Goal: Task Accomplishment & Management: Manage account settings

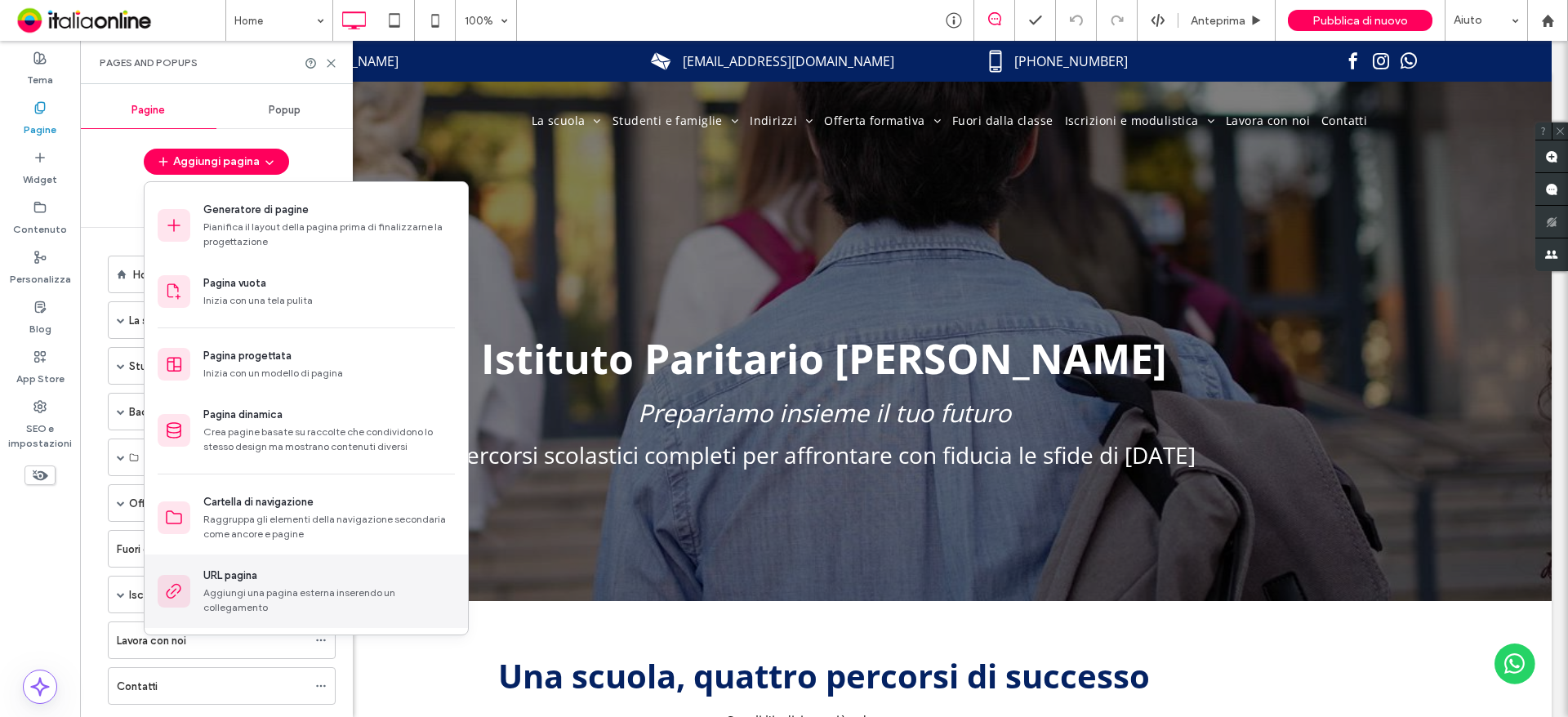
click at [405, 591] on div "Aggiungi una pagina esterna inserendo un collegamento" at bounding box center [329, 600] width 252 height 30
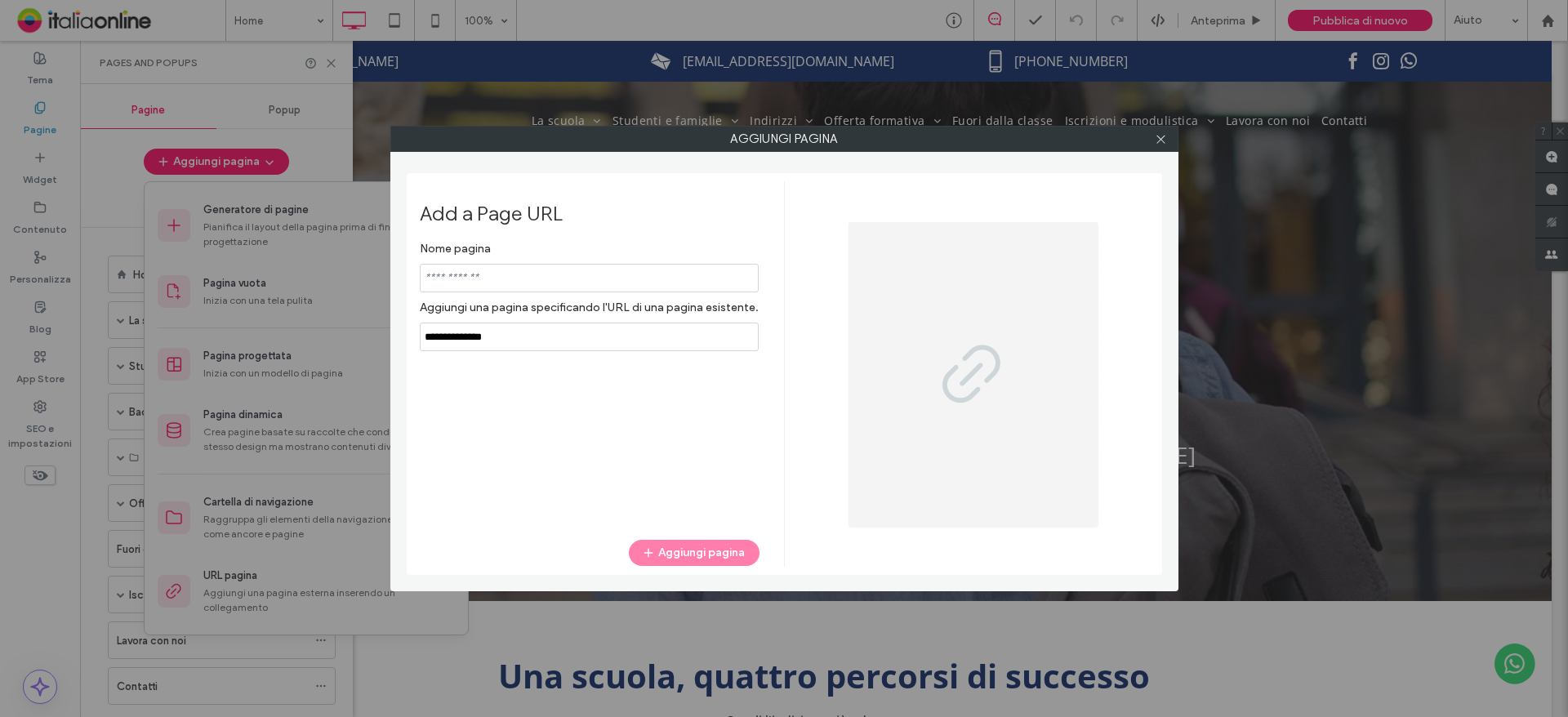
type input "*"
type input "********"
drag, startPoint x: 543, startPoint y: 362, endPoint x: 543, endPoint y: 344, distance: 18.0
click at [543, 362] on div "Nome pagina Aggiungi una pagina specificando l'URL di una pagina esistente. Agg…" at bounding box center [590, 378] width 340 height 290
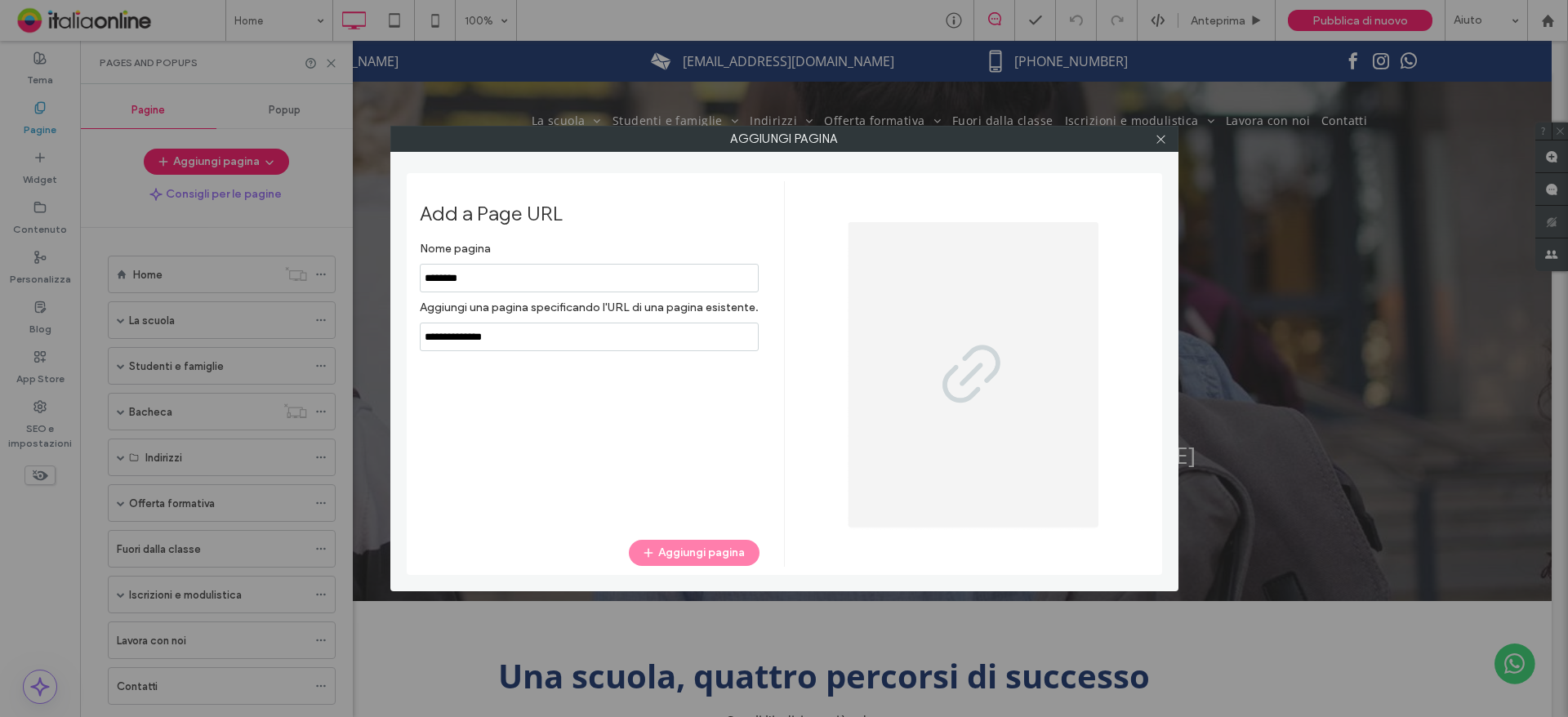
click at [543, 344] on input "notEmpty,url" at bounding box center [589, 337] width 339 height 29
drag, startPoint x: 530, startPoint y: 337, endPoint x: 420, endPoint y: 346, distance: 110.4
click at [420, 346] on input "notEmpty,url" at bounding box center [589, 337] width 339 height 29
click at [1164, 139] on icon at bounding box center [1160, 139] width 12 height 12
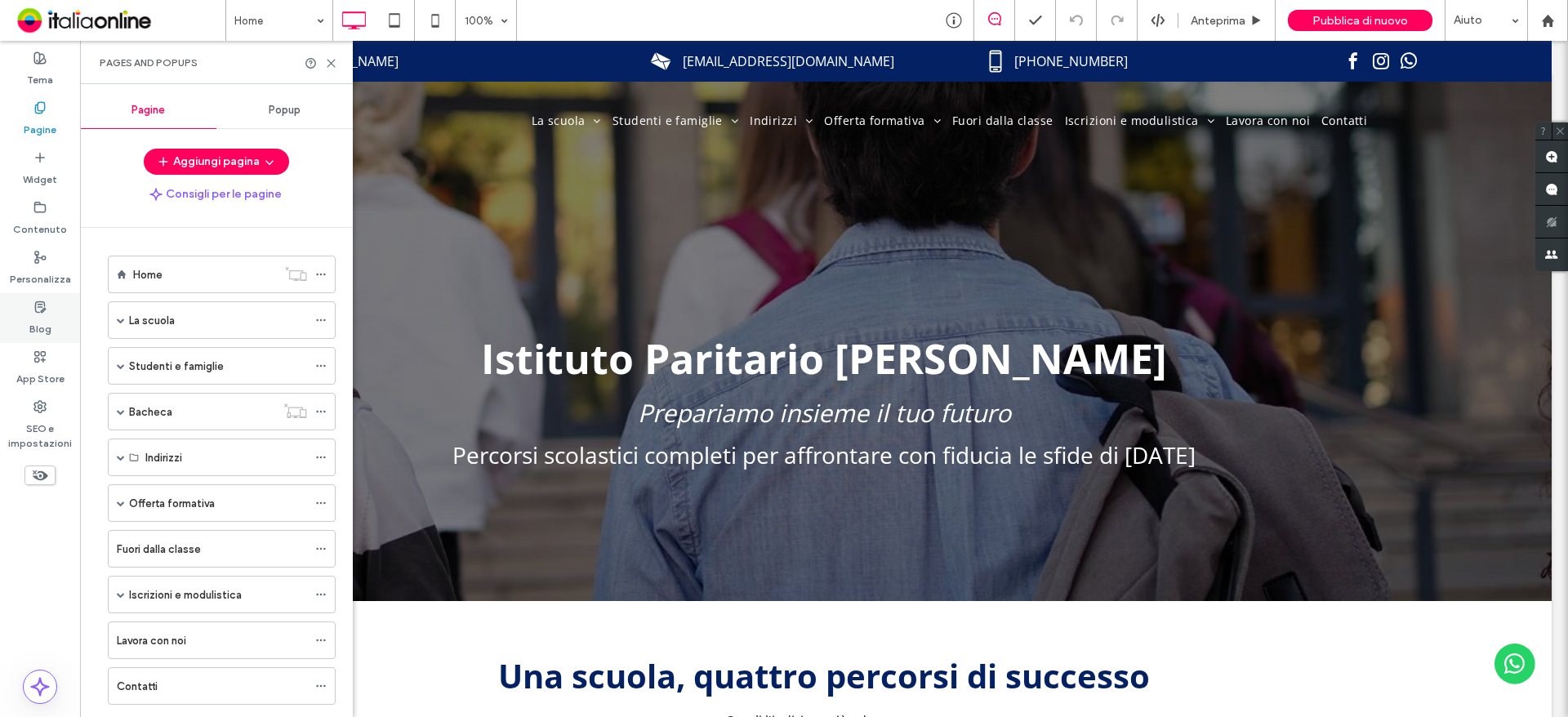
click at [53, 335] on div "Blog" at bounding box center [39, 317] width 80 height 50
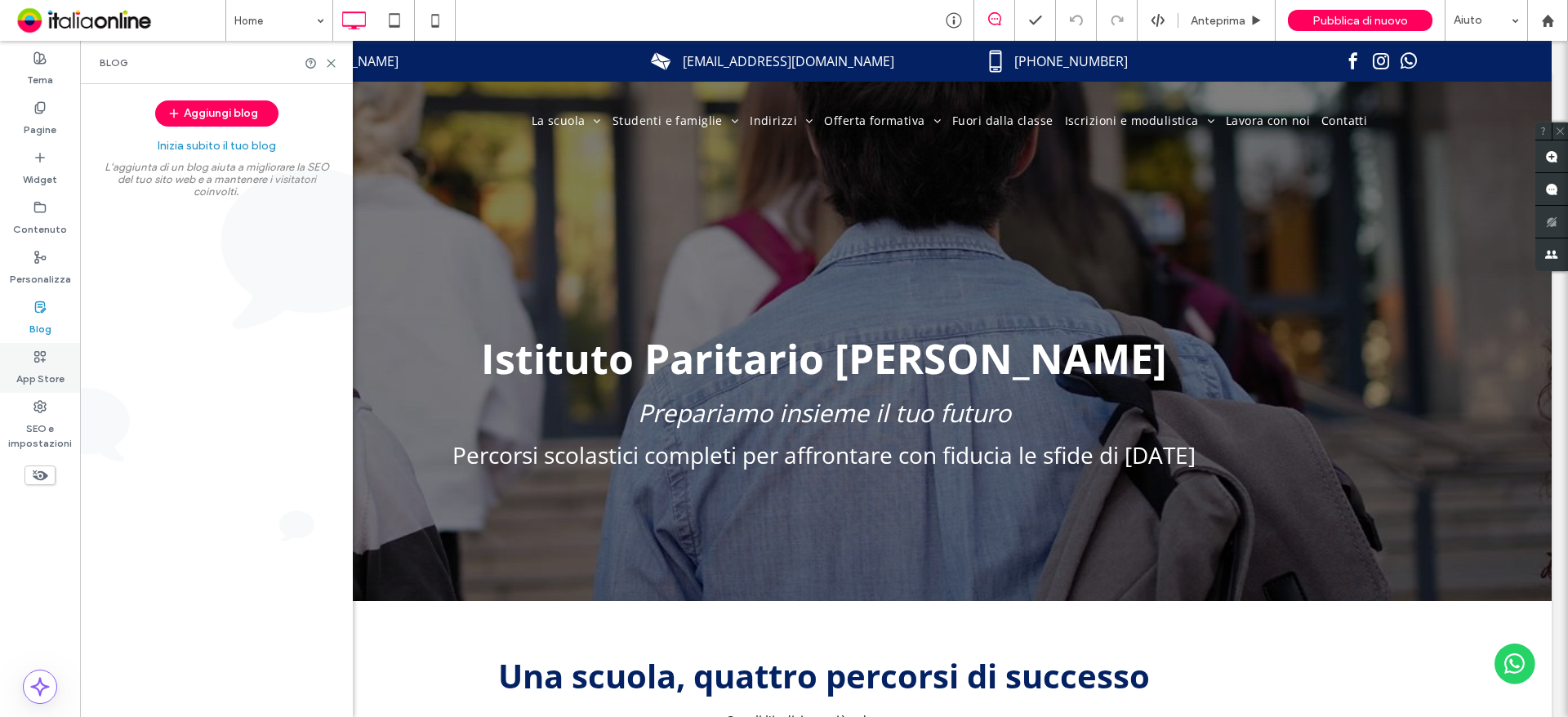
click at [46, 378] on label "App Store" at bounding box center [40, 375] width 48 height 23
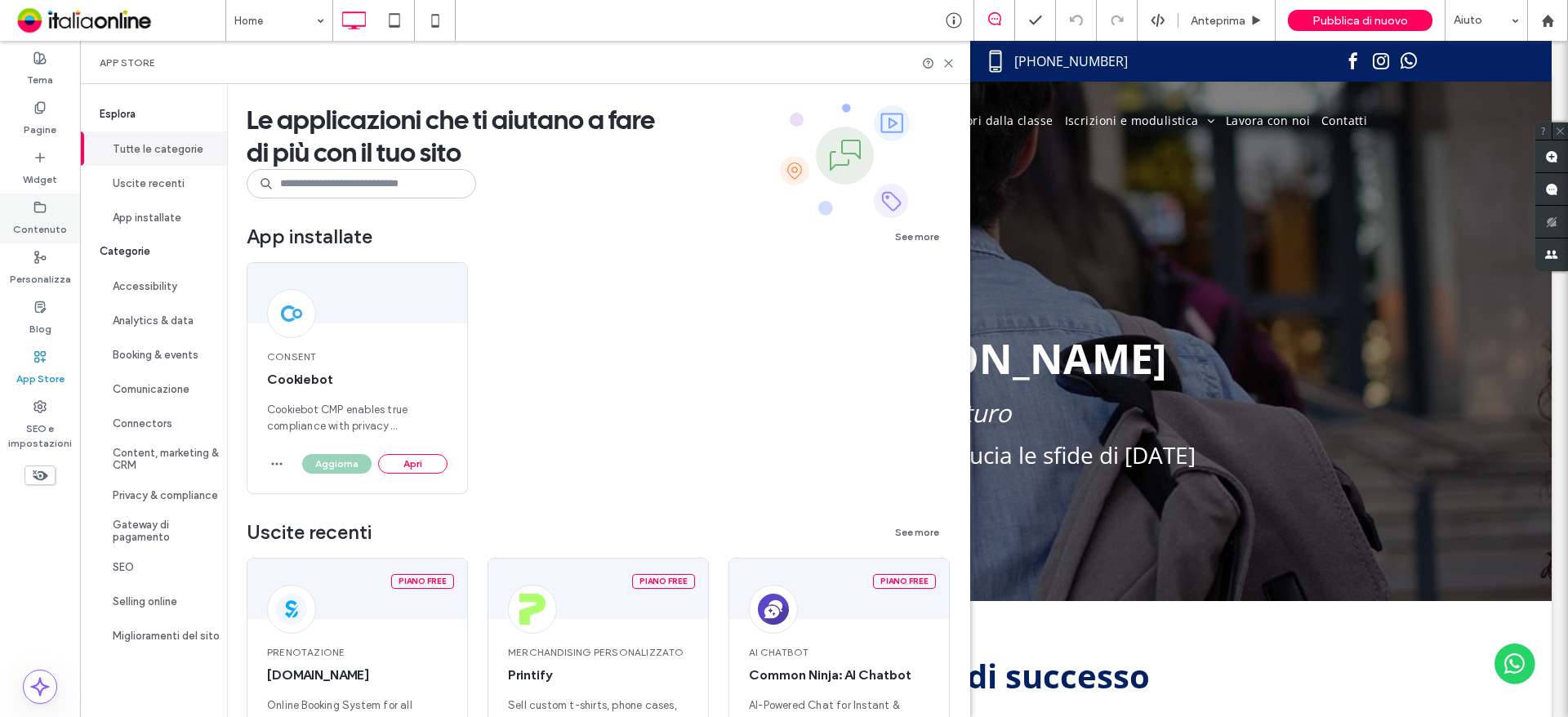
click at [53, 232] on label "Contenuto" at bounding box center [39, 225] width 53 height 23
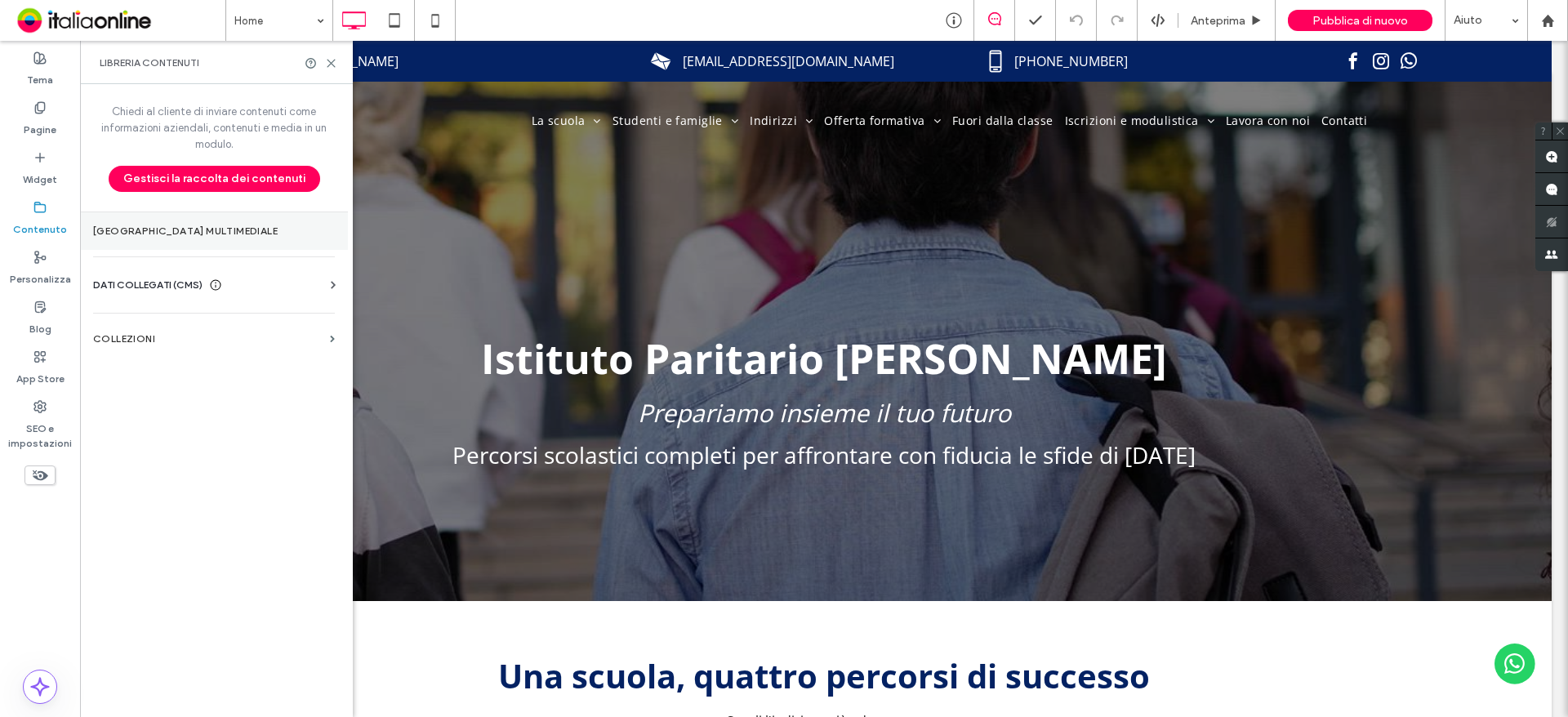
click at [174, 239] on section "[GEOGRAPHIC_DATA] multimediale" at bounding box center [214, 231] width 268 height 38
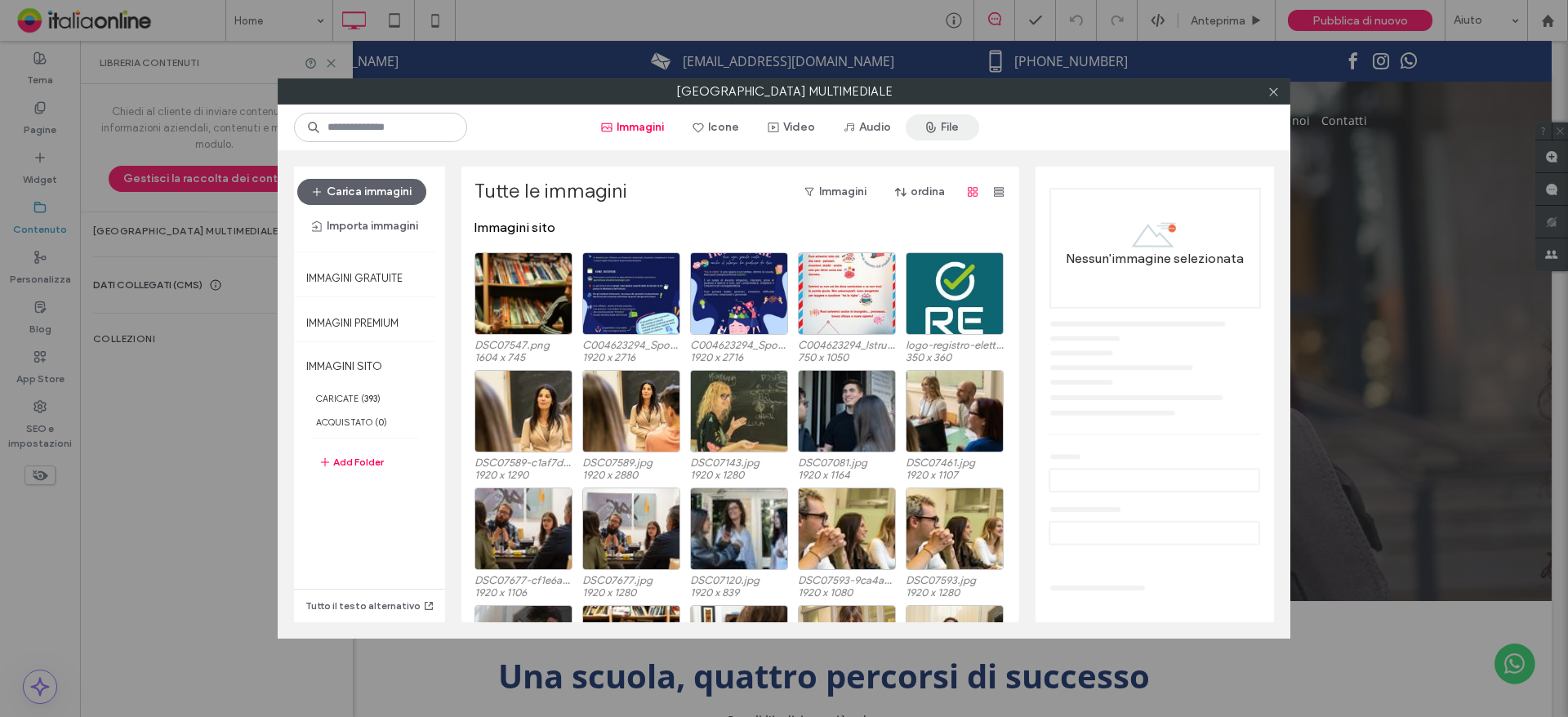
click at [925, 127] on button "File" at bounding box center [942, 127] width 74 height 26
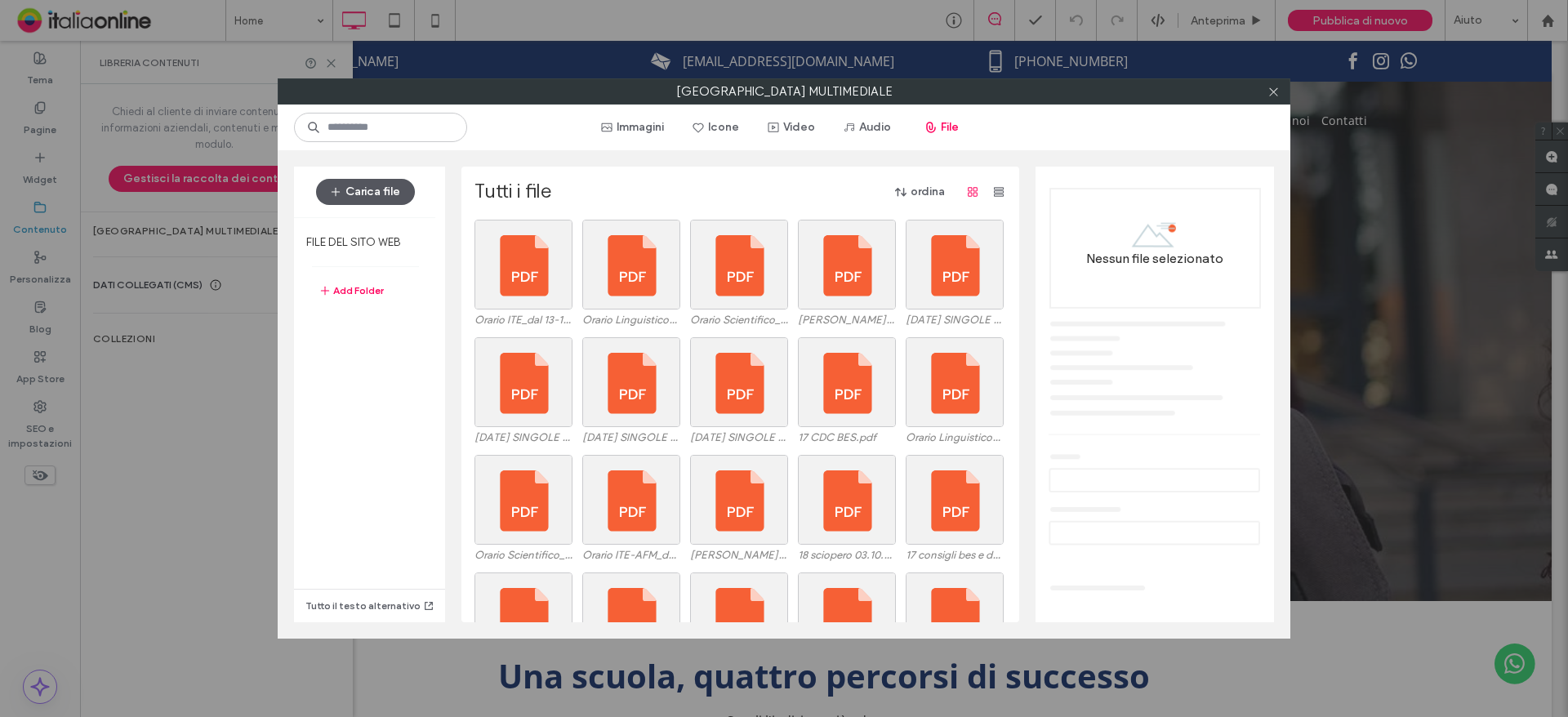
click at [365, 187] on button "Carica file" at bounding box center [365, 192] width 99 height 26
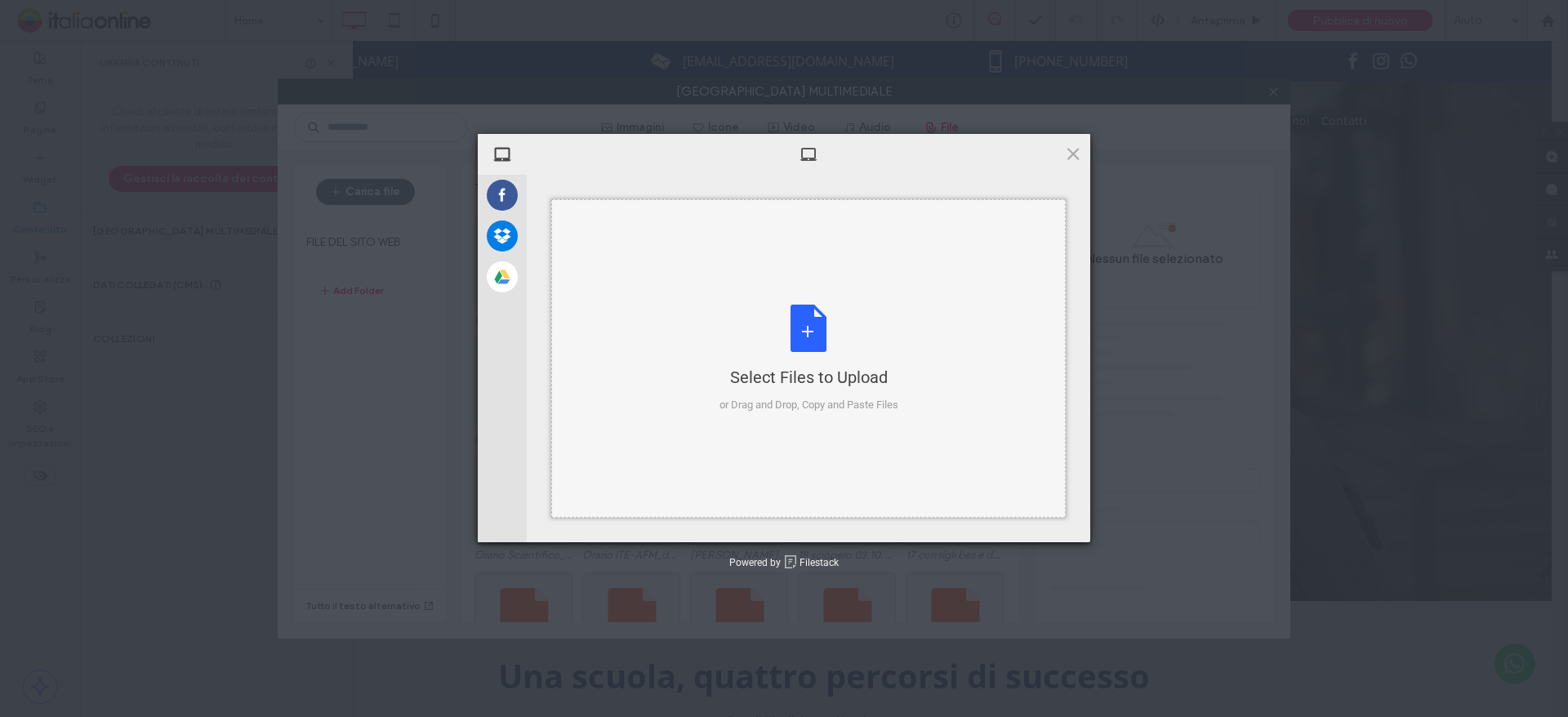
click at [730, 372] on div "Select Files to Upload" at bounding box center [809, 377] width 179 height 23
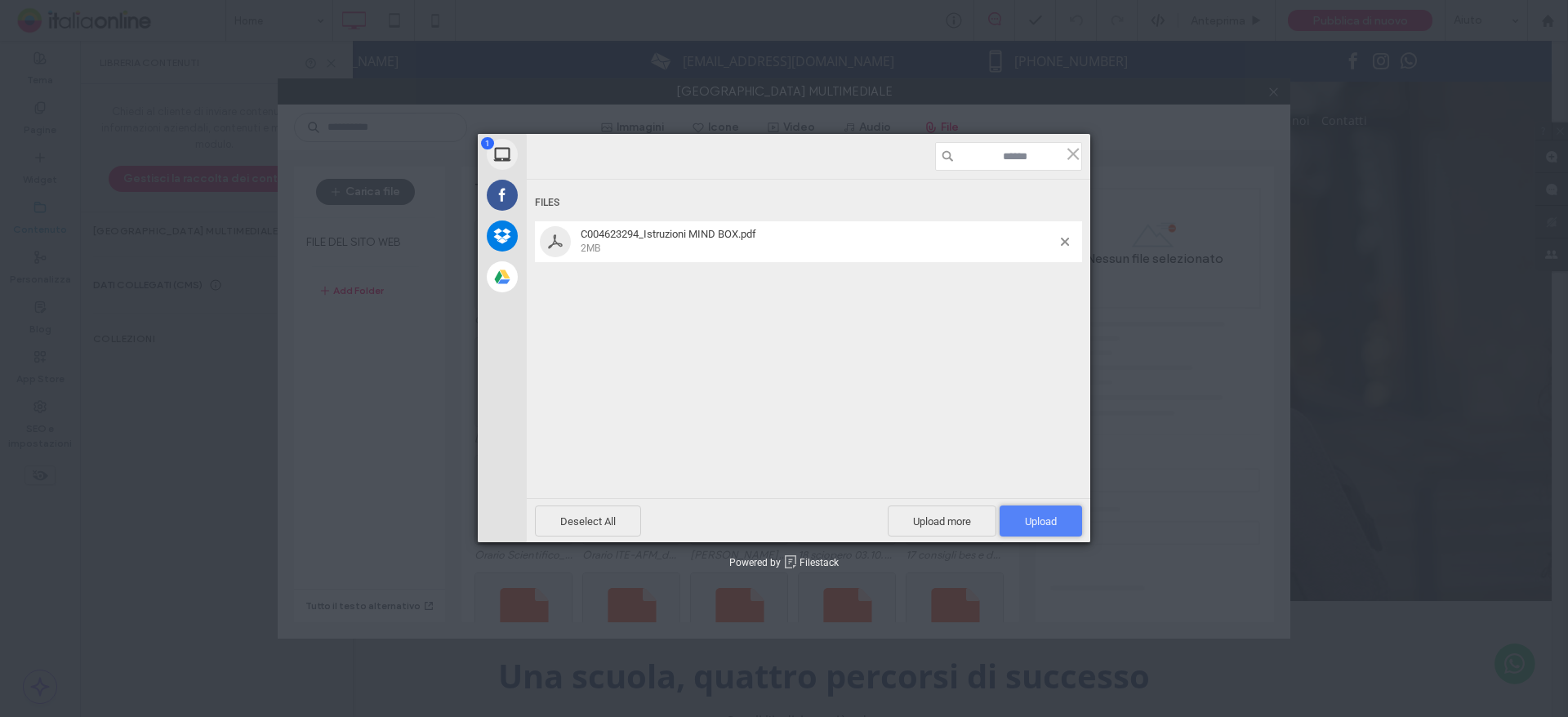
click at [1075, 521] on span "Upload 1" at bounding box center [1040, 521] width 82 height 31
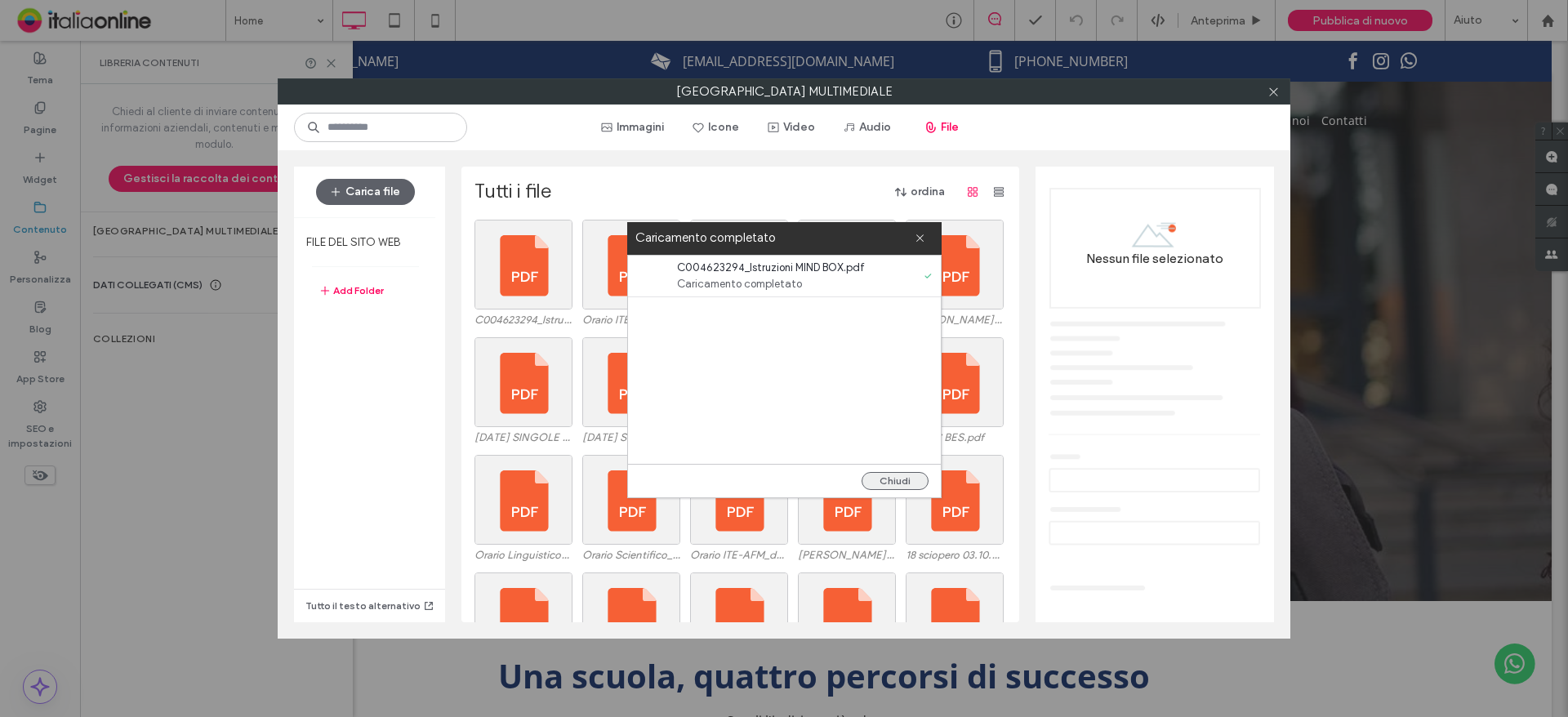
click at [896, 475] on button "Chiudi" at bounding box center [895, 480] width 67 height 18
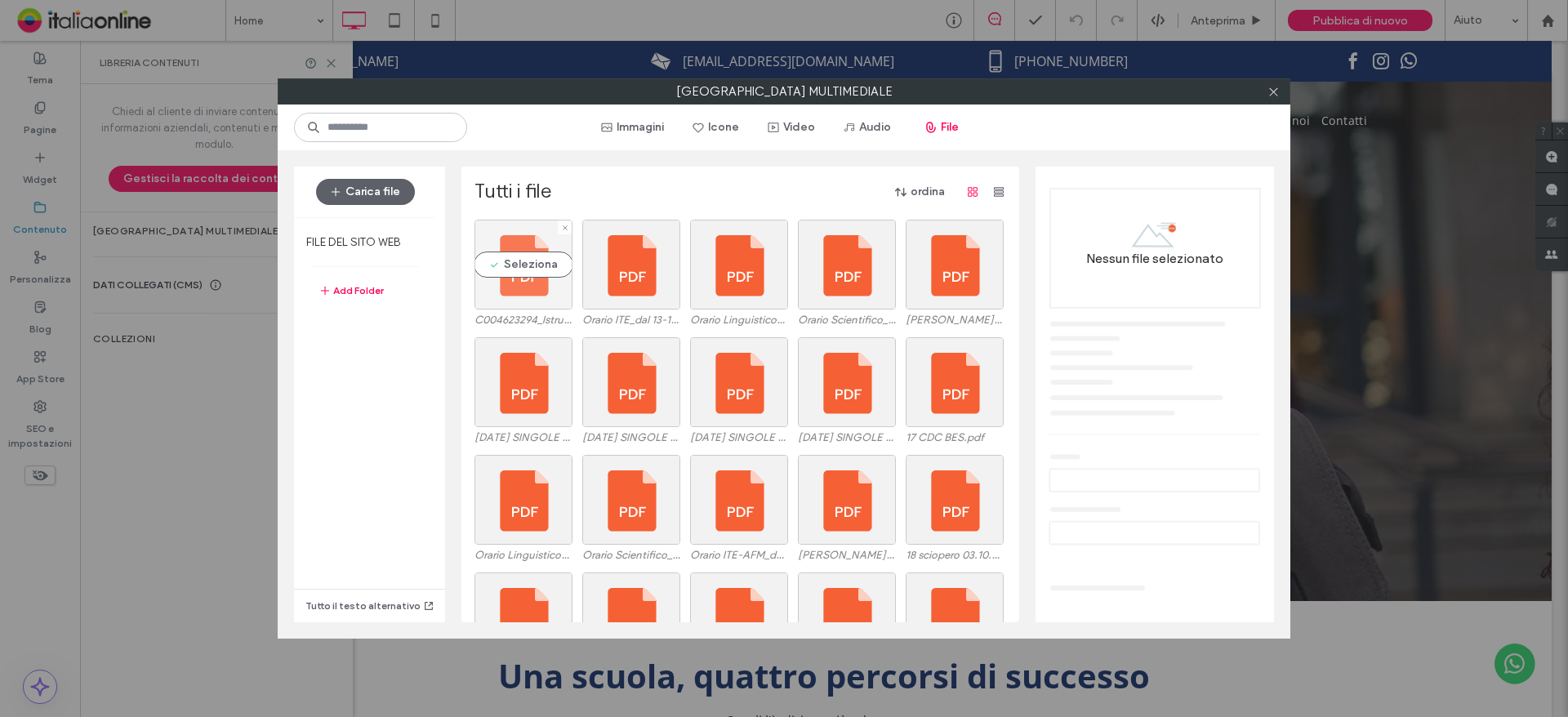
click at [526, 274] on div "Seleziona" at bounding box center [523, 265] width 98 height 89
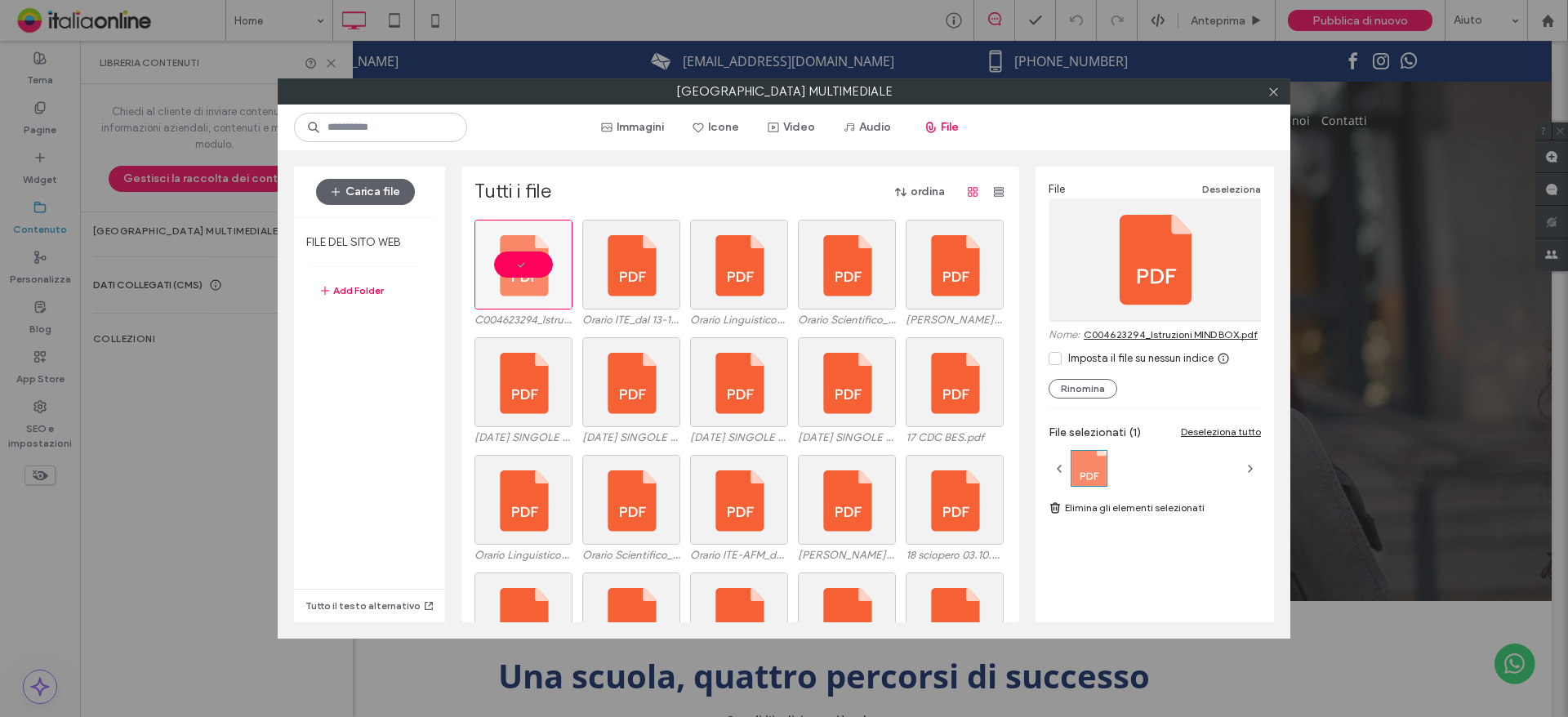
click at [1156, 334] on link "C004623294_Istruzioni MIND BOX.pdf" at bounding box center [1170, 335] width 174 height 12
click at [1281, 93] on div at bounding box center [1273, 91] width 25 height 25
click at [1271, 93] on icon at bounding box center [1274, 92] width 12 height 12
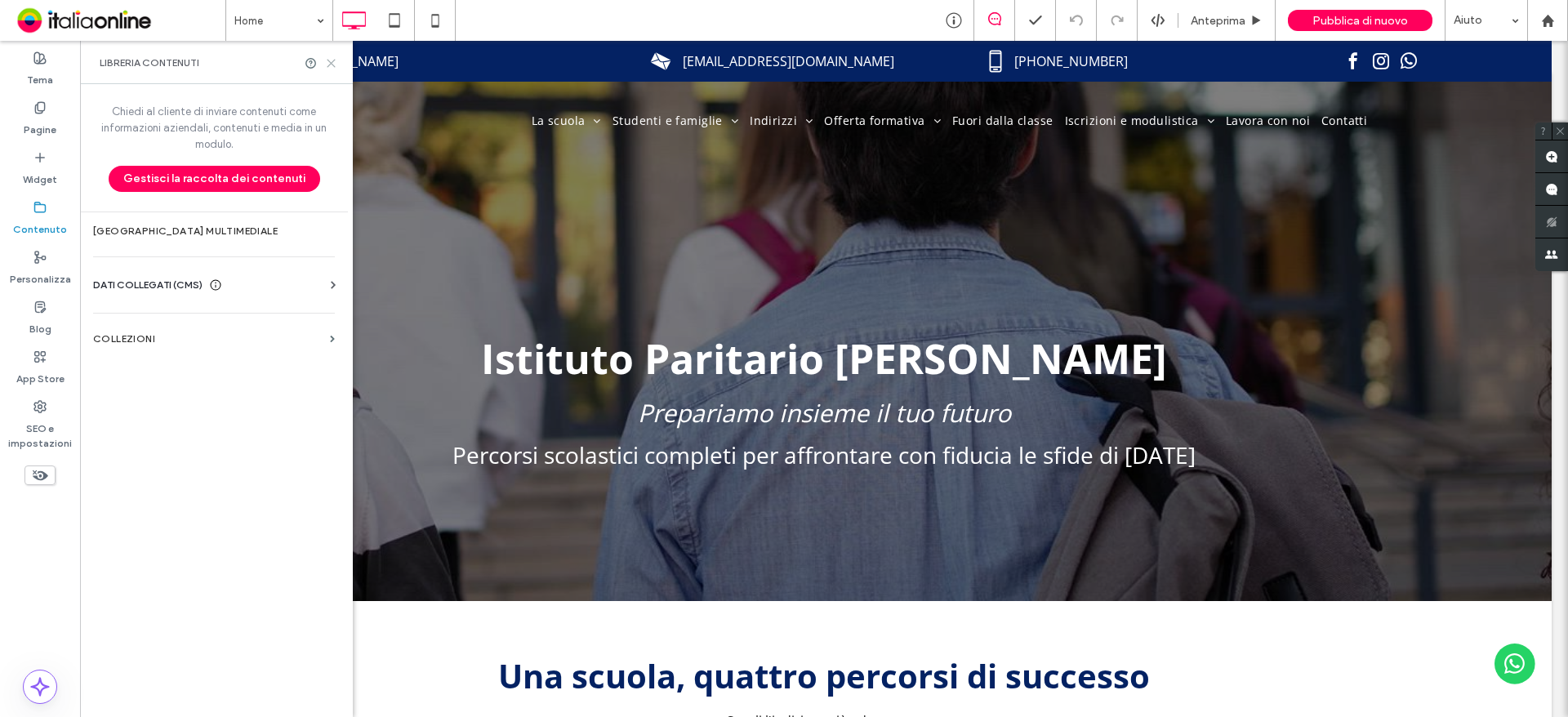
click at [330, 66] on icon at bounding box center [331, 63] width 12 height 12
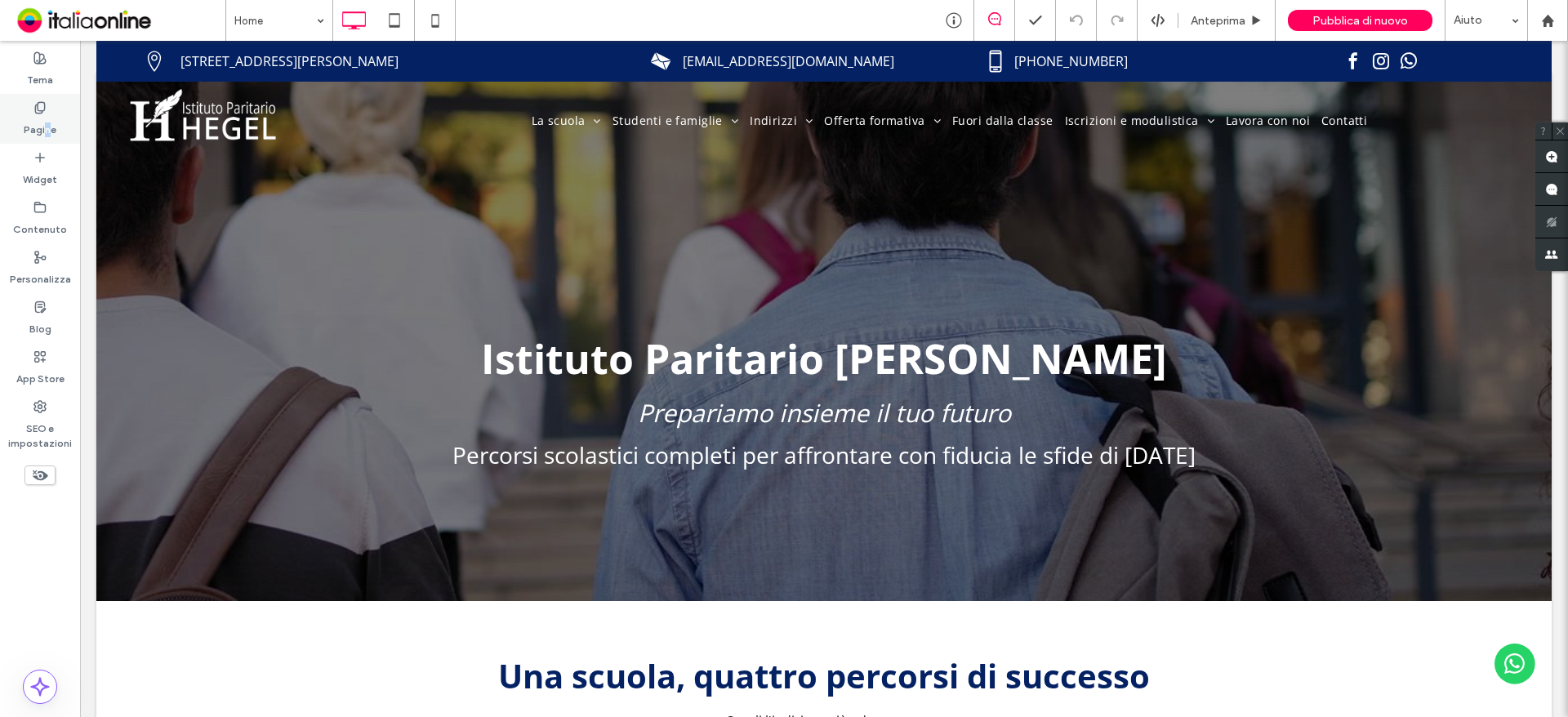
drag, startPoint x: 46, startPoint y: 116, endPoint x: 46, endPoint y: 125, distance: 9.0
click at [47, 116] on label "Pagine" at bounding box center [39, 125] width 32 height 23
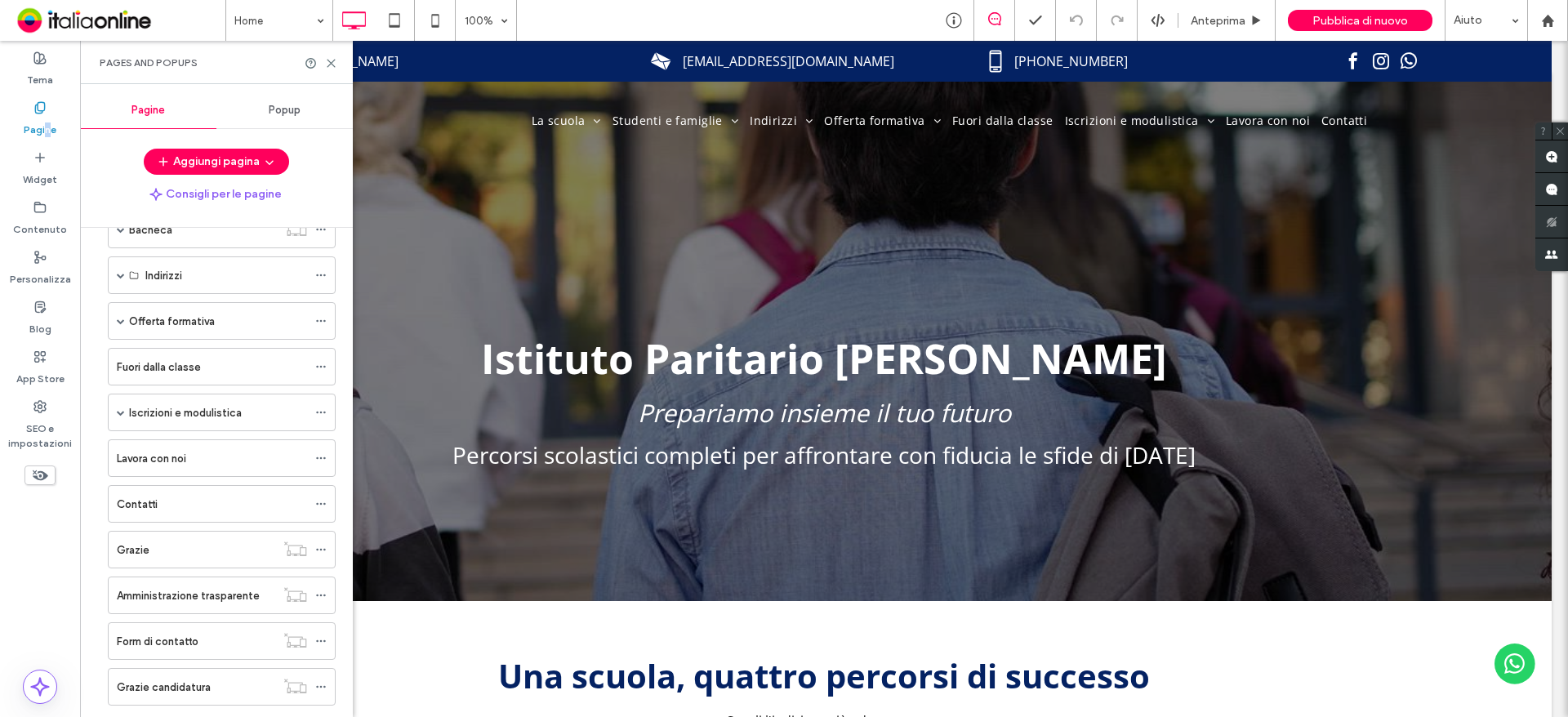
scroll to position [357, 0]
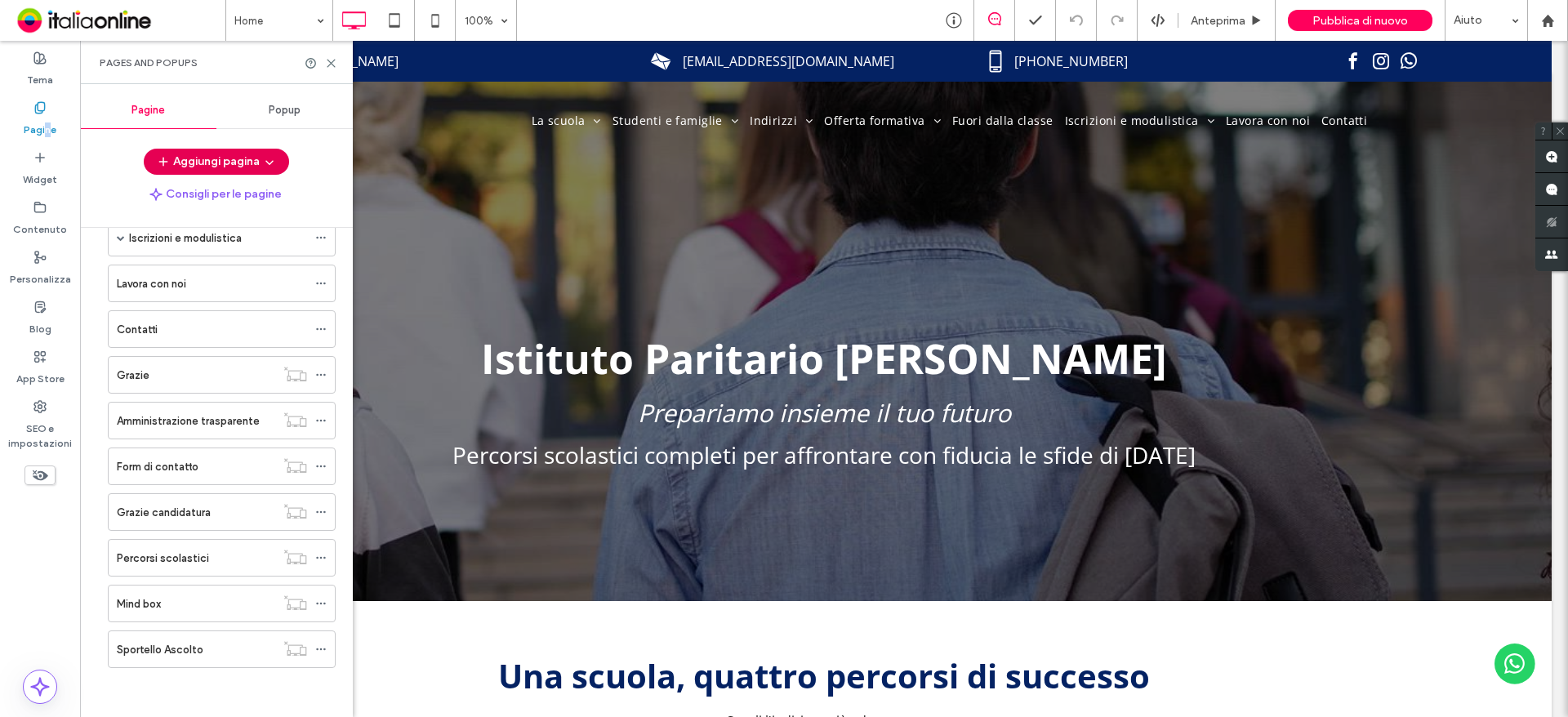
click at [246, 160] on button "Aggiungi pagina" at bounding box center [216, 162] width 145 height 26
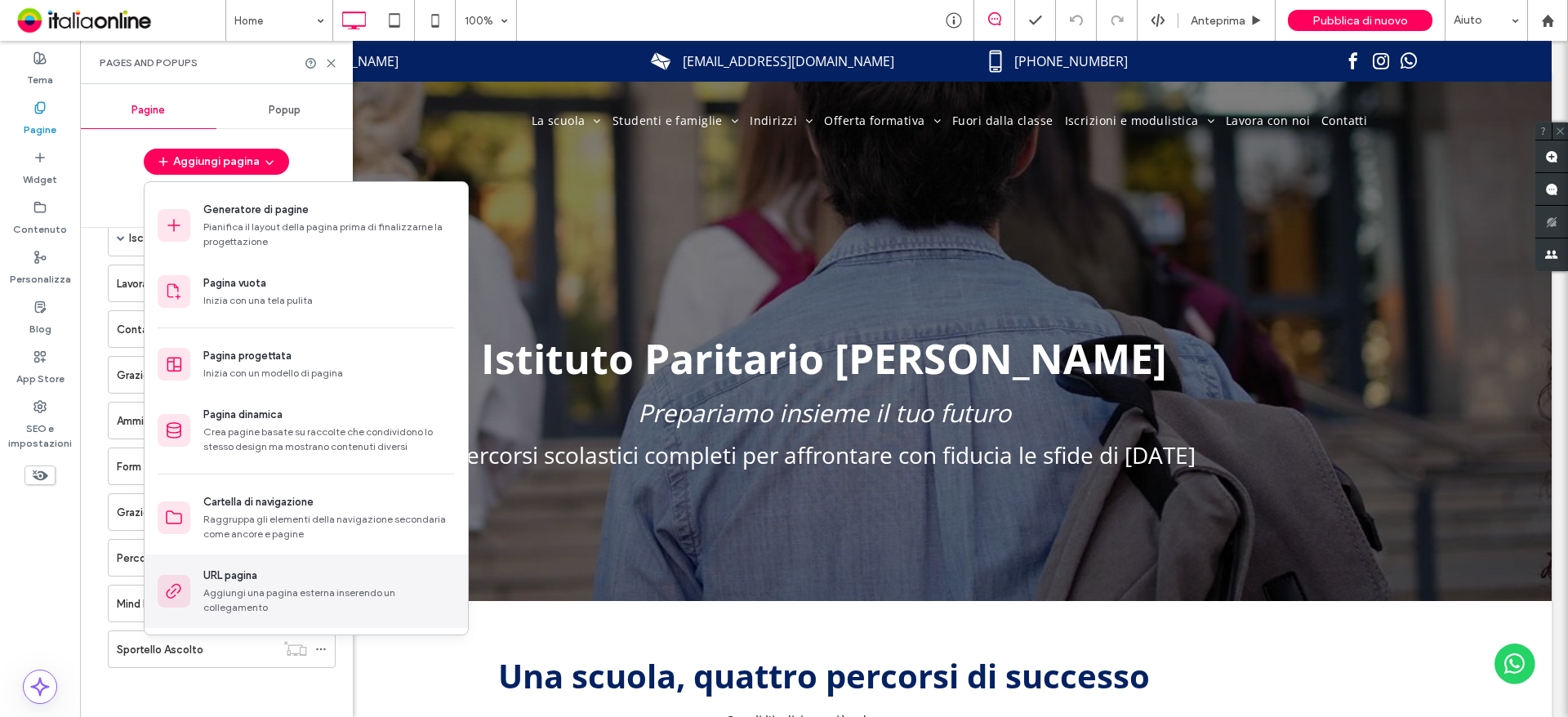
click at [364, 585] on div "URL pagina Aggiungi una pagina esterna inserendo un collegamento" at bounding box center [329, 591] width 252 height 47
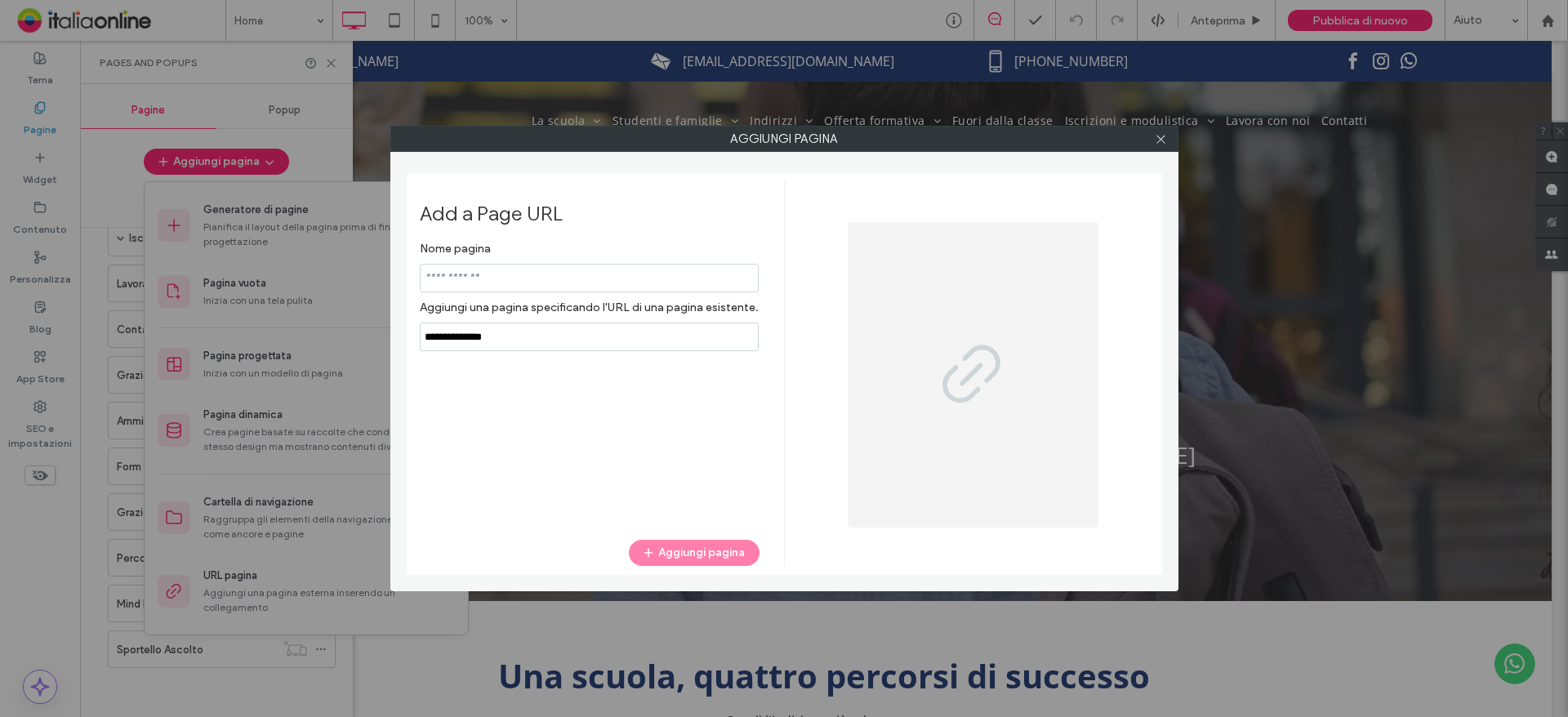
click at [601, 272] on input "notEmpty" at bounding box center [589, 278] width 339 height 29
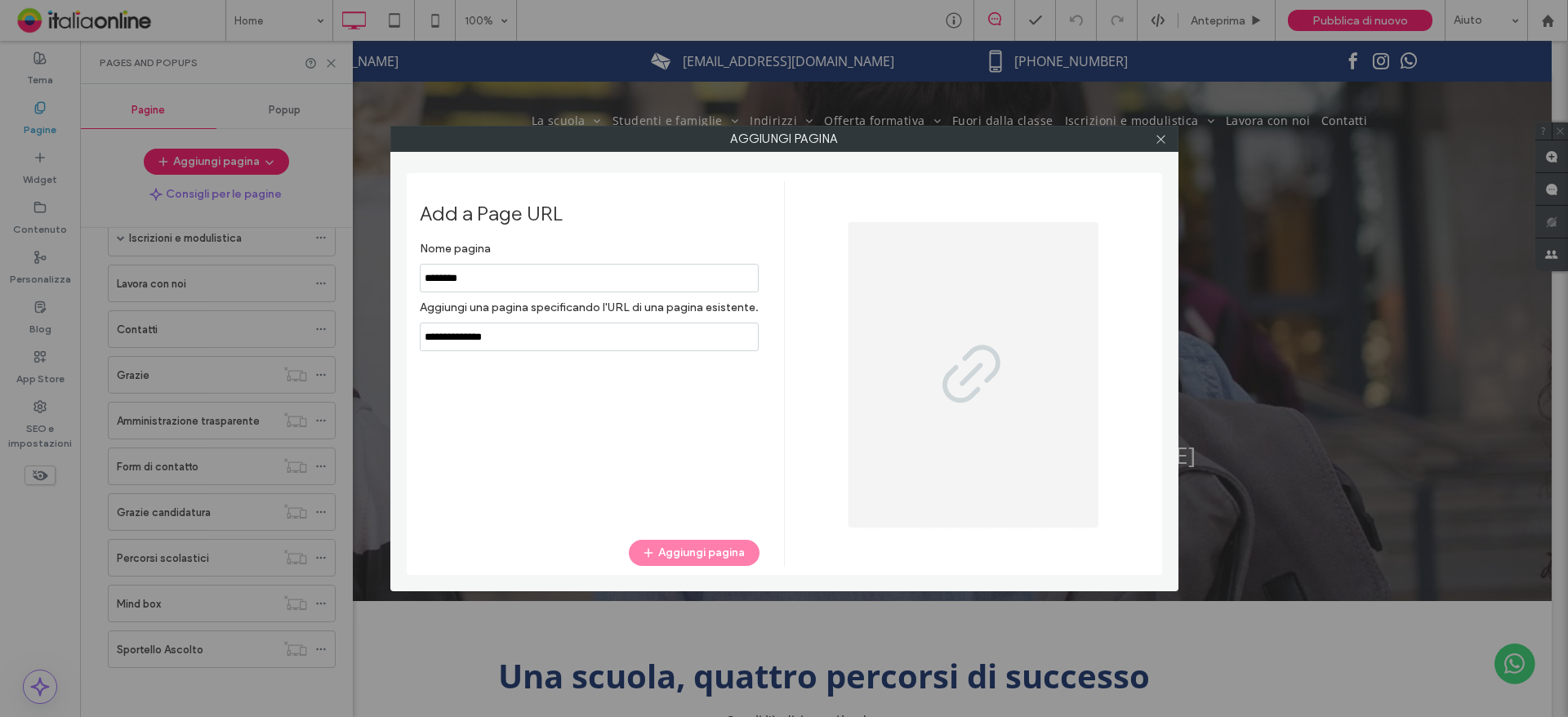
type input "********"
drag, startPoint x: 588, startPoint y: 344, endPoint x: 274, endPoint y: 380, distance: 316.1
click at [287, 380] on div "Aggiungi pagina Add a Page URL Nome pagina Aggiungi una pagina specificando l'U…" at bounding box center [784, 358] width 1568 height 717
paste input "**********"
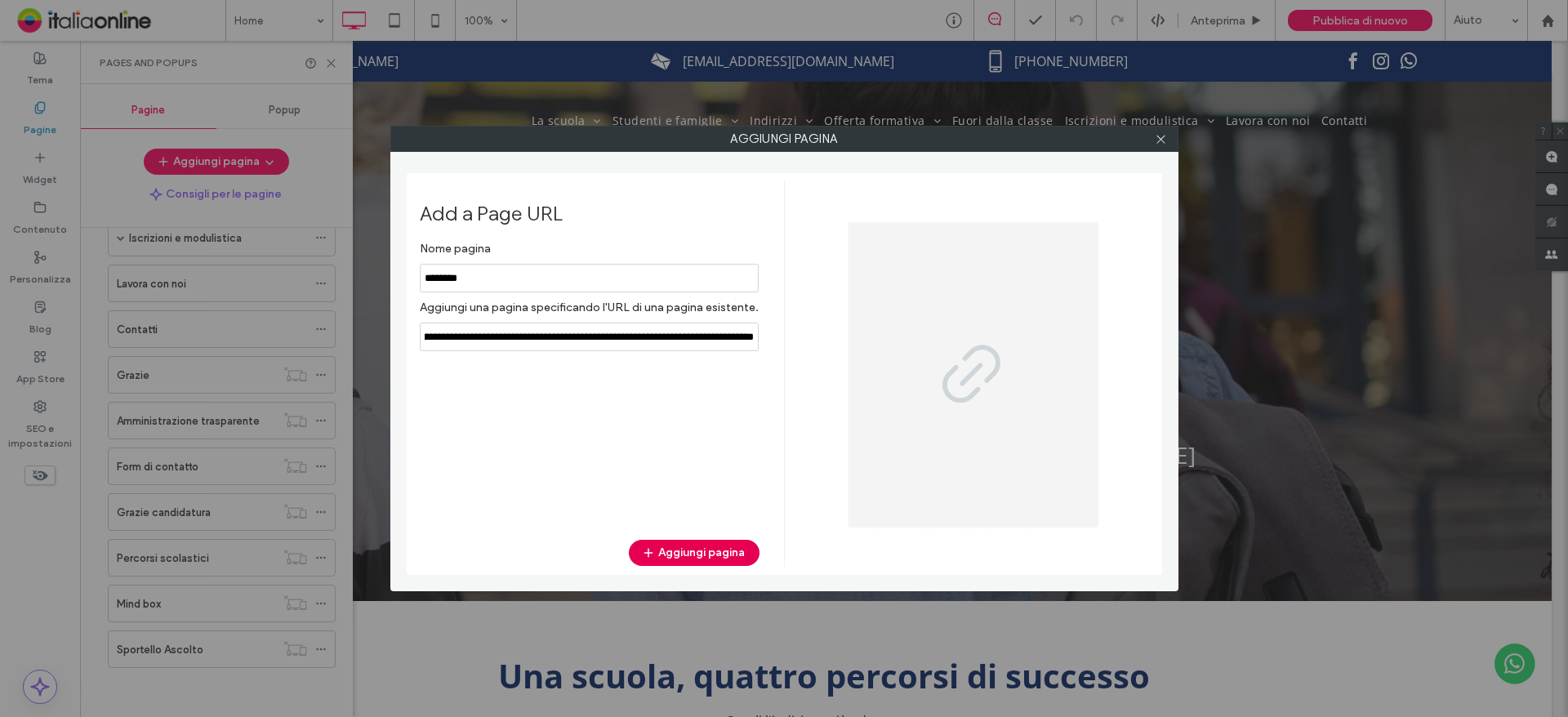
type input "**********"
click at [658, 548] on button "Aggiungi pagina" at bounding box center [693, 553] width 131 height 26
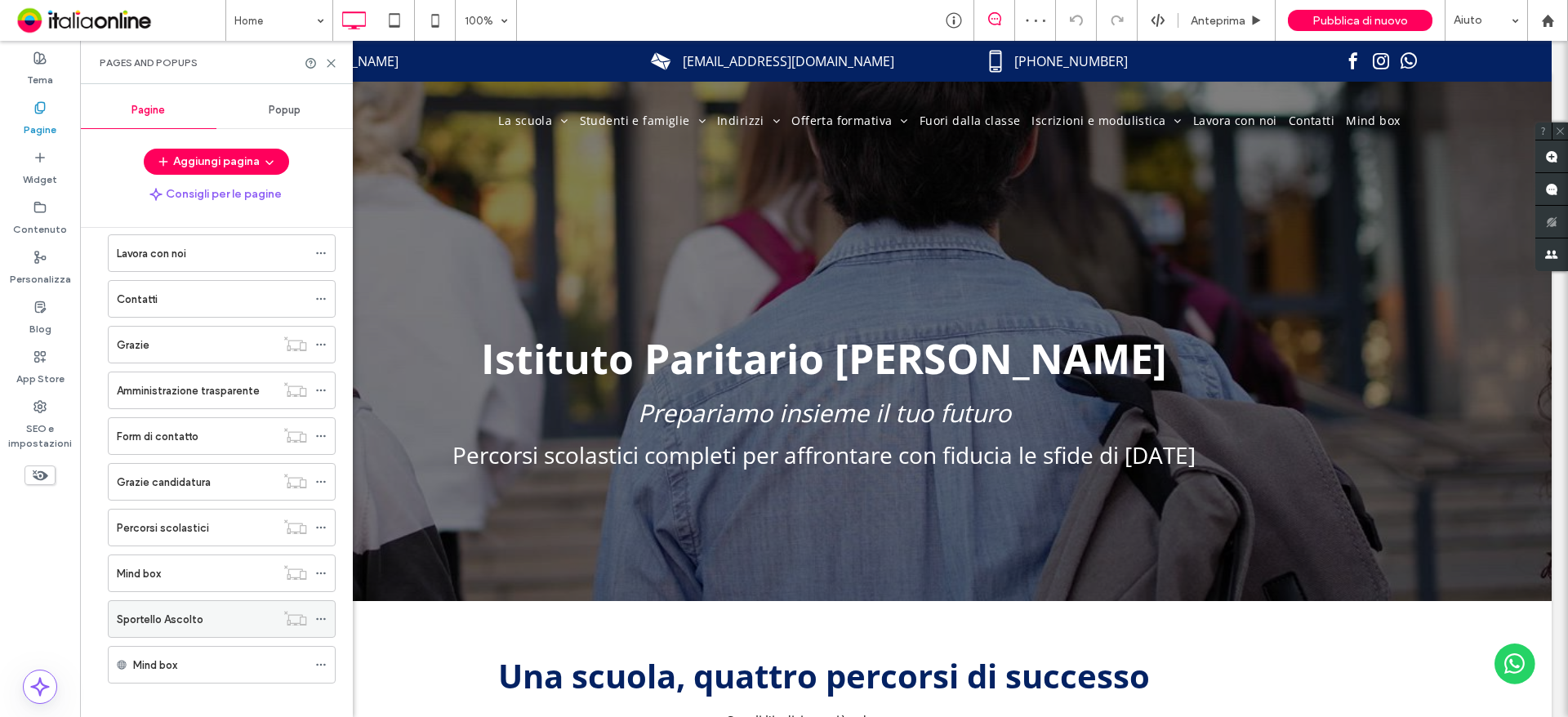
scroll to position [402, 0]
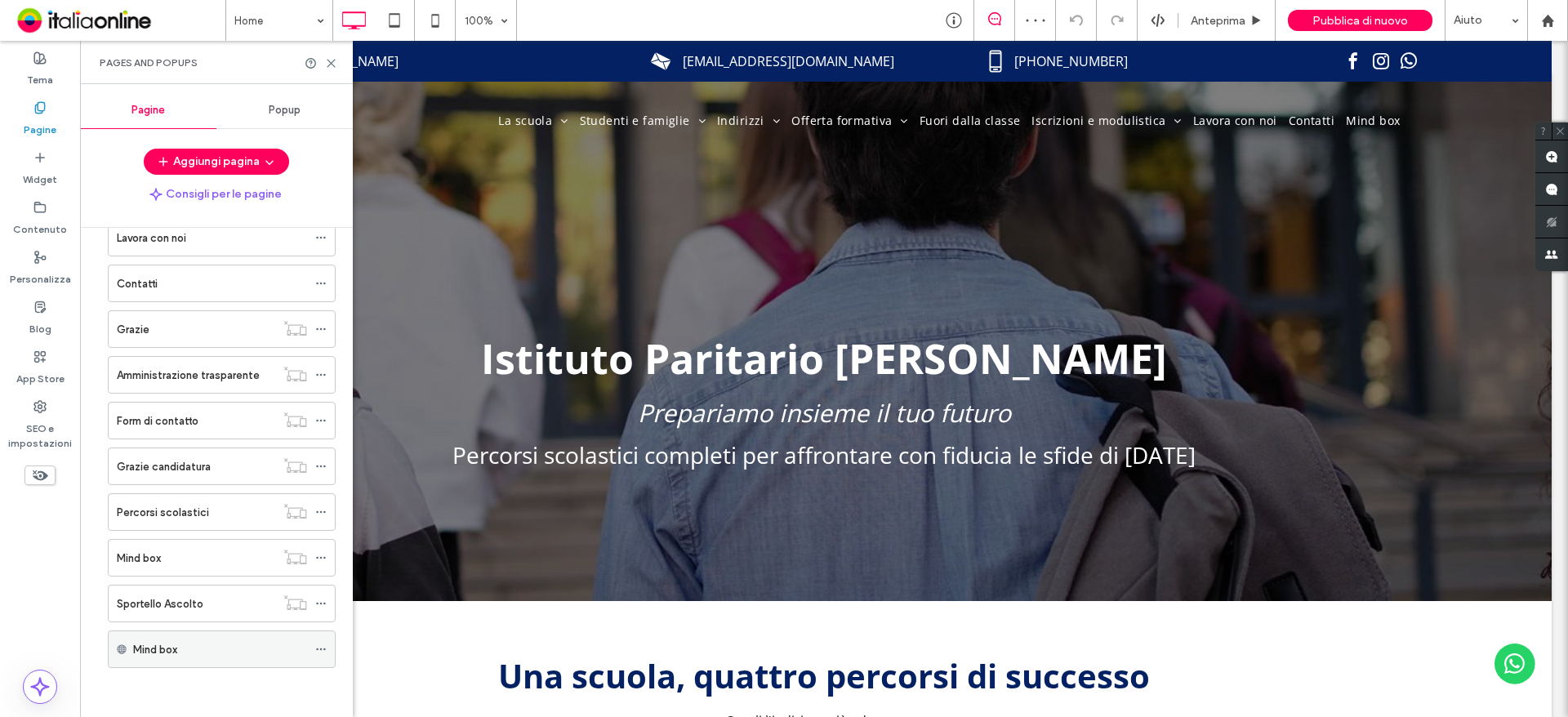
click at [318, 647] on icon at bounding box center [321, 649] width 11 height 11
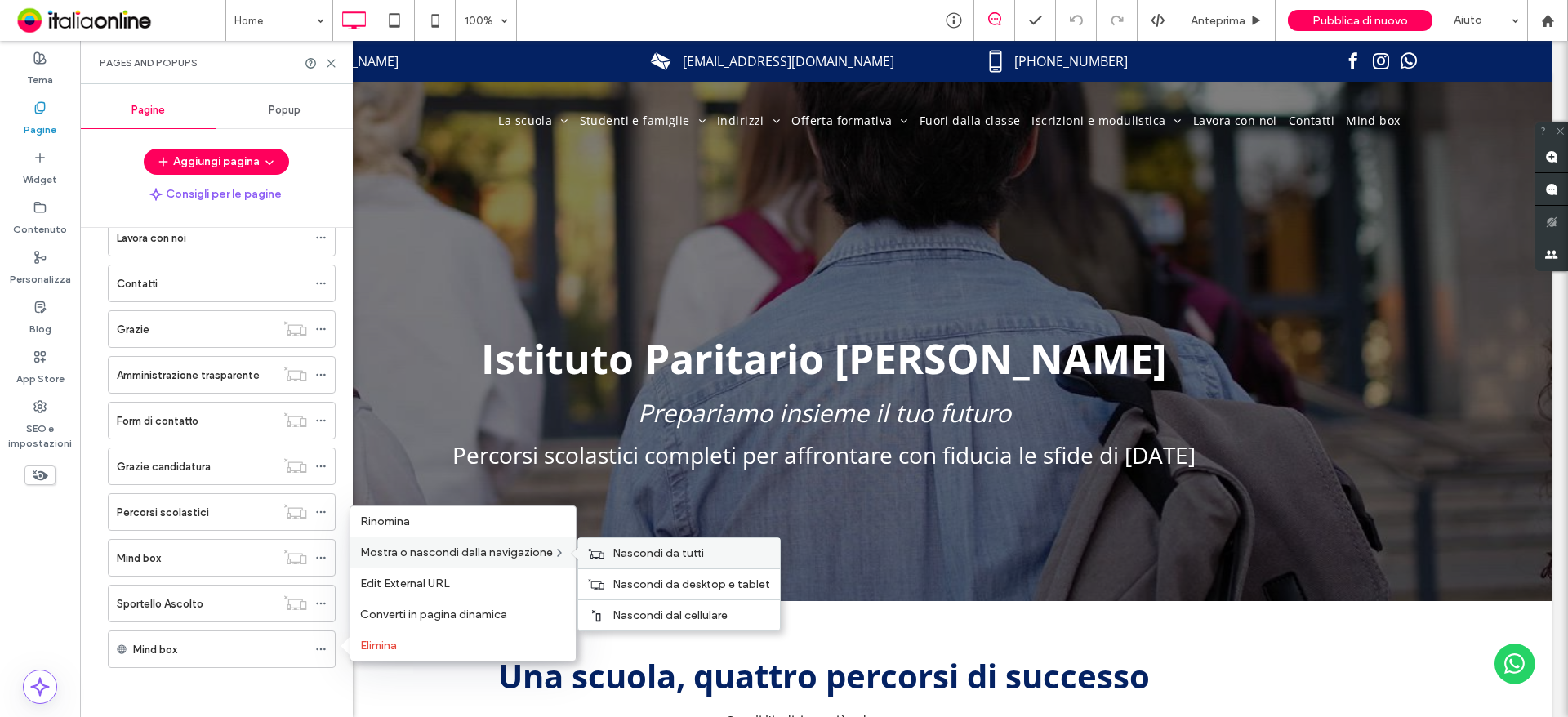
drag, startPoint x: 614, startPoint y: 552, endPoint x: 600, endPoint y: 557, distance: 14.9
click at [614, 552] on span "Nascondi da tutti" at bounding box center [658, 553] width 91 height 14
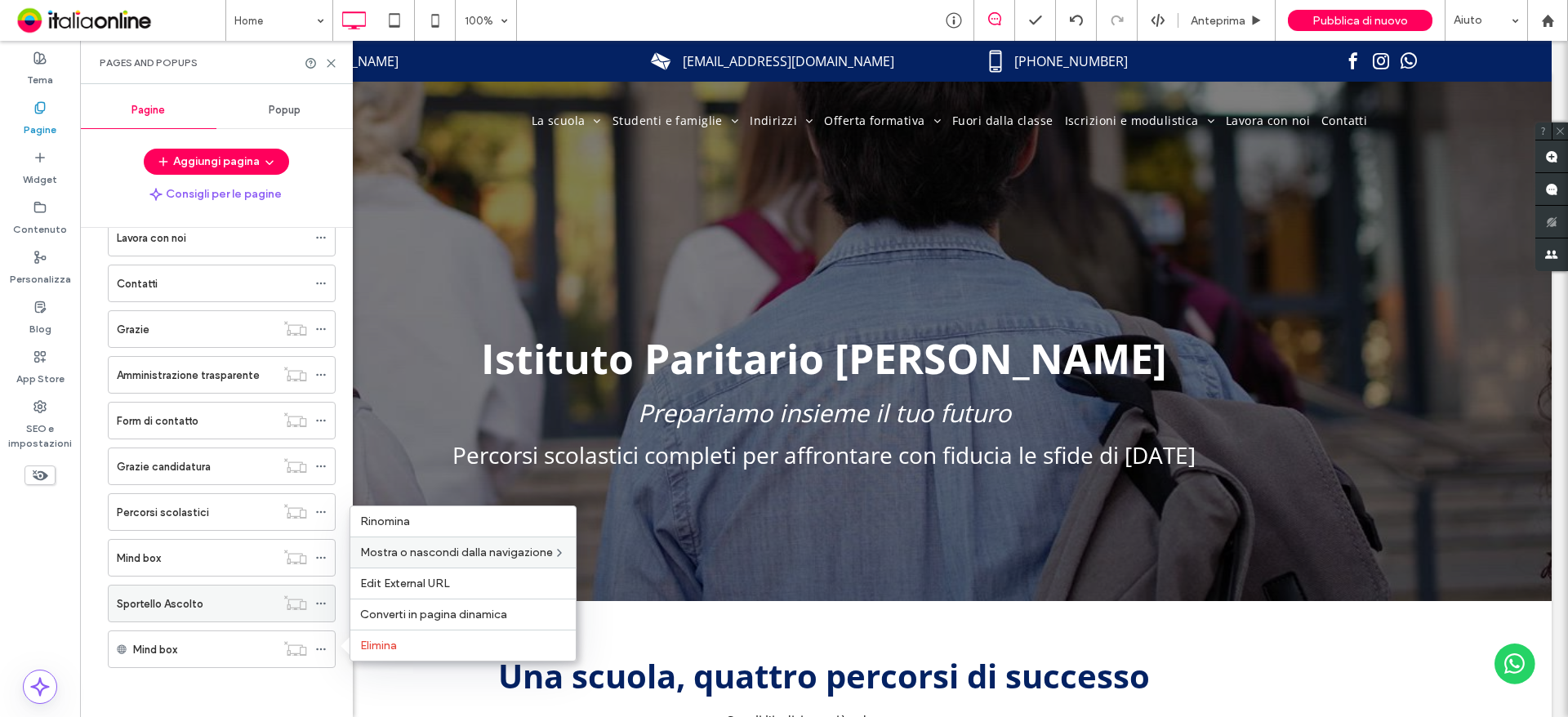
click at [190, 608] on label "Sportello Ascolto" at bounding box center [160, 604] width 87 height 29
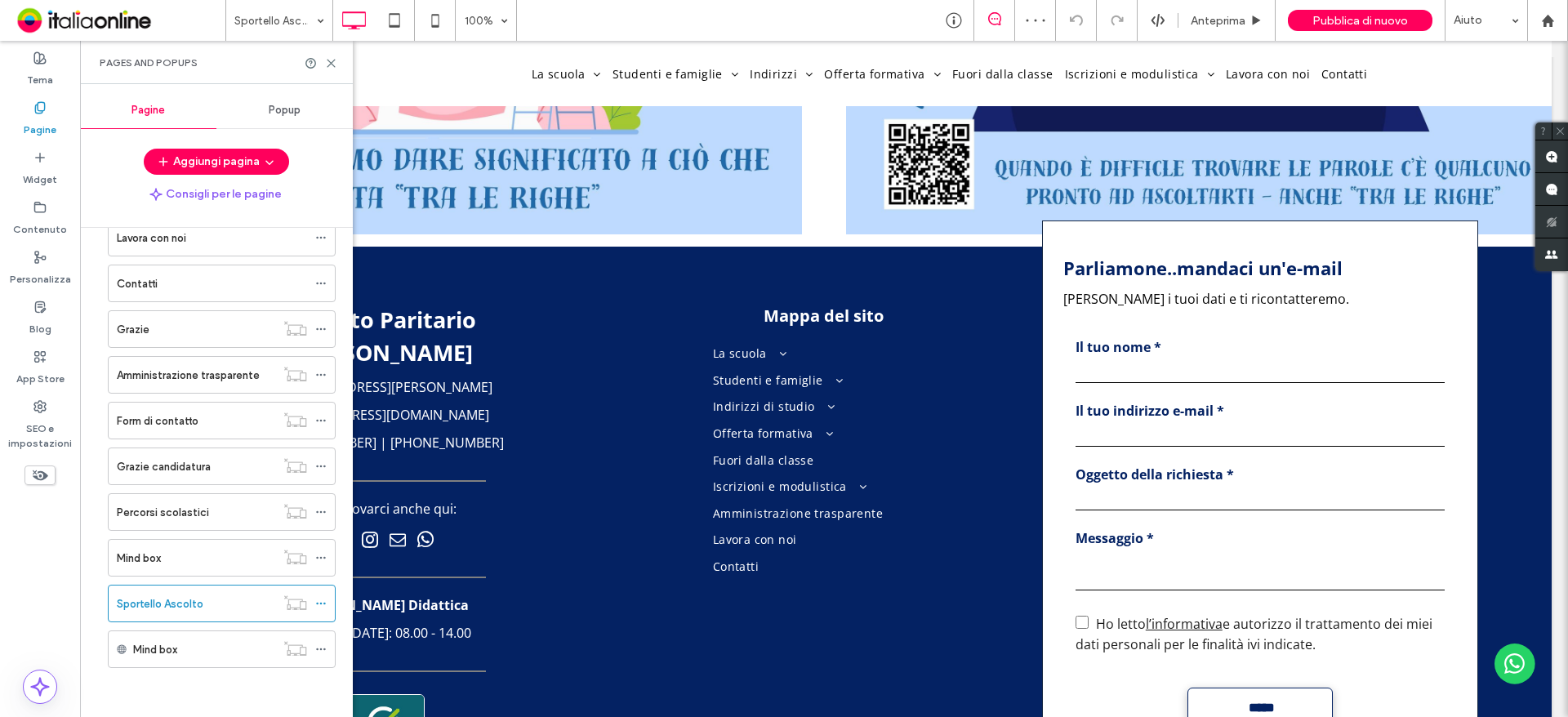
scroll to position [1010, 0]
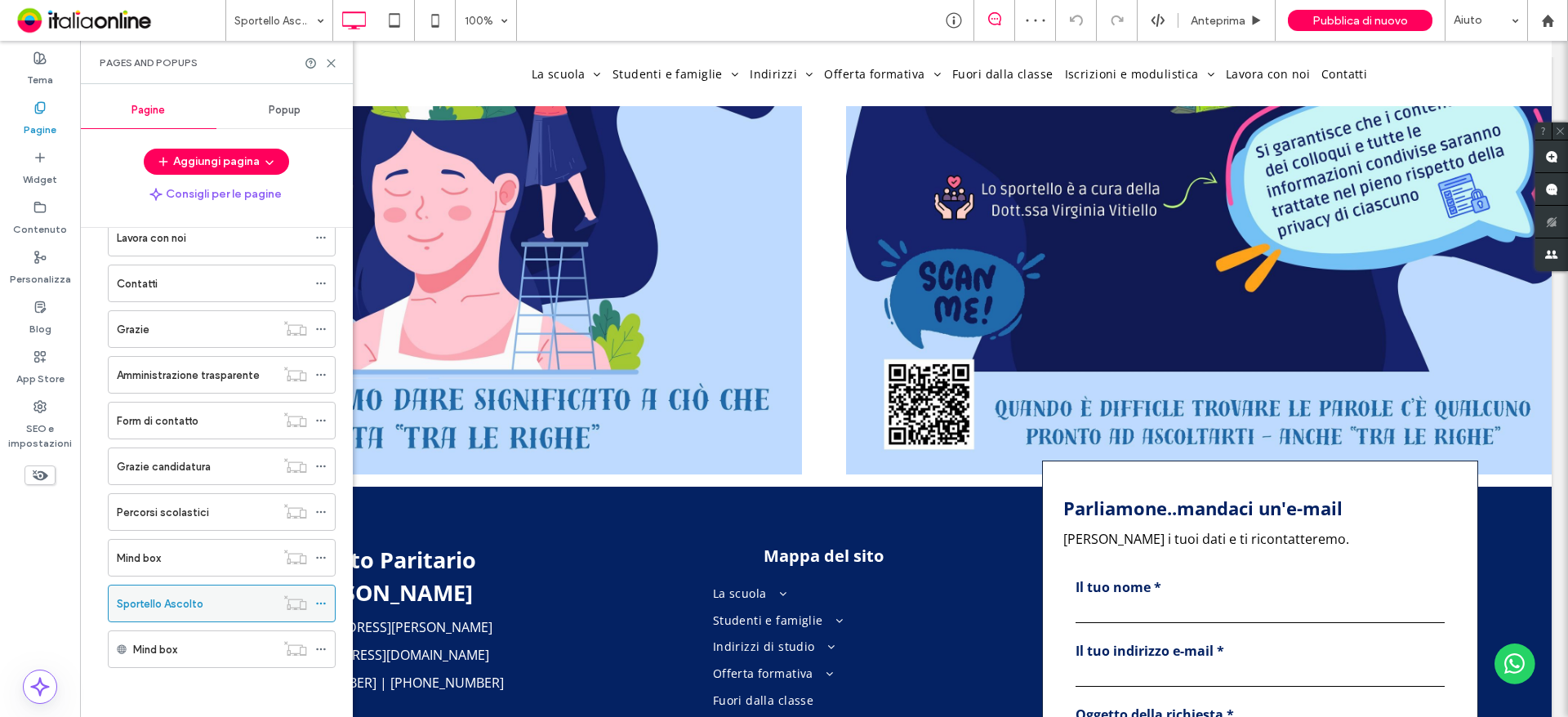
click at [324, 605] on icon at bounding box center [321, 603] width 11 height 11
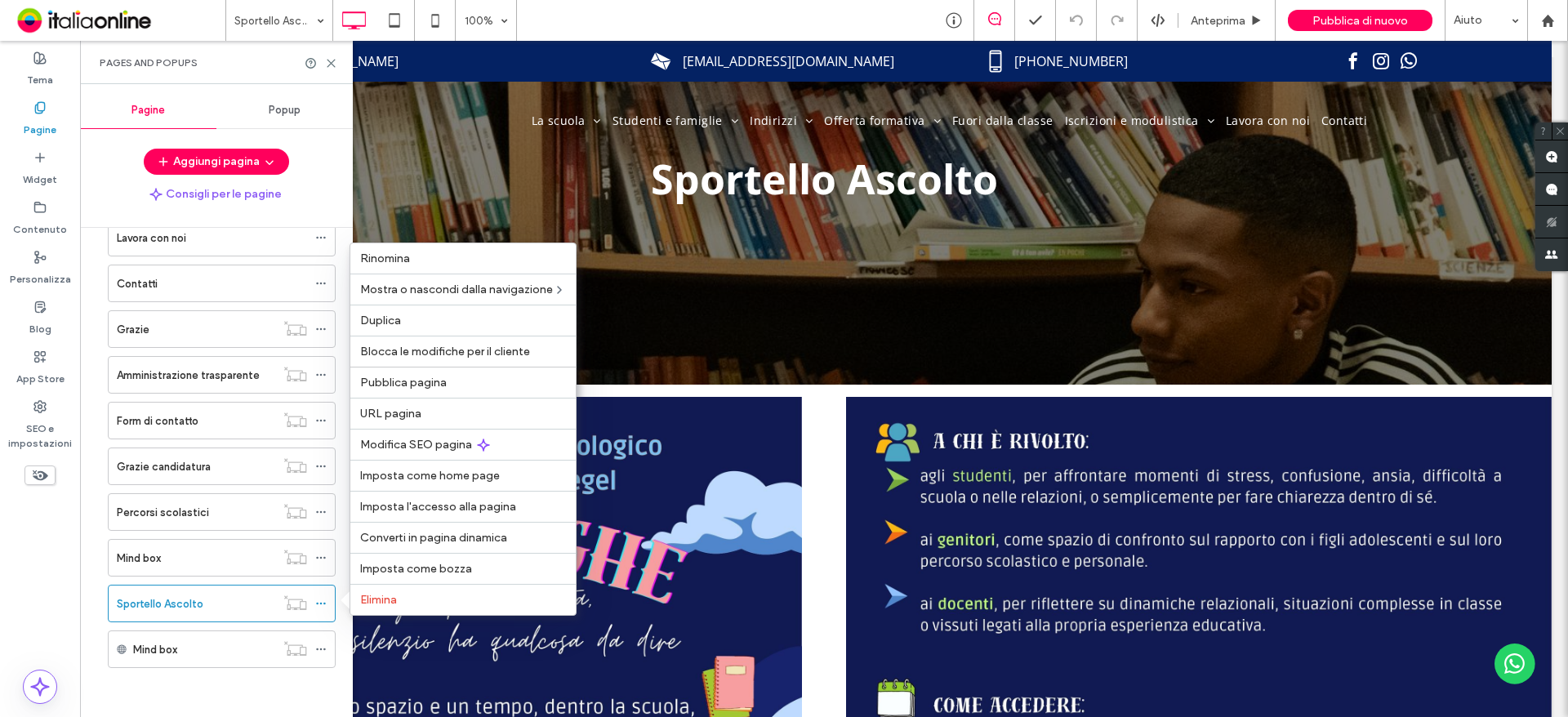
scroll to position [0, 0]
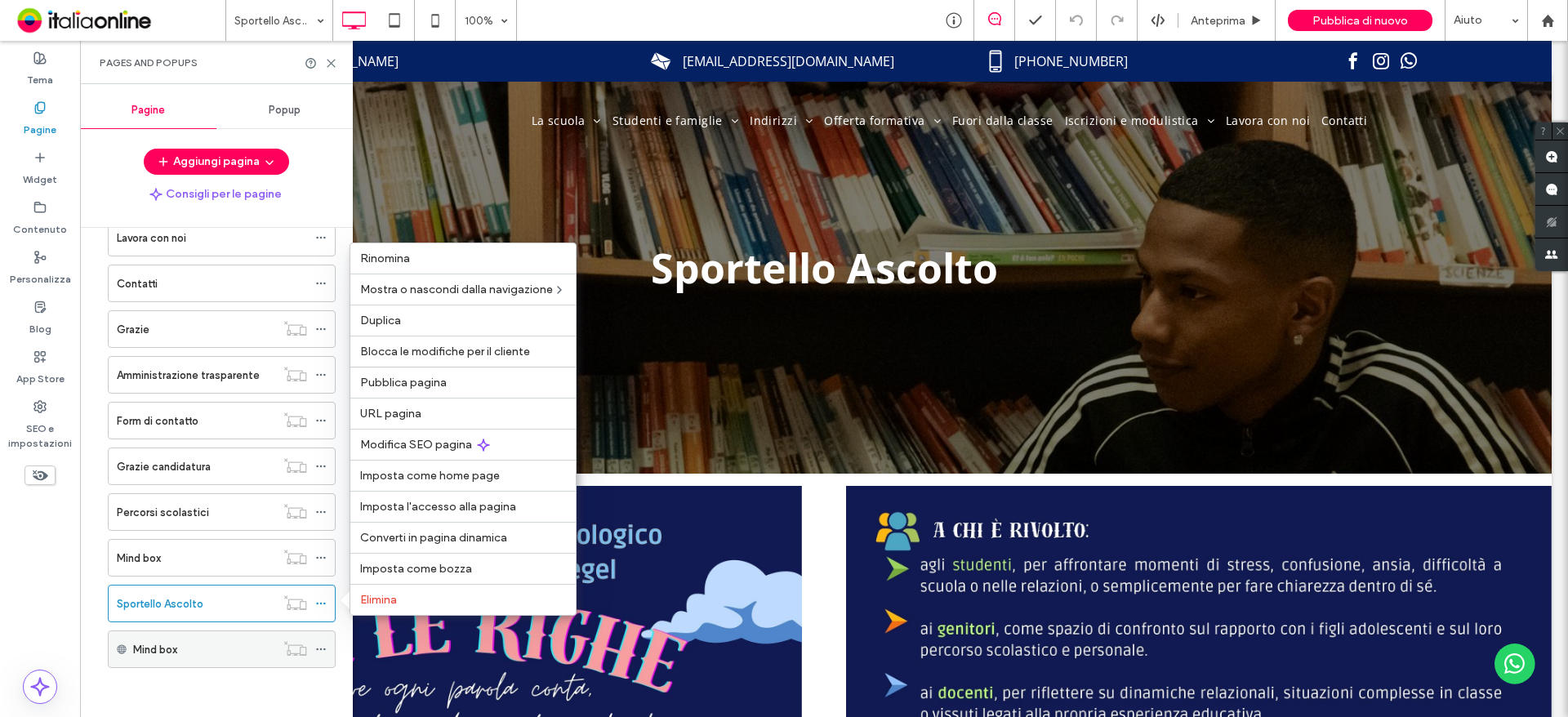
drag, startPoint x: 181, startPoint y: 644, endPoint x: 186, endPoint y: 638, distance: 7.8
click at [181, 644] on div "Mind box" at bounding box center [204, 650] width 142 height 18
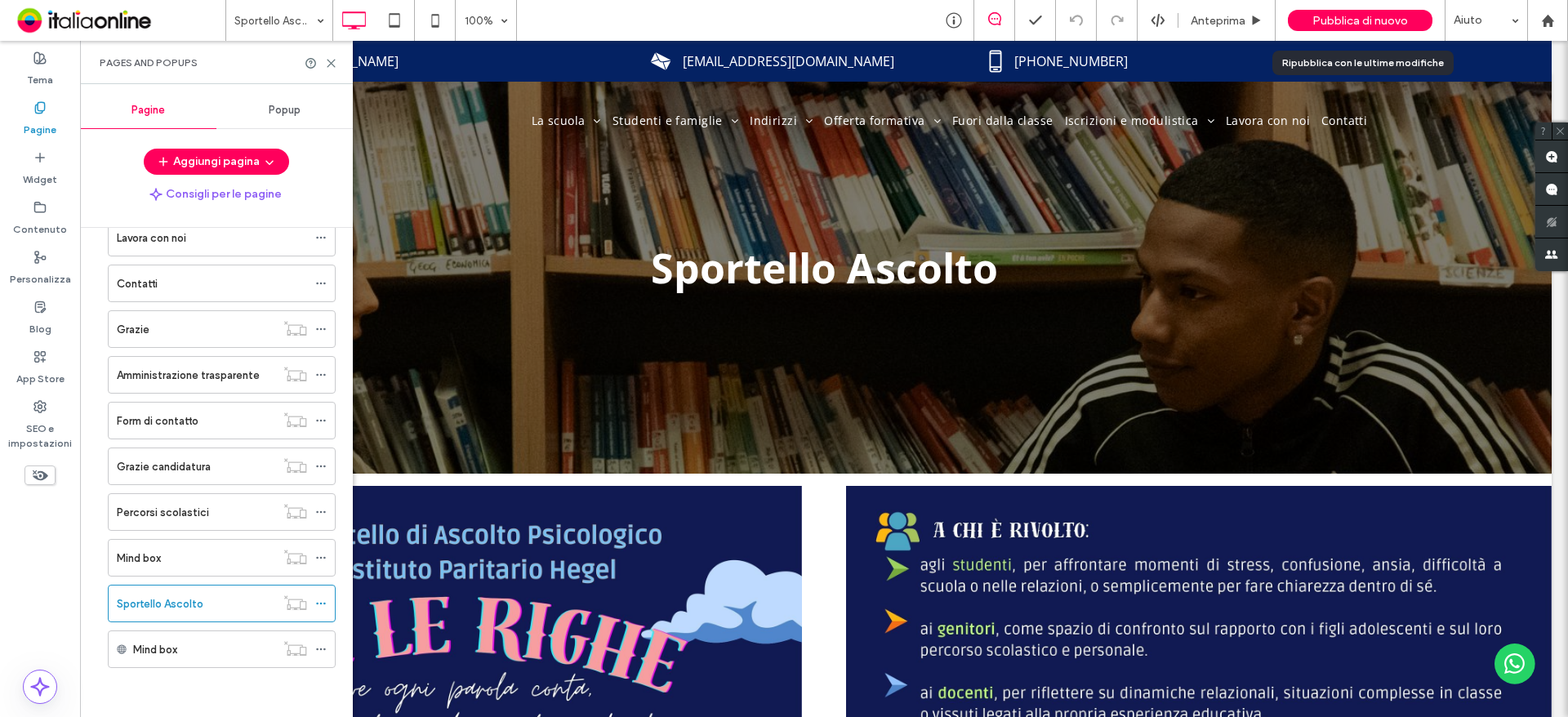
click at [1360, 17] on span "Pubblica di nuovo" at bounding box center [1359, 21] width 96 height 14
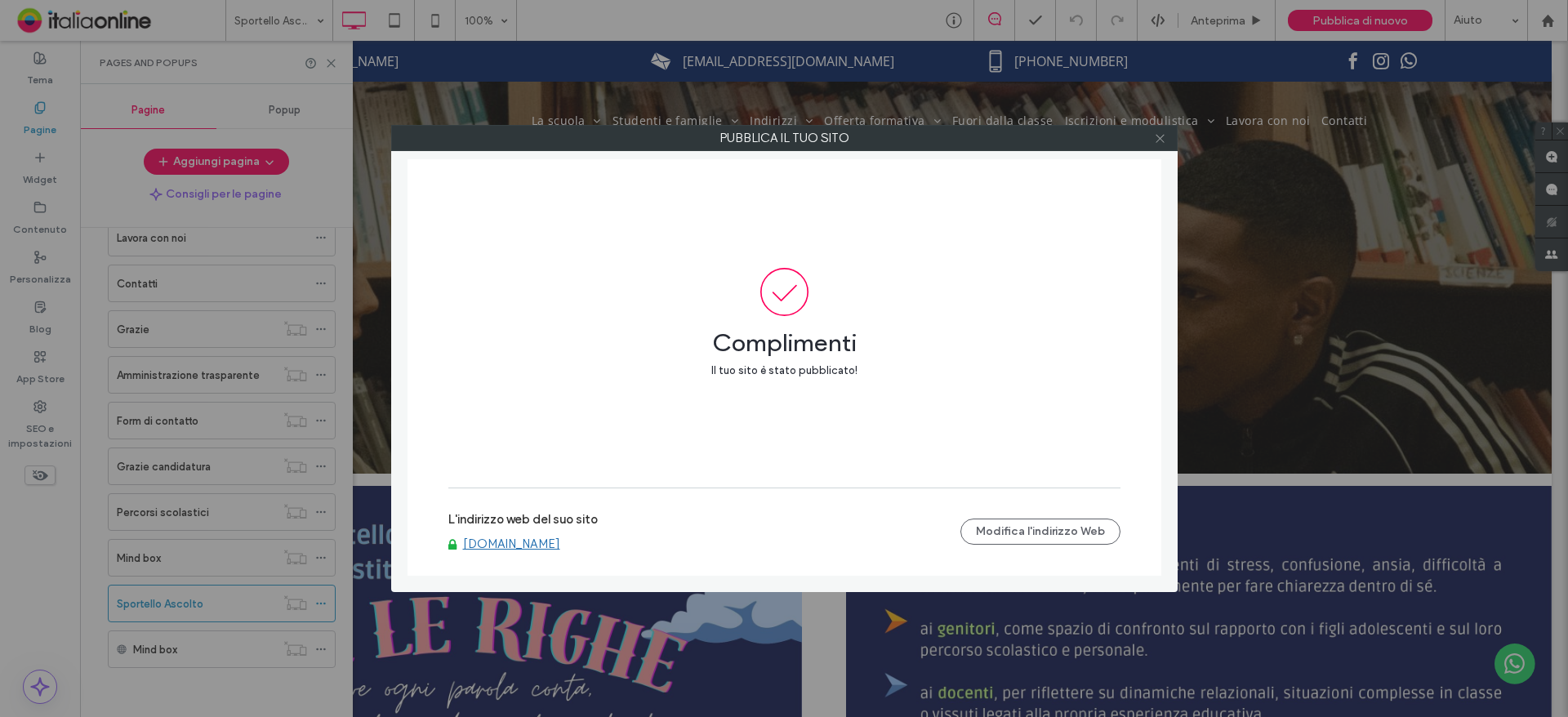
click at [1165, 138] on icon at bounding box center [1160, 138] width 12 height 12
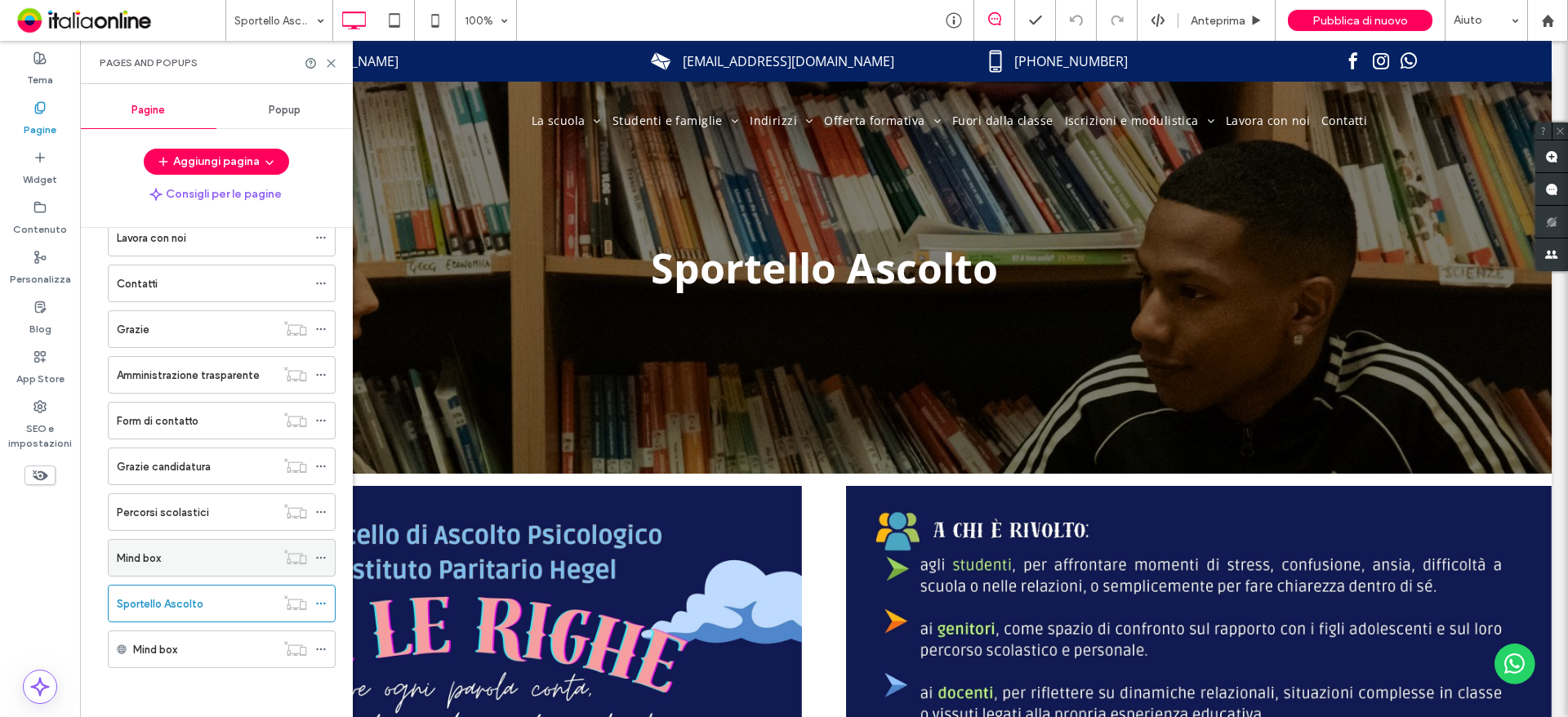
click at [327, 556] on div at bounding box center [325, 557] width 19 height 25
click at [324, 557] on use at bounding box center [321, 557] width 9 height 3
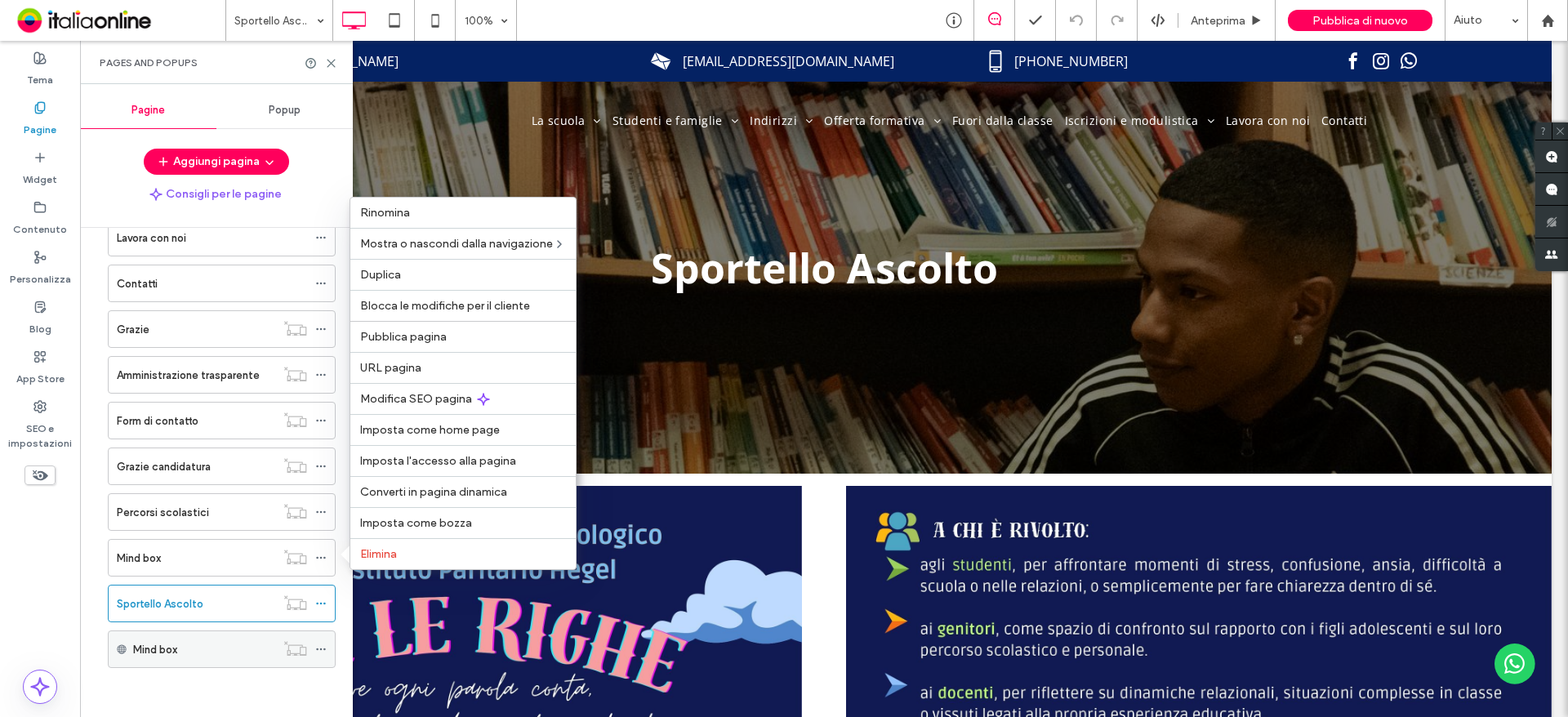
click at [315, 649] on div "Mind box" at bounding box center [222, 649] width 228 height 38
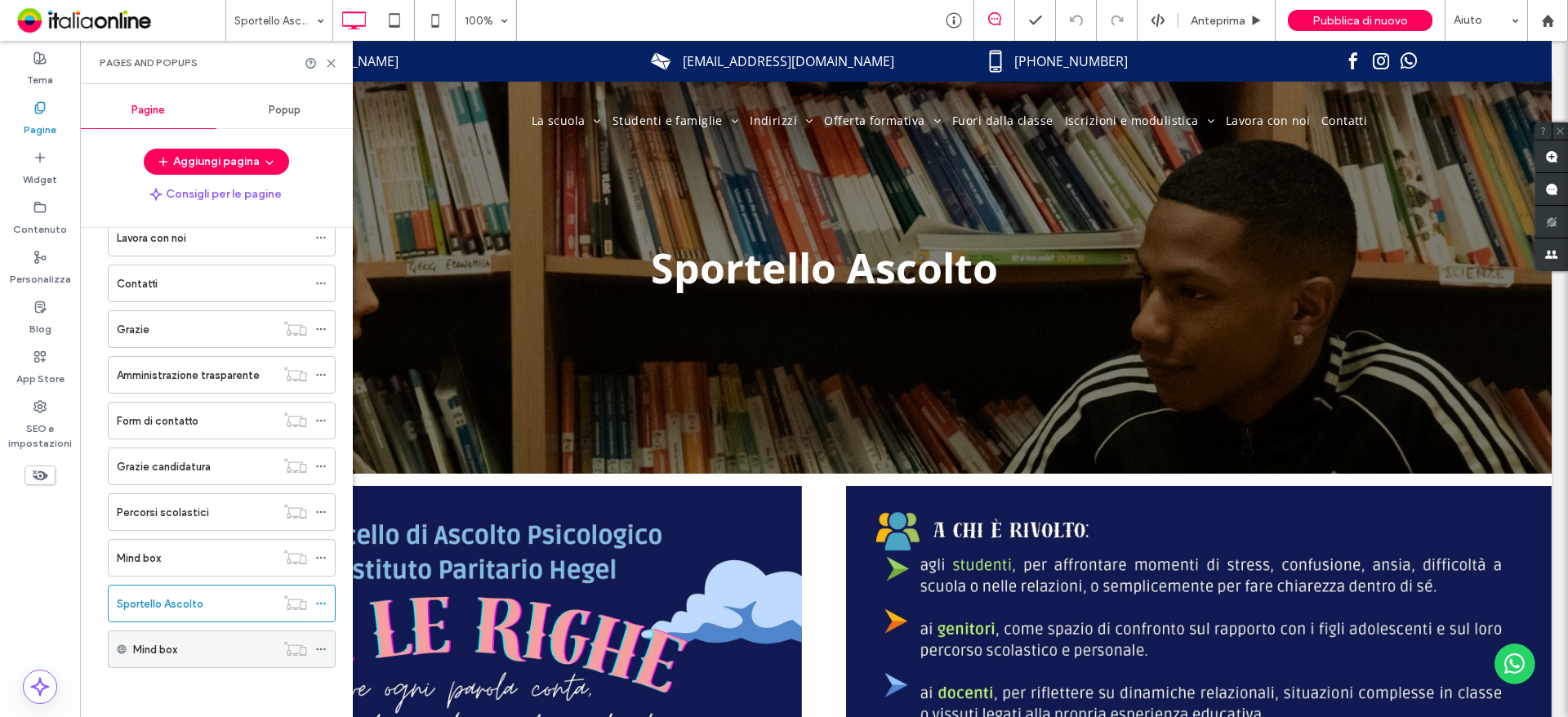
click at [316, 649] on icon at bounding box center [321, 649] width 11 height 11
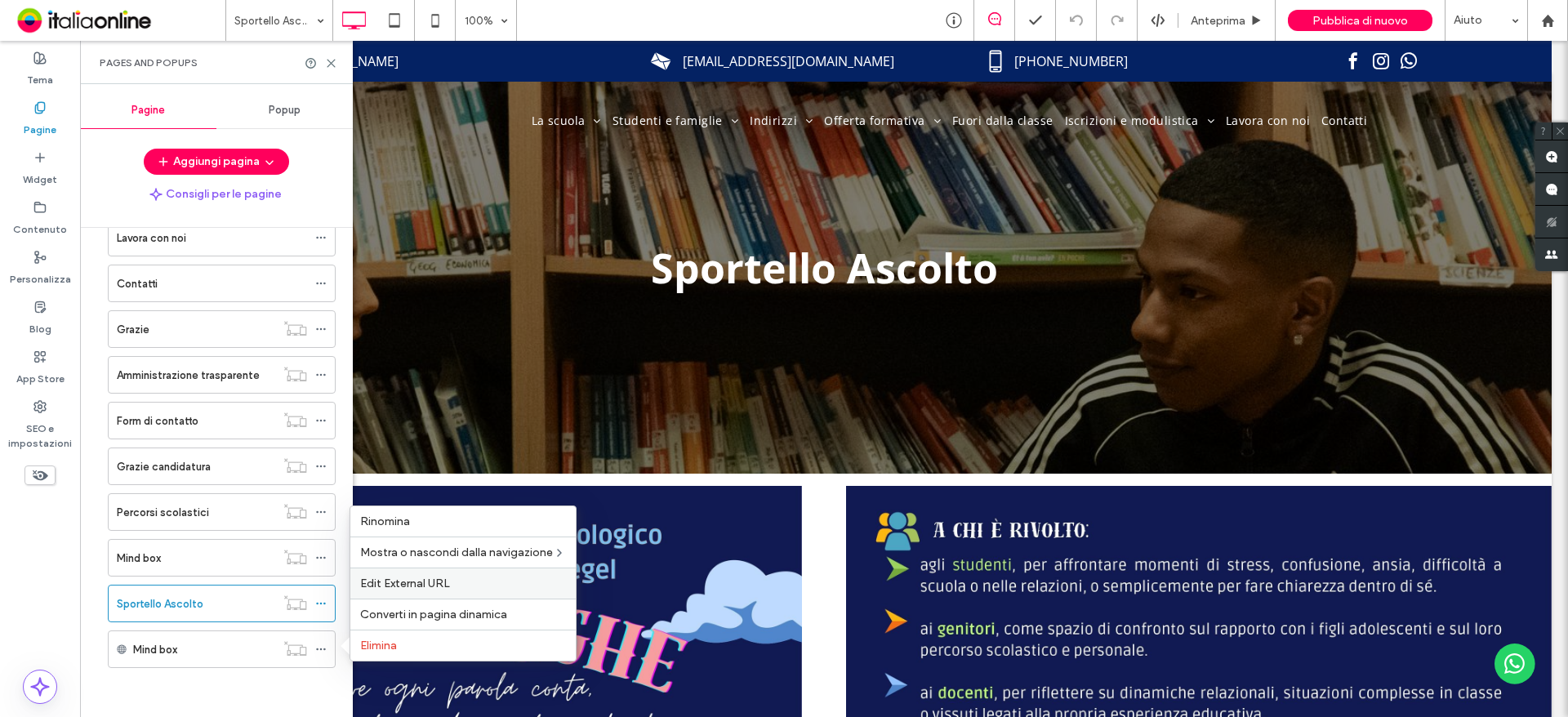
click at [450, 587] on label "Edit External URL" at bounding box center [463, 584] width 206 height 14
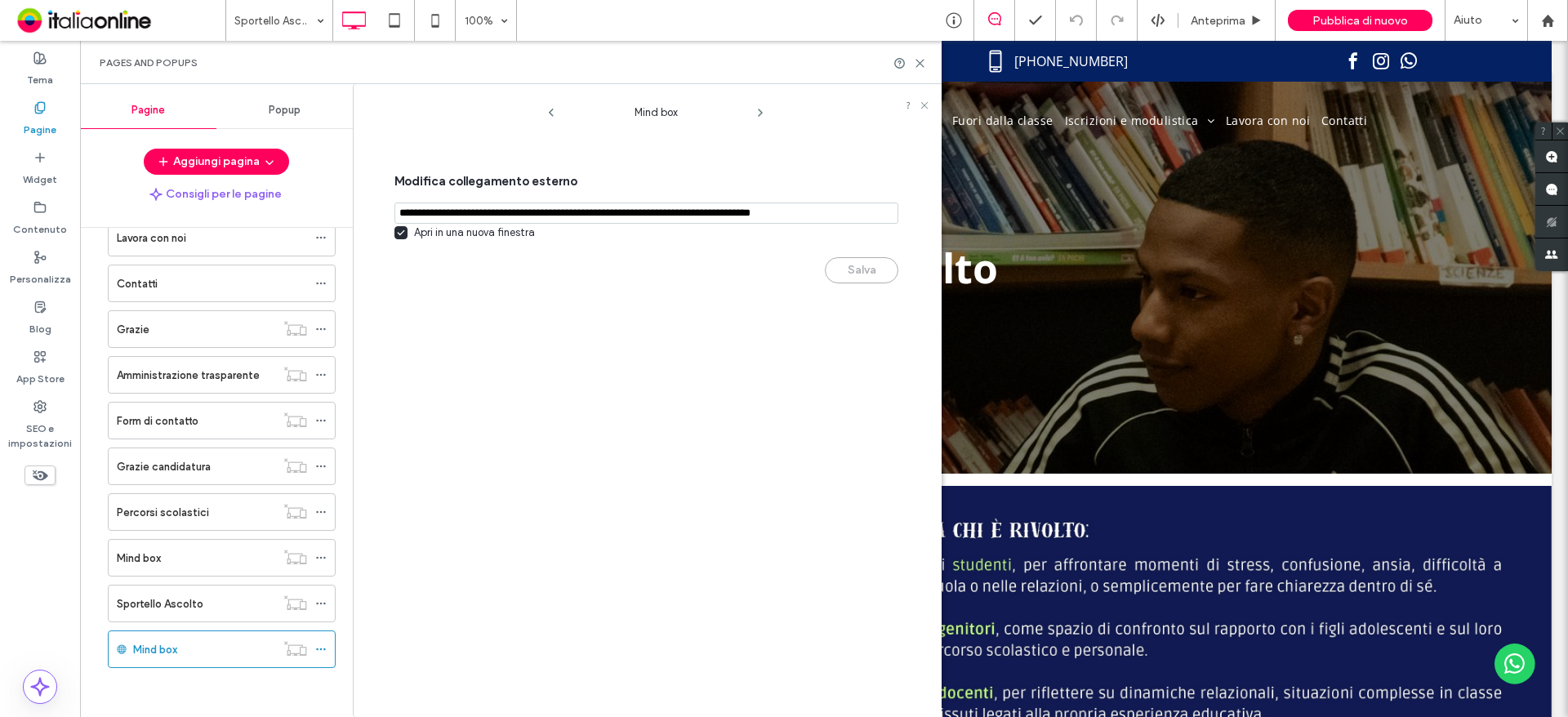
drag, startPoint x: 403, startPoint y: 216, endPoint x: 436, endPoint y: 215, distance: 33.0
click at [404, 216] on input "notEmpty,url" at bounding box center [646, 213] width 504 height 21
drag, startPoint x: 605, startPoint y: 214, endPoint x: 926, endPoint y: 214, distance: 321.0
click at [926, 214] on div "Modifica collegamento esterno Apri in una nuova finestra Salva" at bounding box center [649, 213] width 559 height 176
click at [811, 316] on div "Mind box Modifica collegamento esterno Apri in una nuova finestra Salva" at bounding box center [656, 404] width 571 height 625
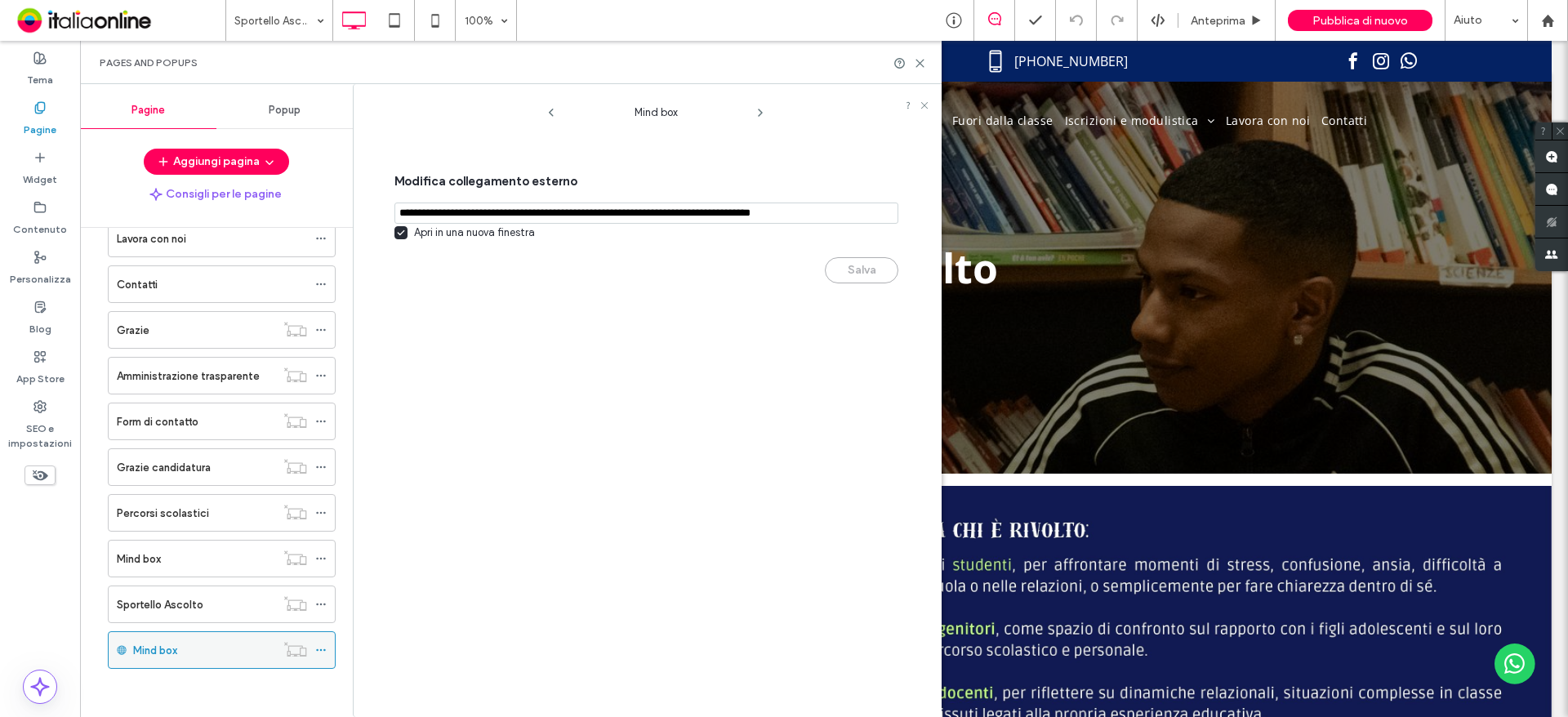
scroll to position [402, 0]
click at [319, 650] on icon at bounding box center [321, 649] width 11 height 11
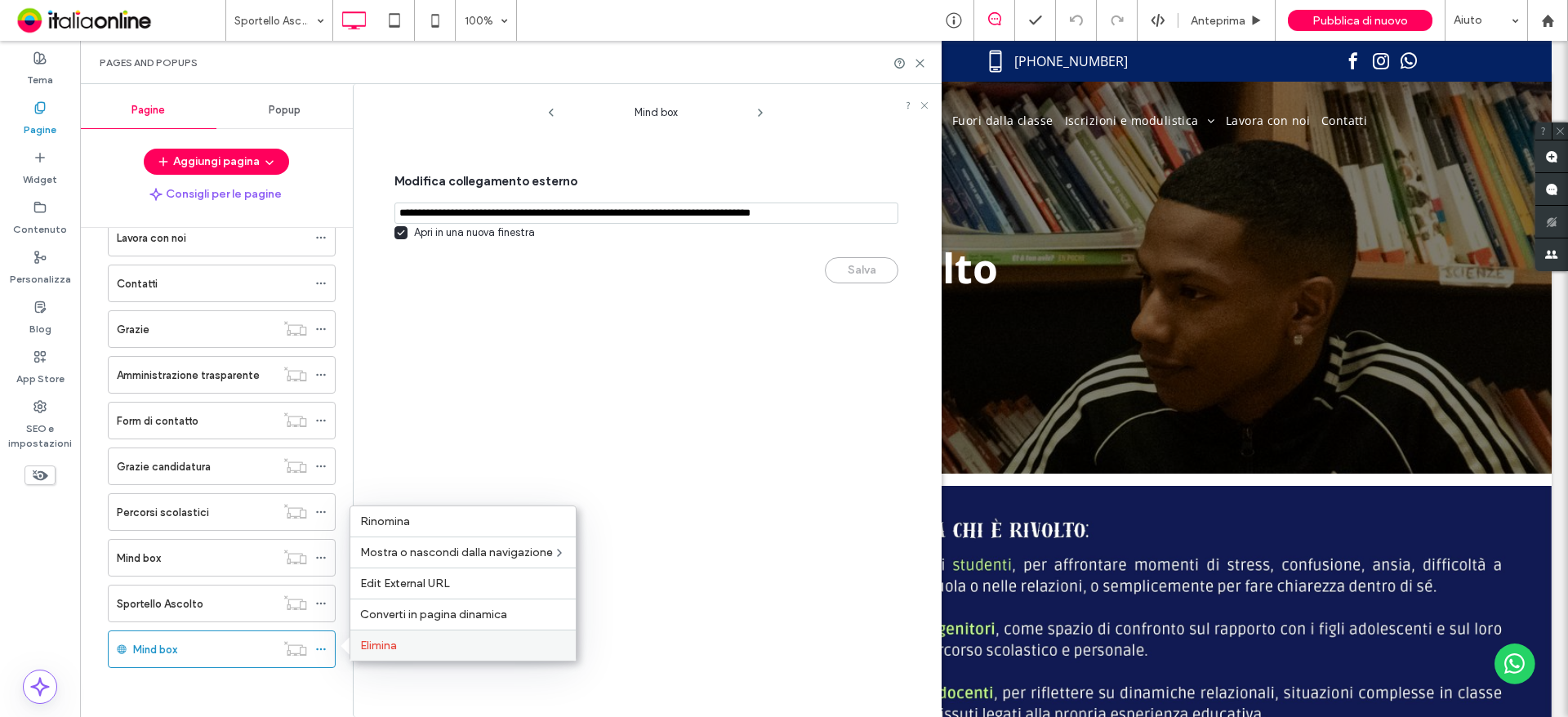
click at [397, 644] on span "Elimina" at bounding box center [379, 646] width 37 height 14
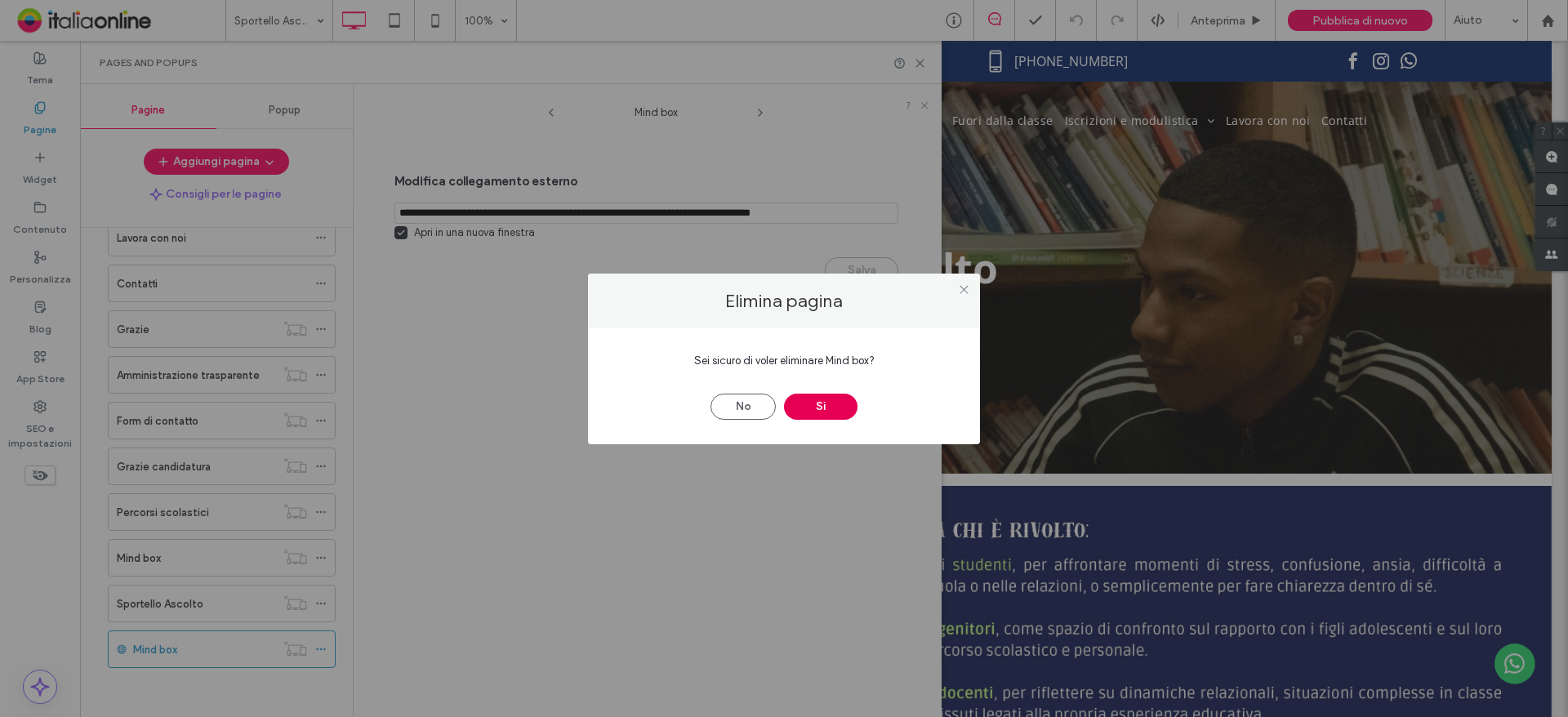
click at [824, 407] on button "Sì" at bounding box center [820, 407] width 74 height 26
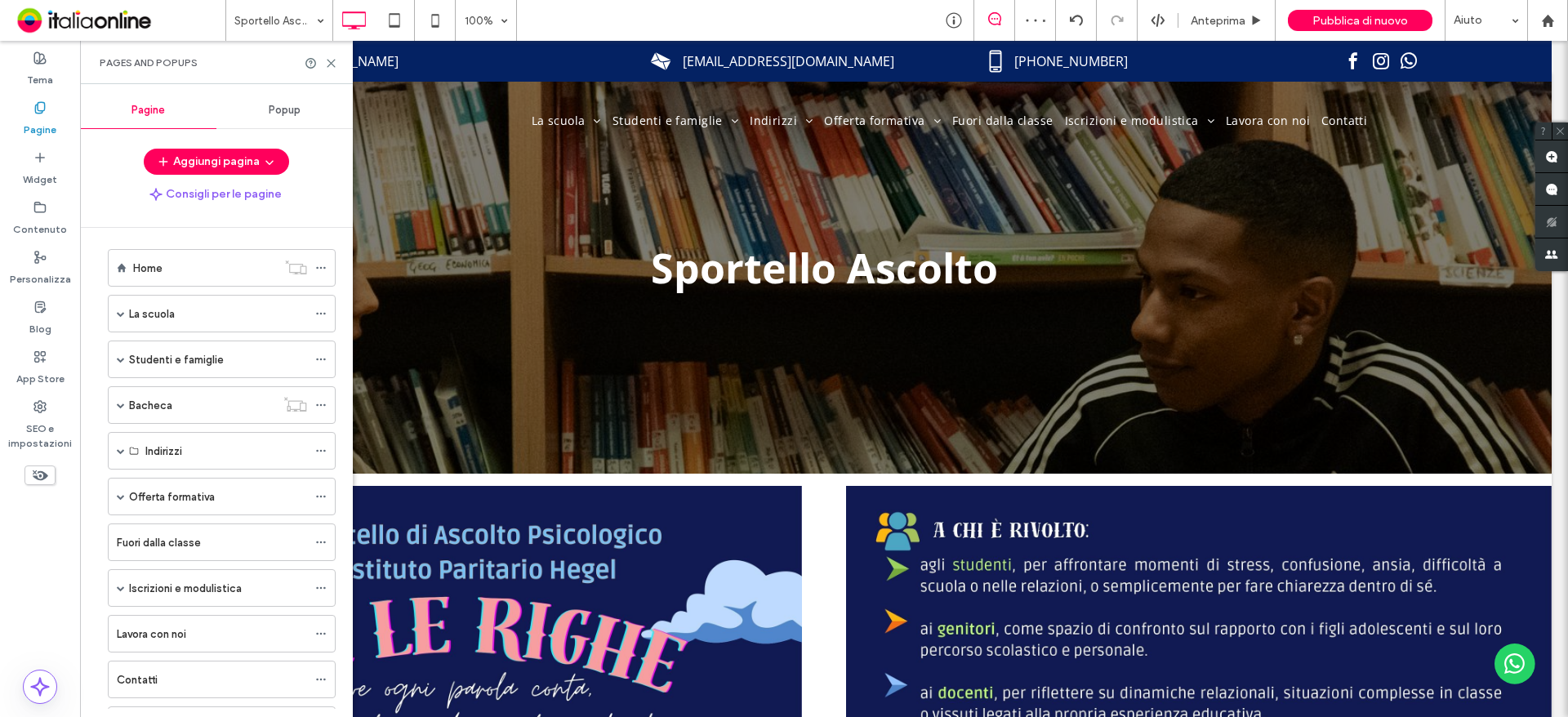
scroll to position [0, 0]
click at [124, 321] on span at bounding box center [120, 320] width 8 height 8
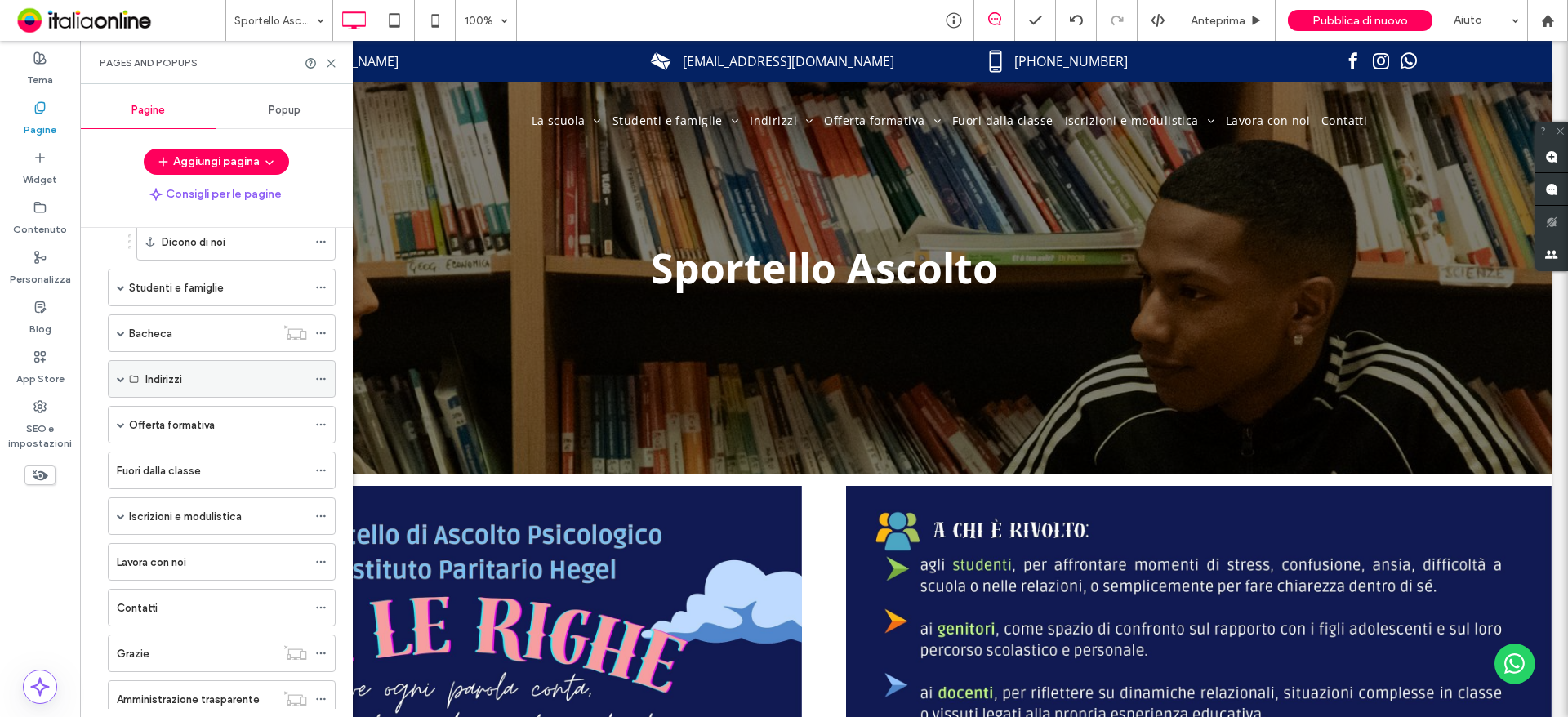
scroll to position [163, 0]
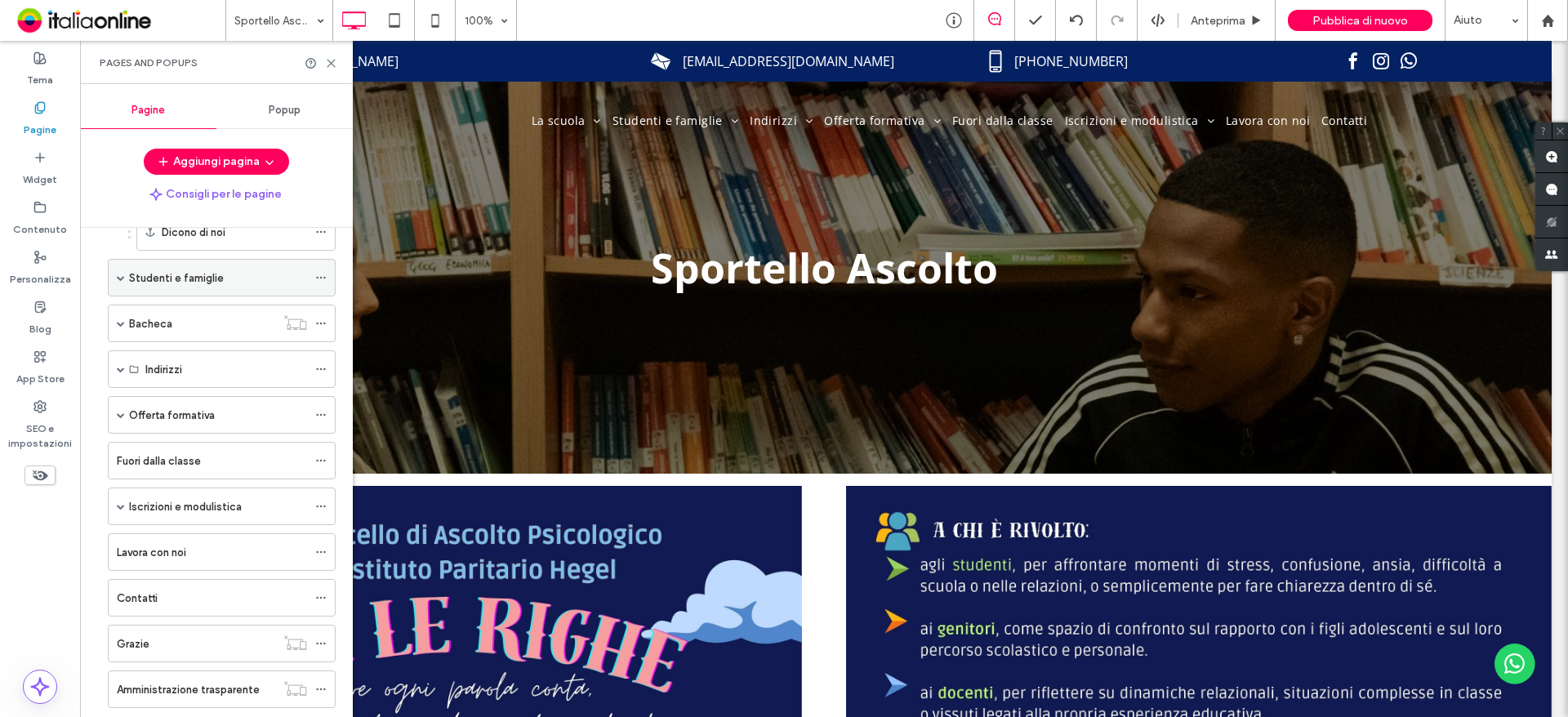
click at [117, 280] on span at bounding box center [120, 277] width 8 height 8
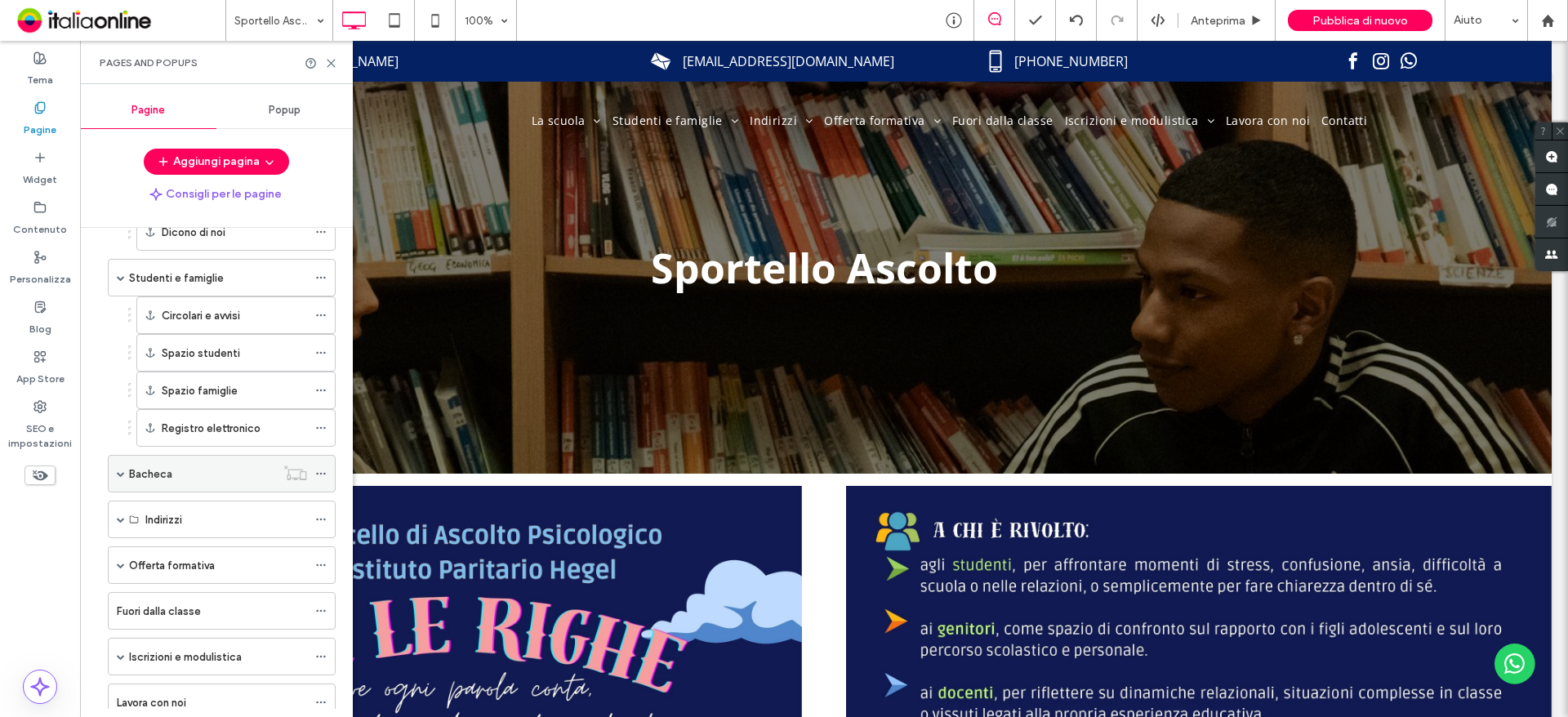
click at [122, 472] on span at bounding box center [120, 473] width 8 height 8
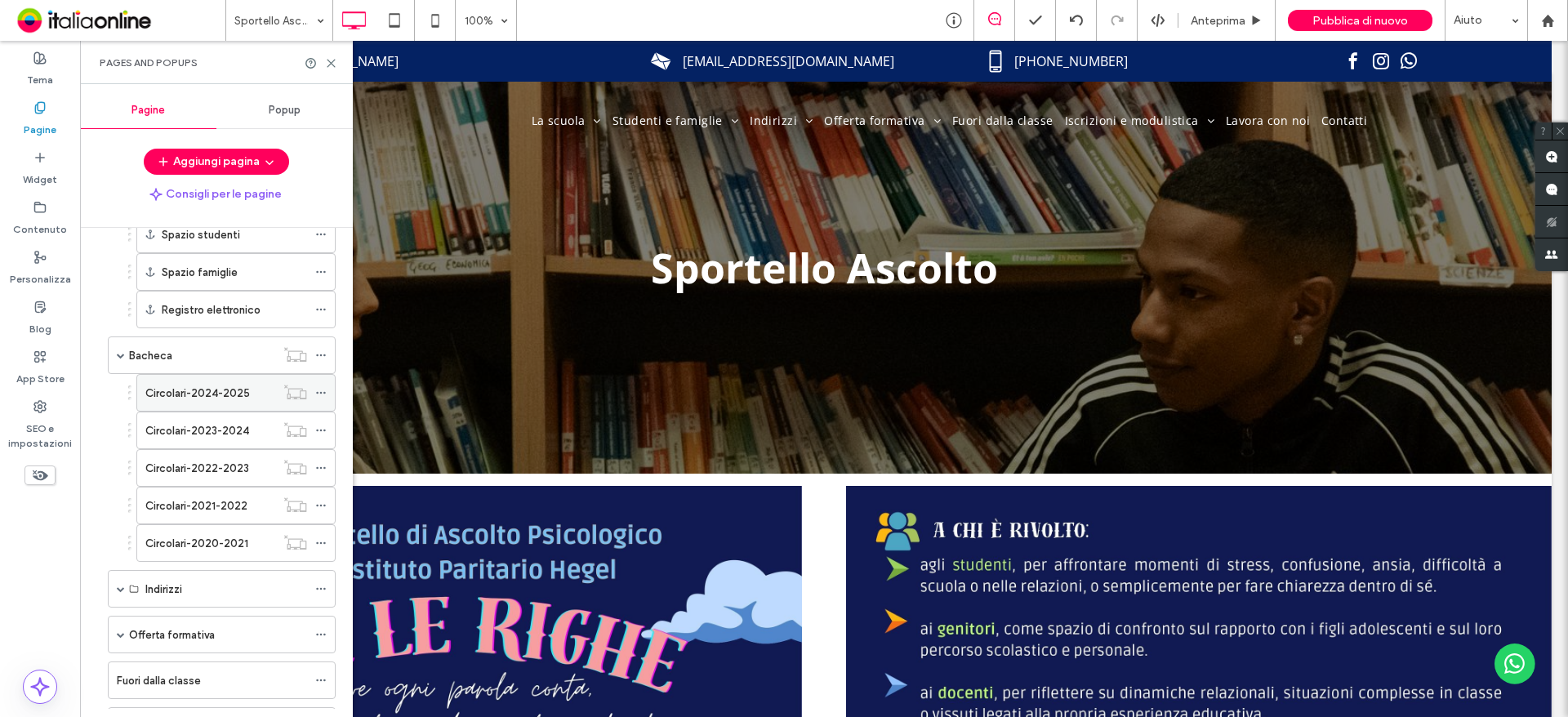
scroll to position [408, 0]
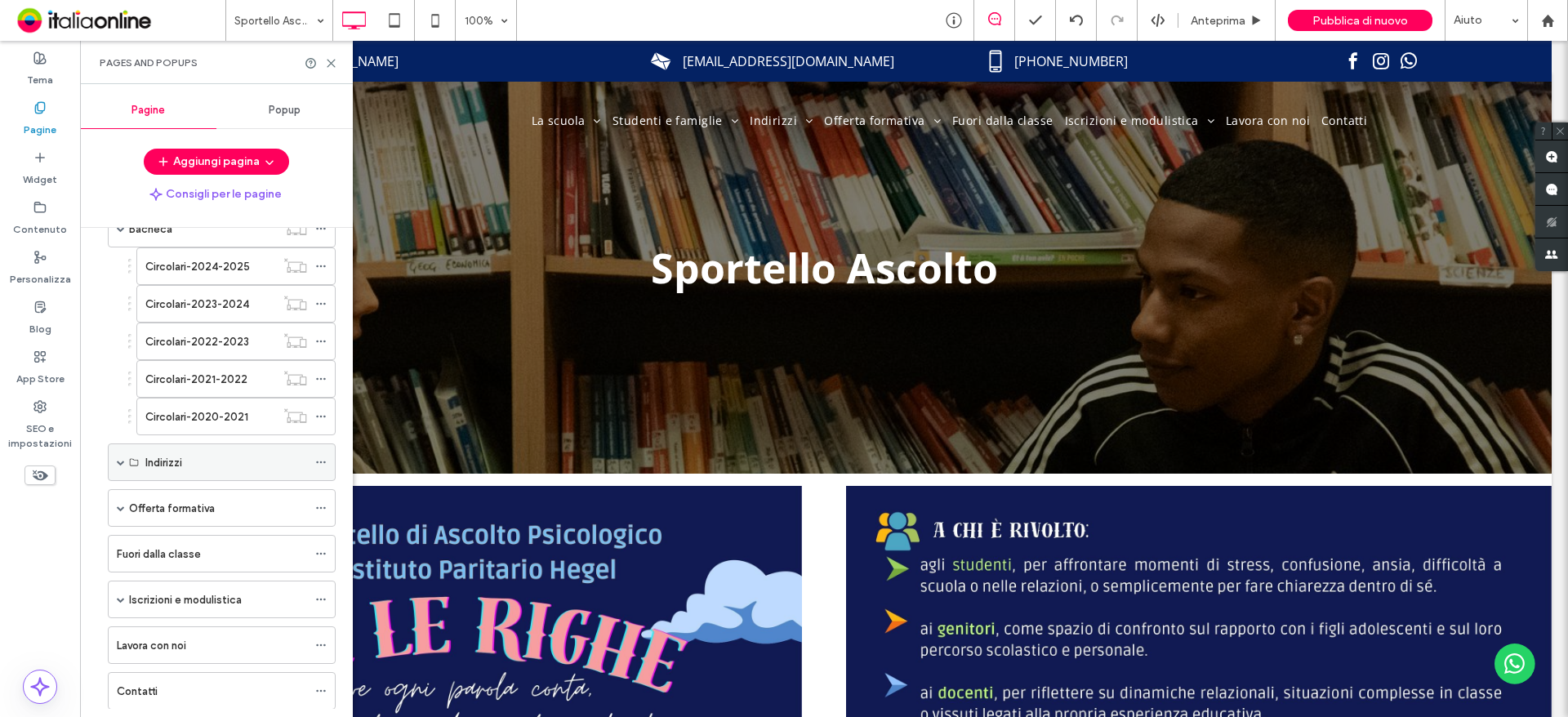
click at [120, 462] on span at bounding box center [120, 462] width 8 height 8
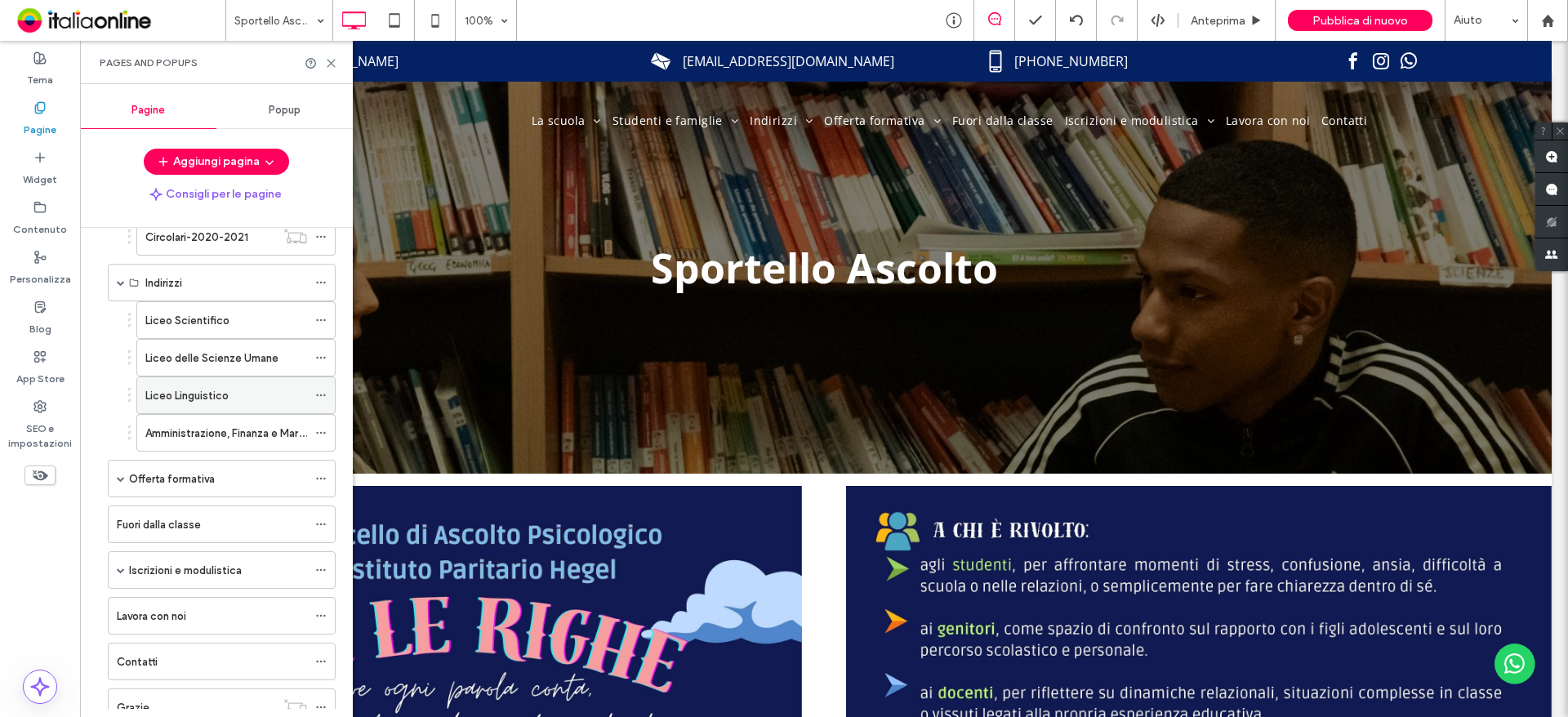
scroll to position [735, 0]
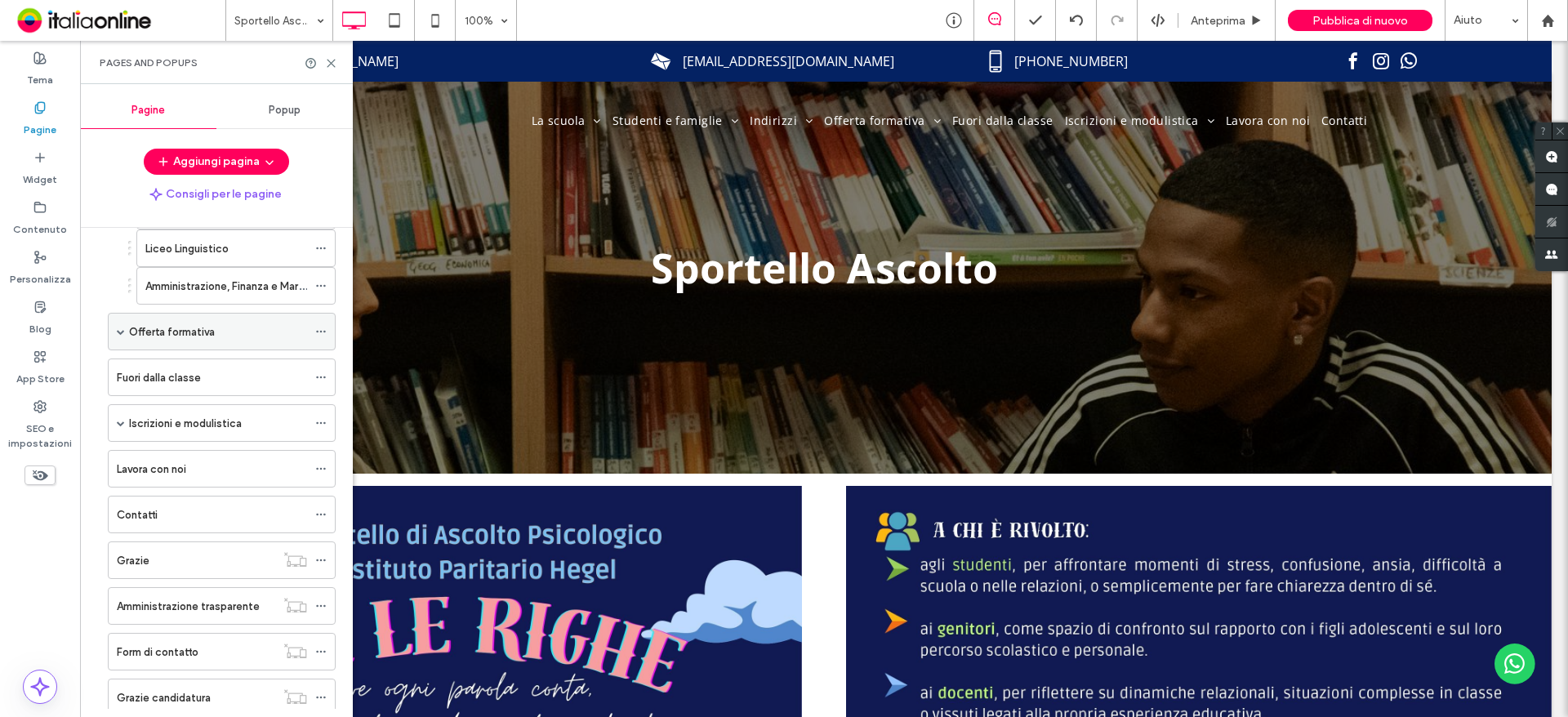
click at [117, 333] on span at bounding box center [120, 331] width 8 height 8
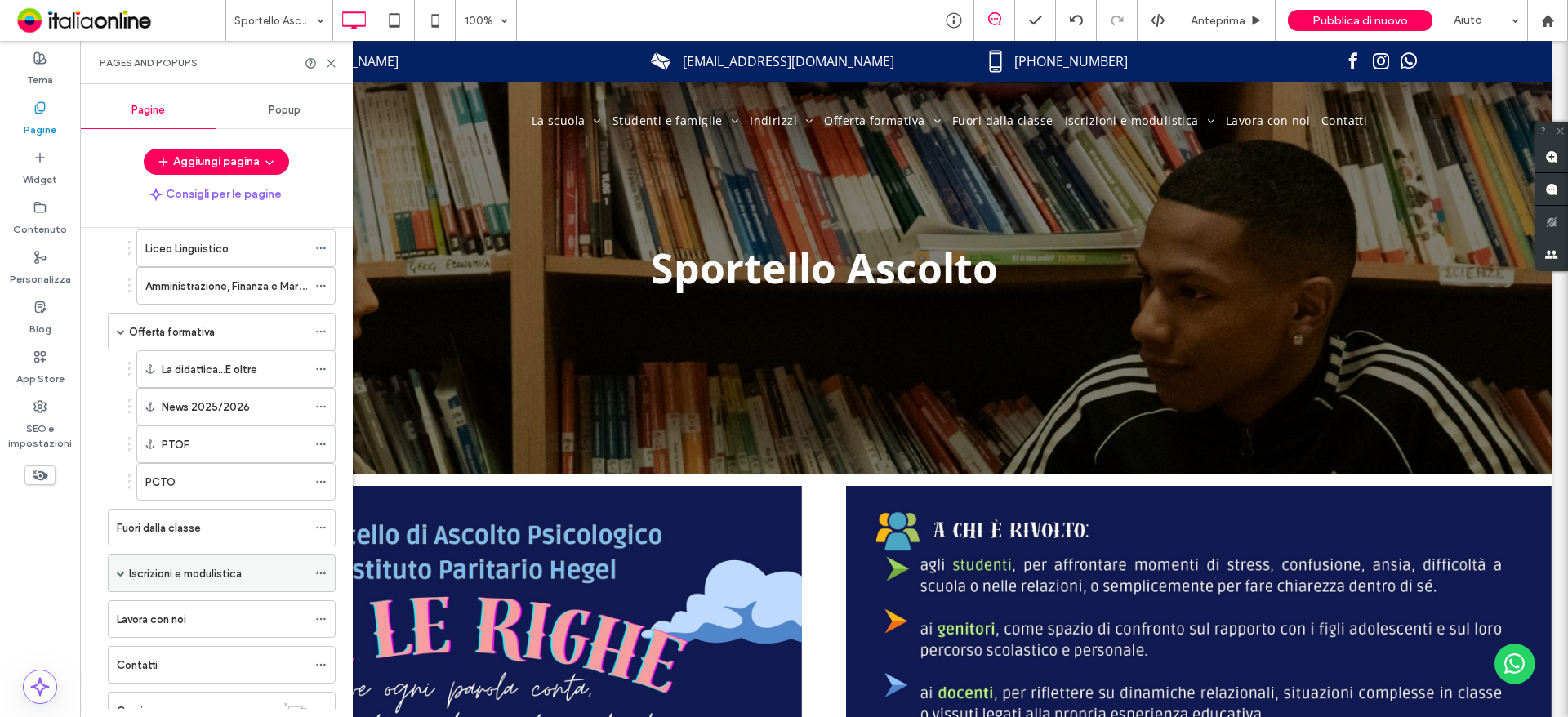
click at [120, 579] on span at bounding box center [120, 573] width 8 height 36
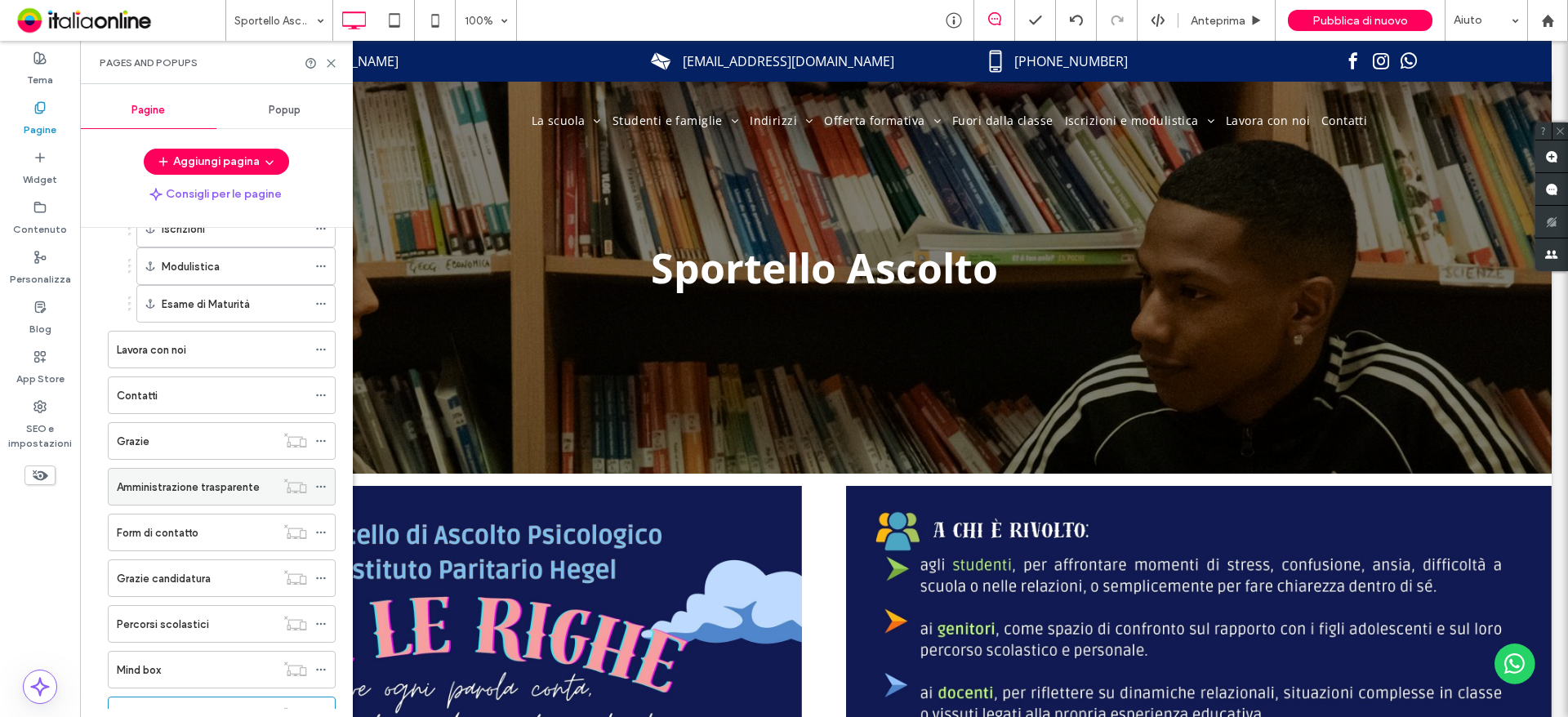
scroll to position [1183, 0]
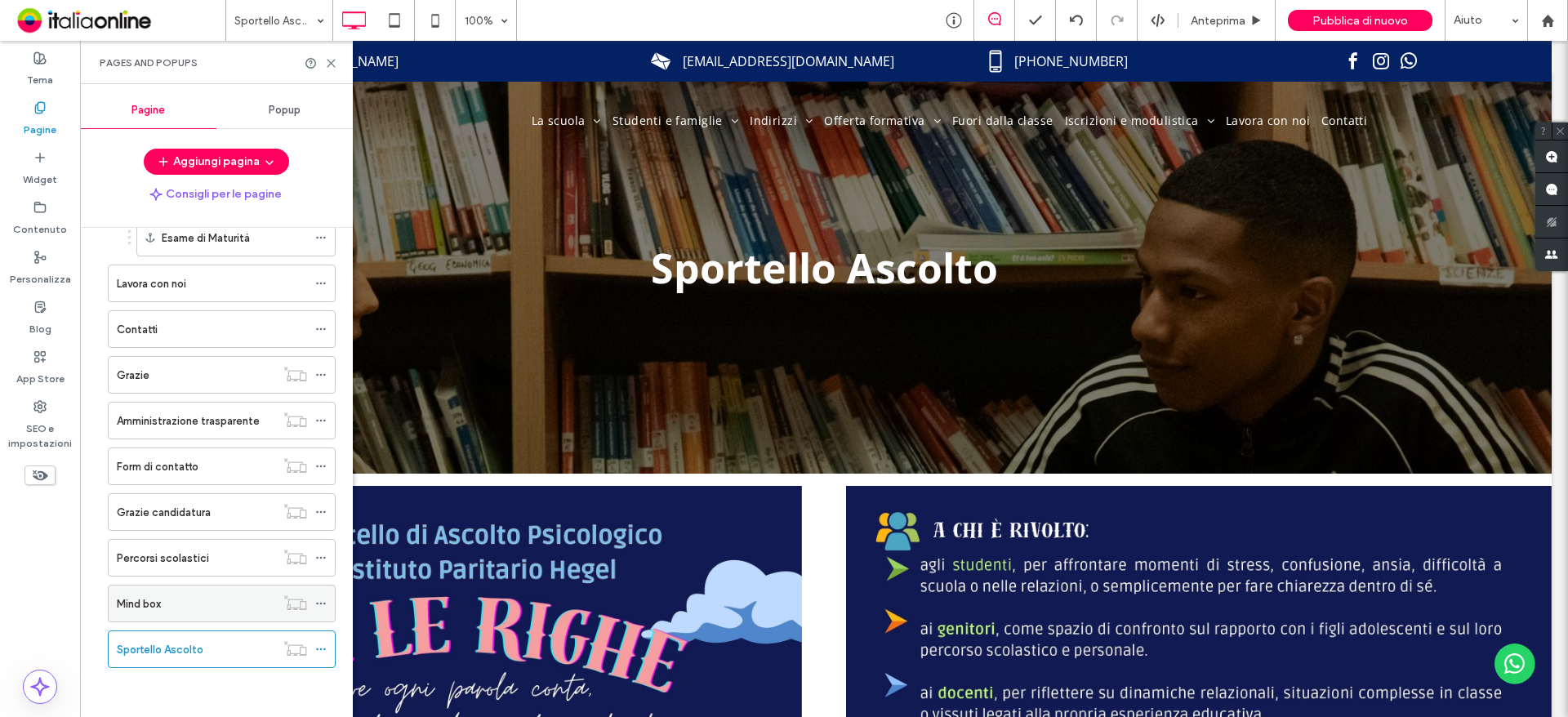
click at [239, 620] on div "Mind box" at bounding box center [195, 603] width 159 height 36
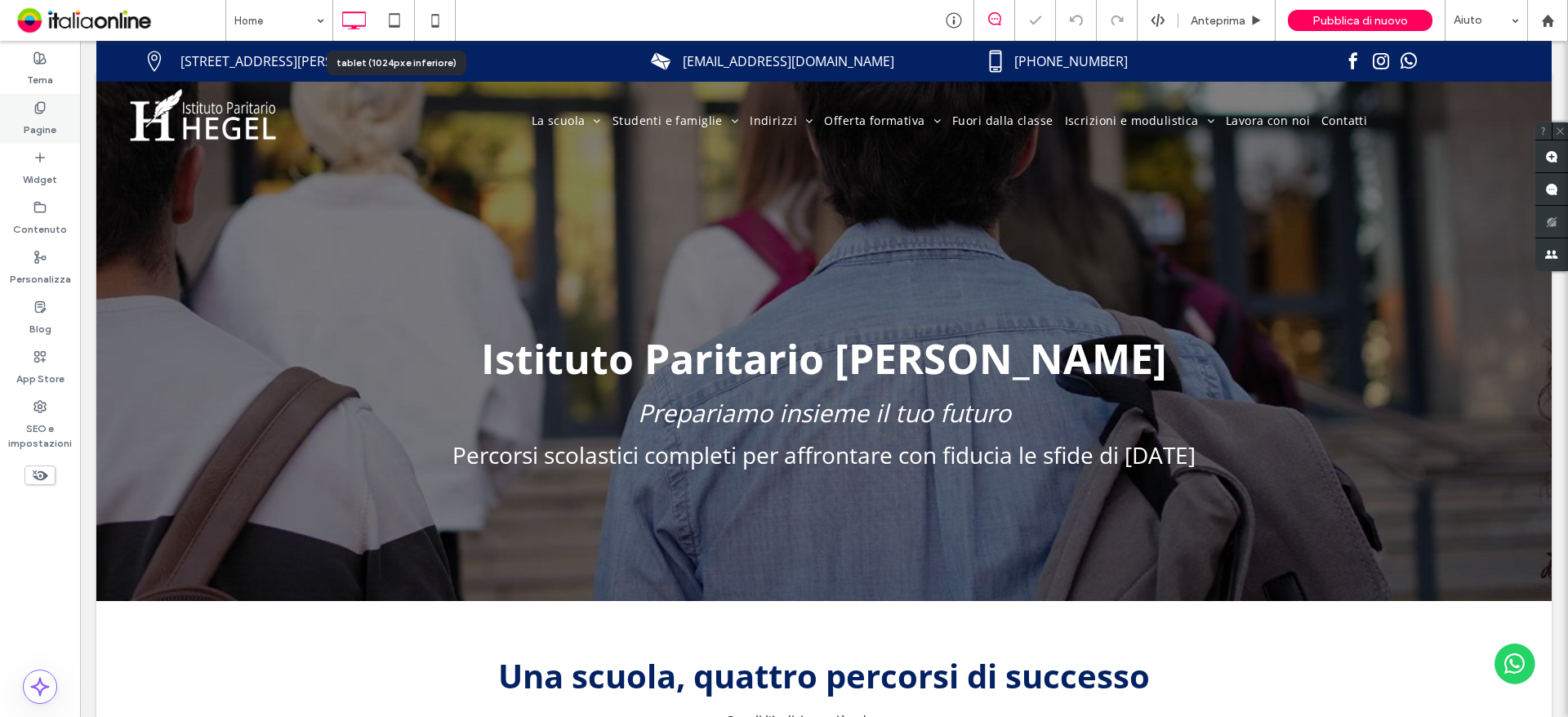
click at [18, 102] on div "Pagine" at bounding box center [39, 118] width 80 height 50
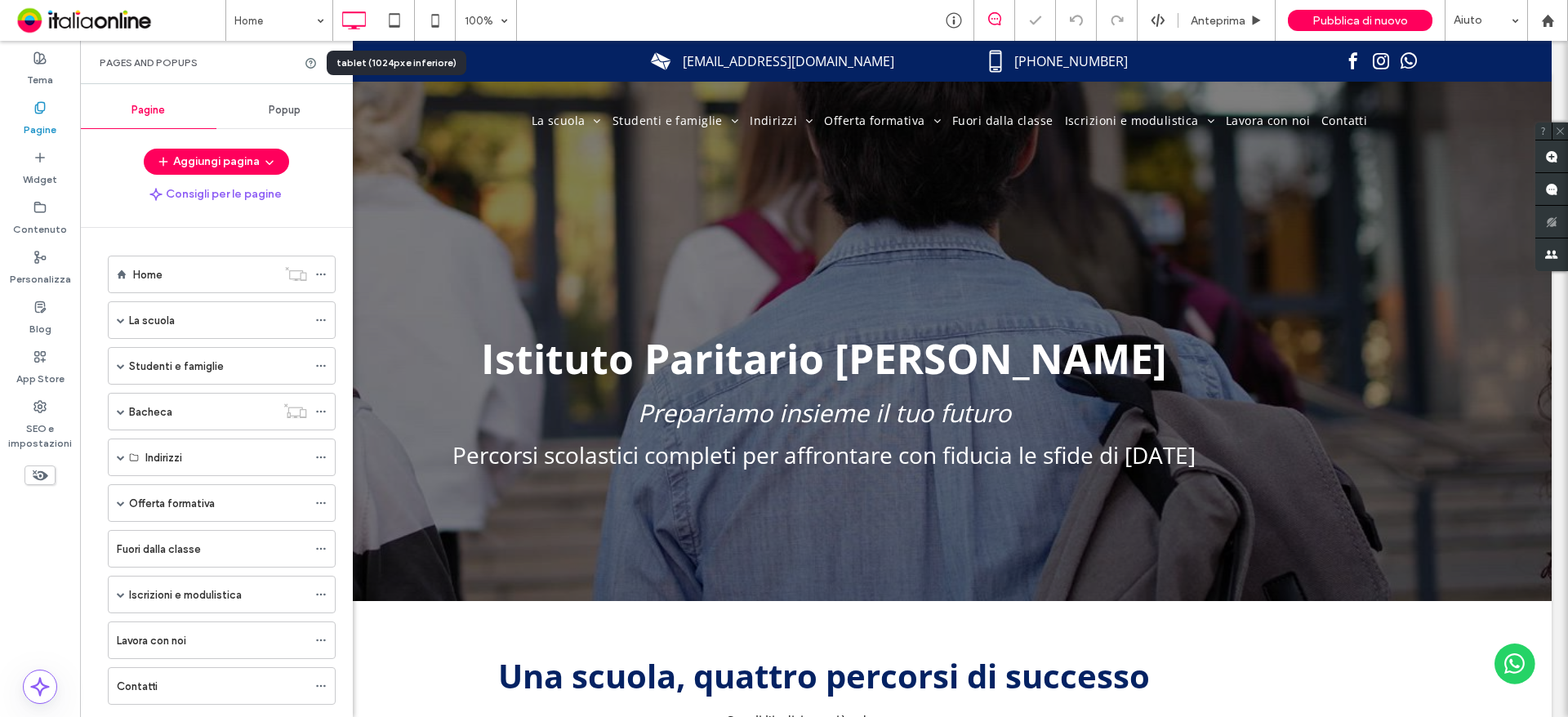
click at [40, 111] on icon at bounding box center [39, 108] width 13 height 13
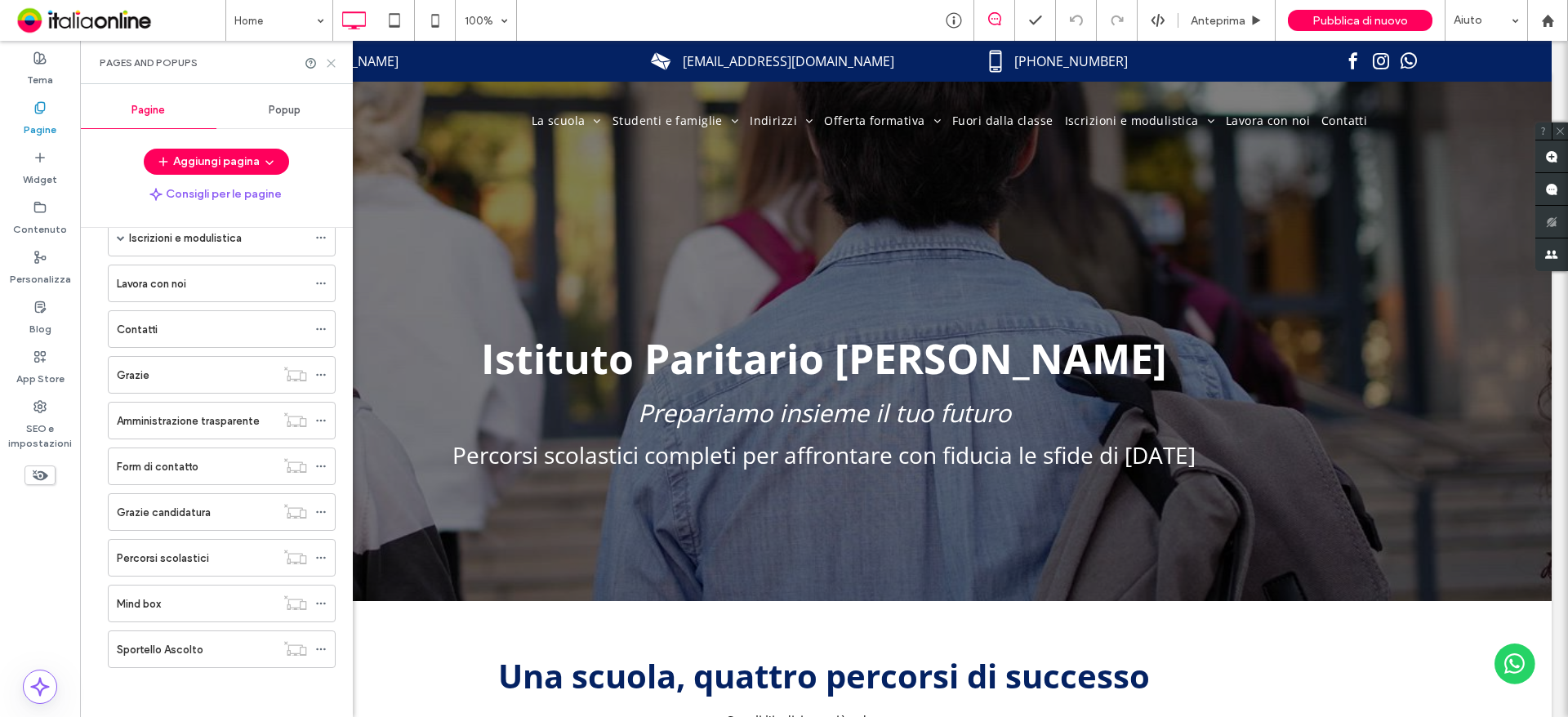
click at [333, 67] on icon at bounding box center [331, 63] width 12 height 12
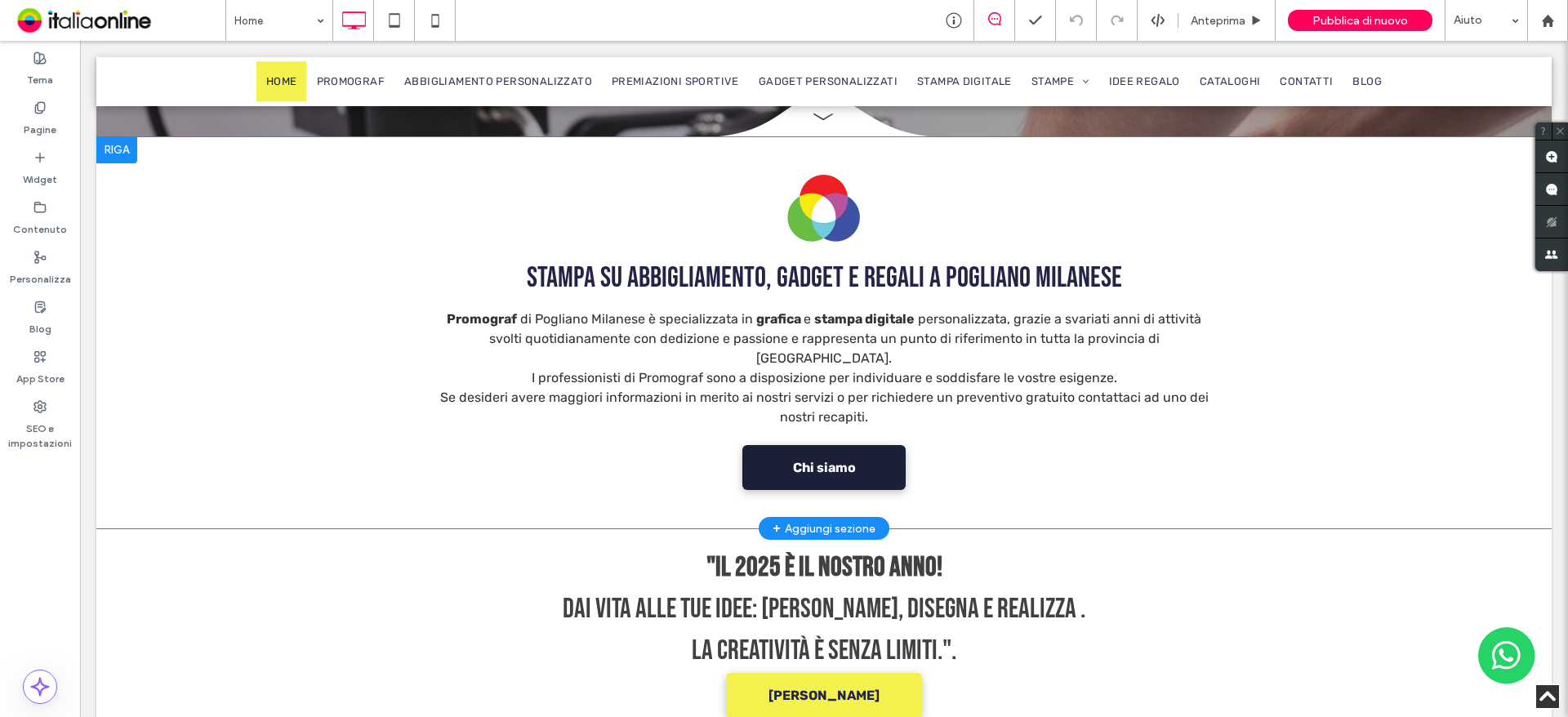
scroll to position [245, 0]
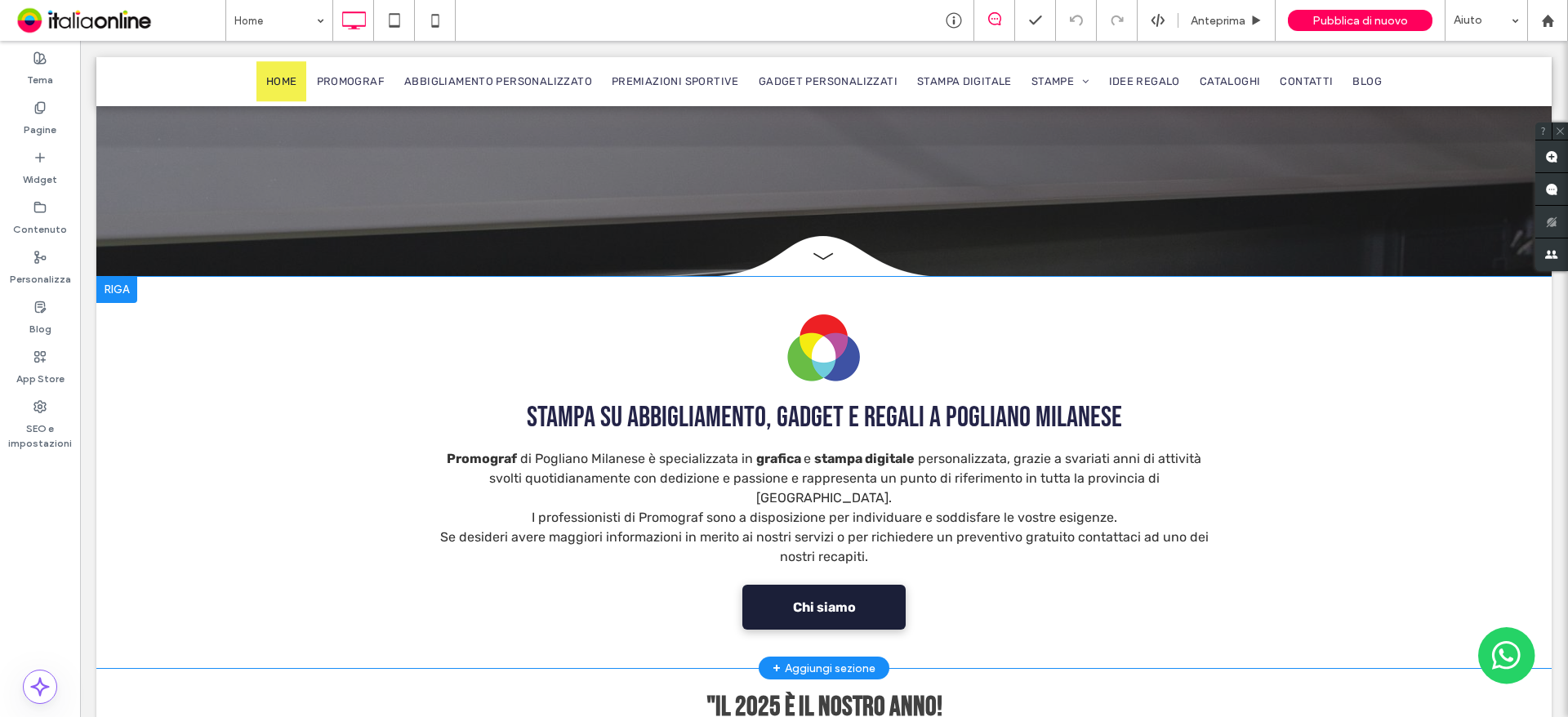
click at [109, 293] on div at bounding box center [117, 290] width 41 height 26
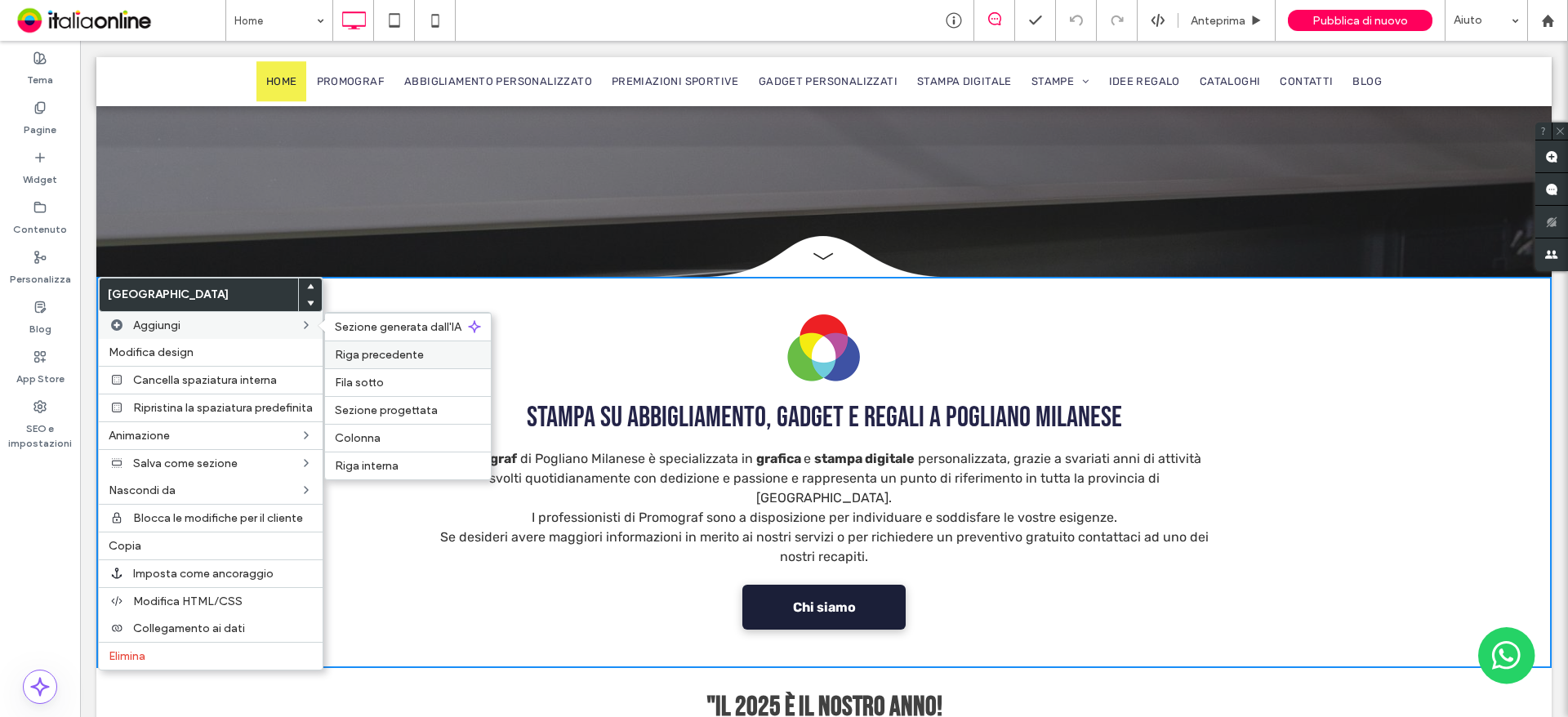
click at [399, 352] on span "Riga precedente" at bounding box center [380, 355] width 89 height 14
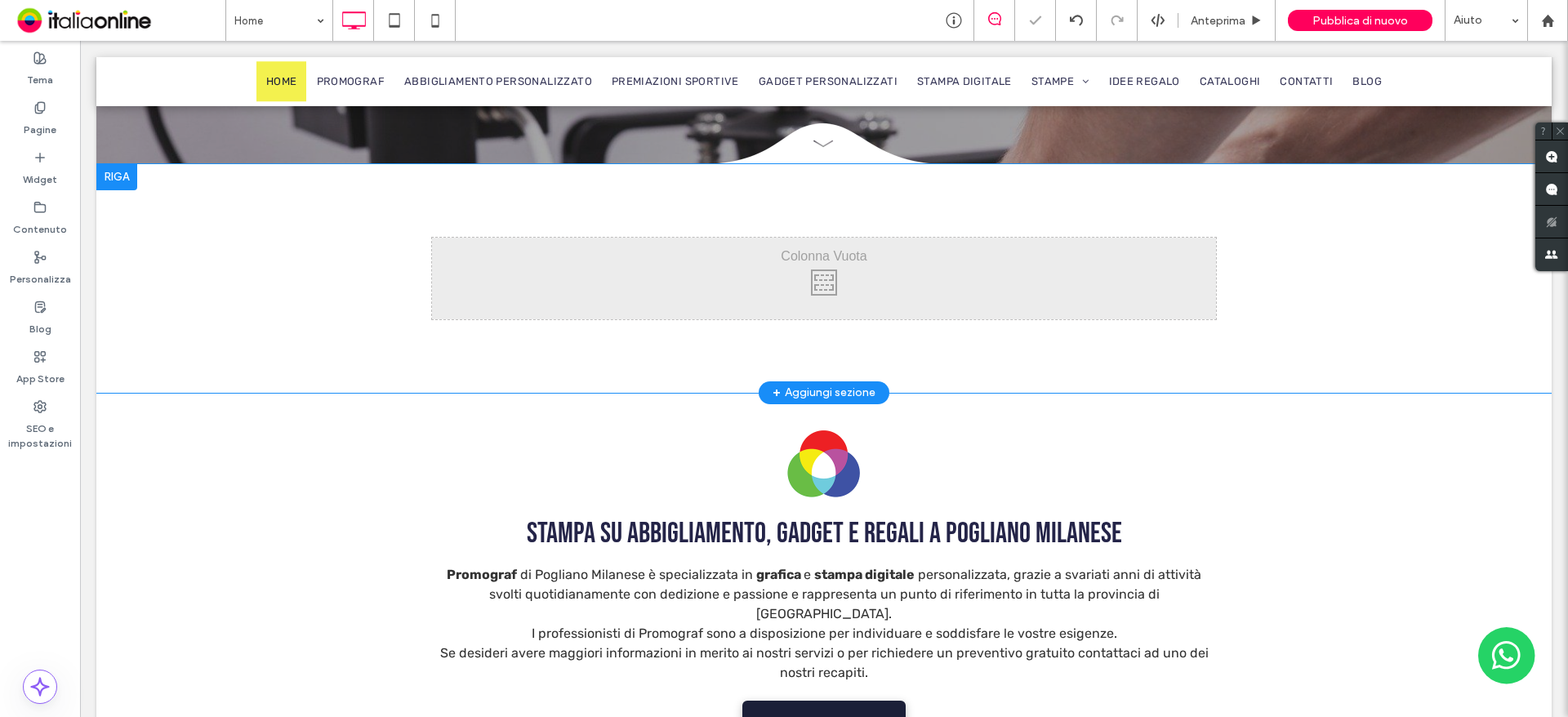
scroll to position [490, 0]
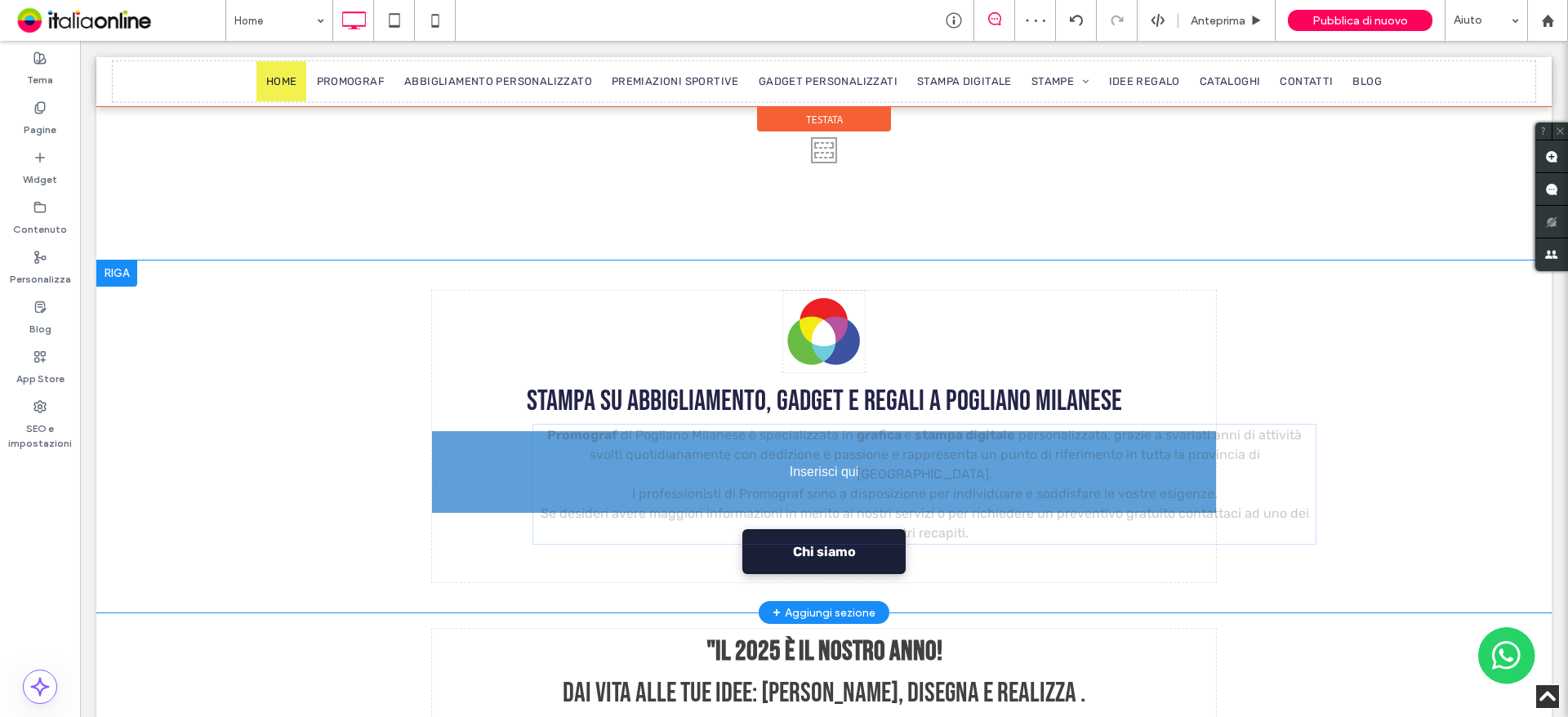
drag, startPoint x: 765, startPoint y: 458, endPoint x: 689, endPoint y: 445, distance: 77.1
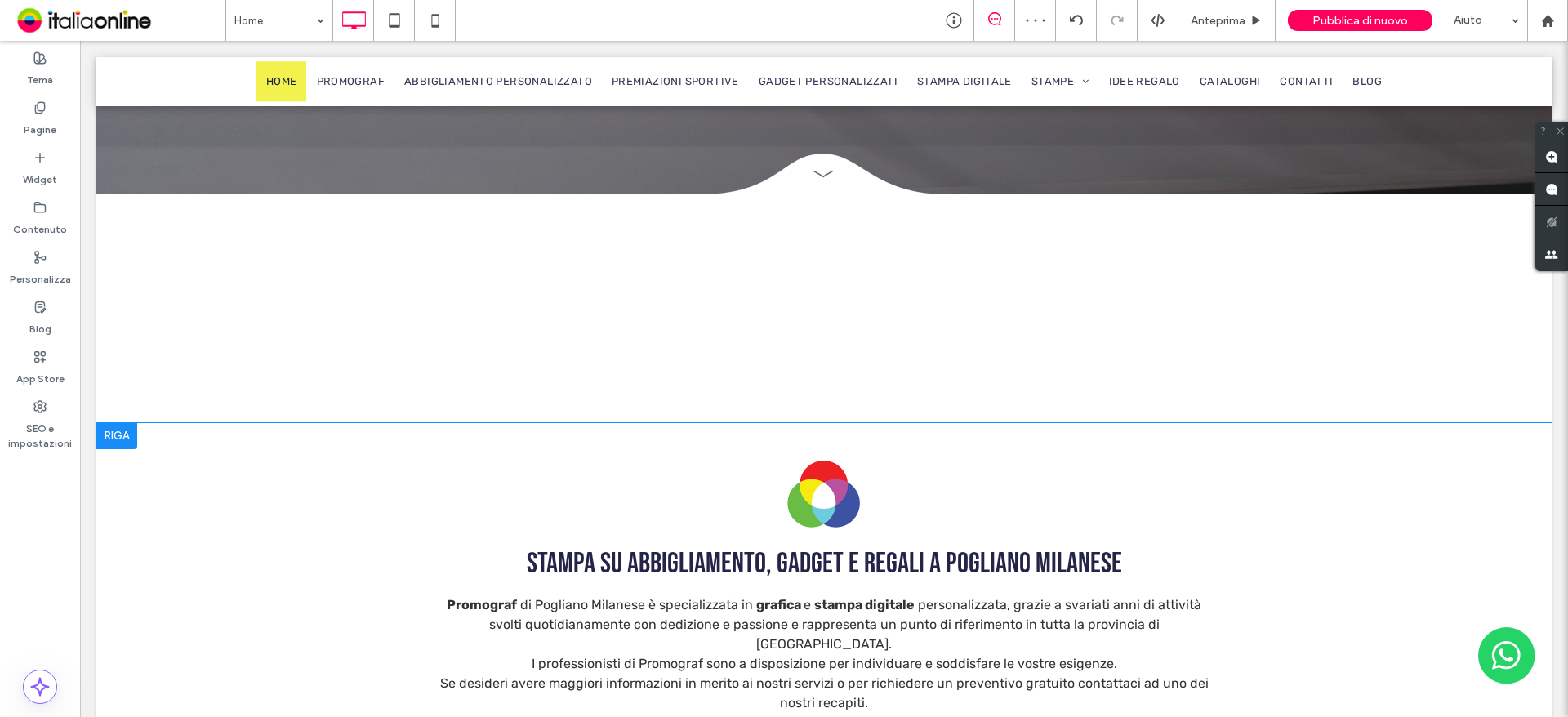
scroll to position [163, 0]
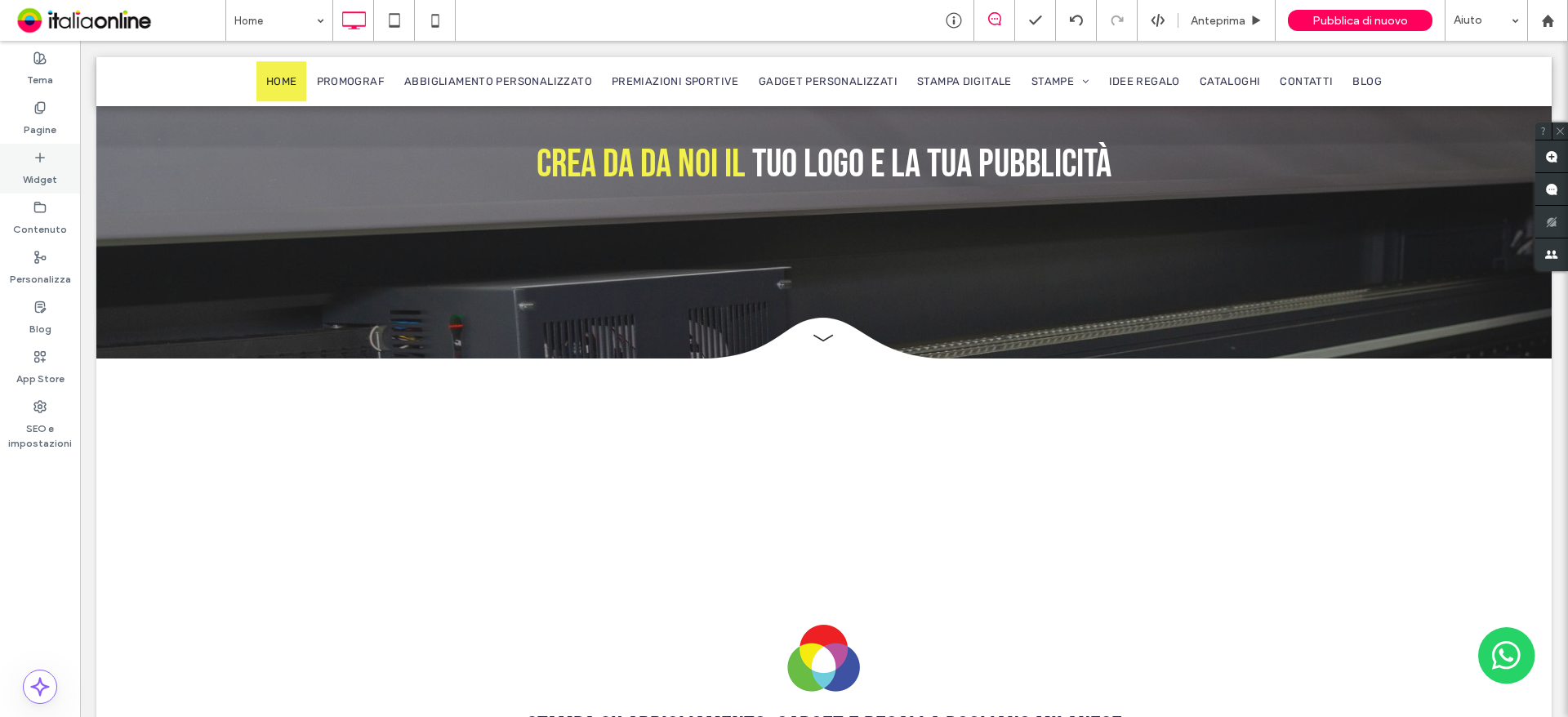
drag, startPoint x: 311, startPoint y: 169, endPoint x: 30, endPoint y: 152, distance: 281.5
click at [30, 152] on div "Widget" at bounding box center [39, 168] width 80 height 50
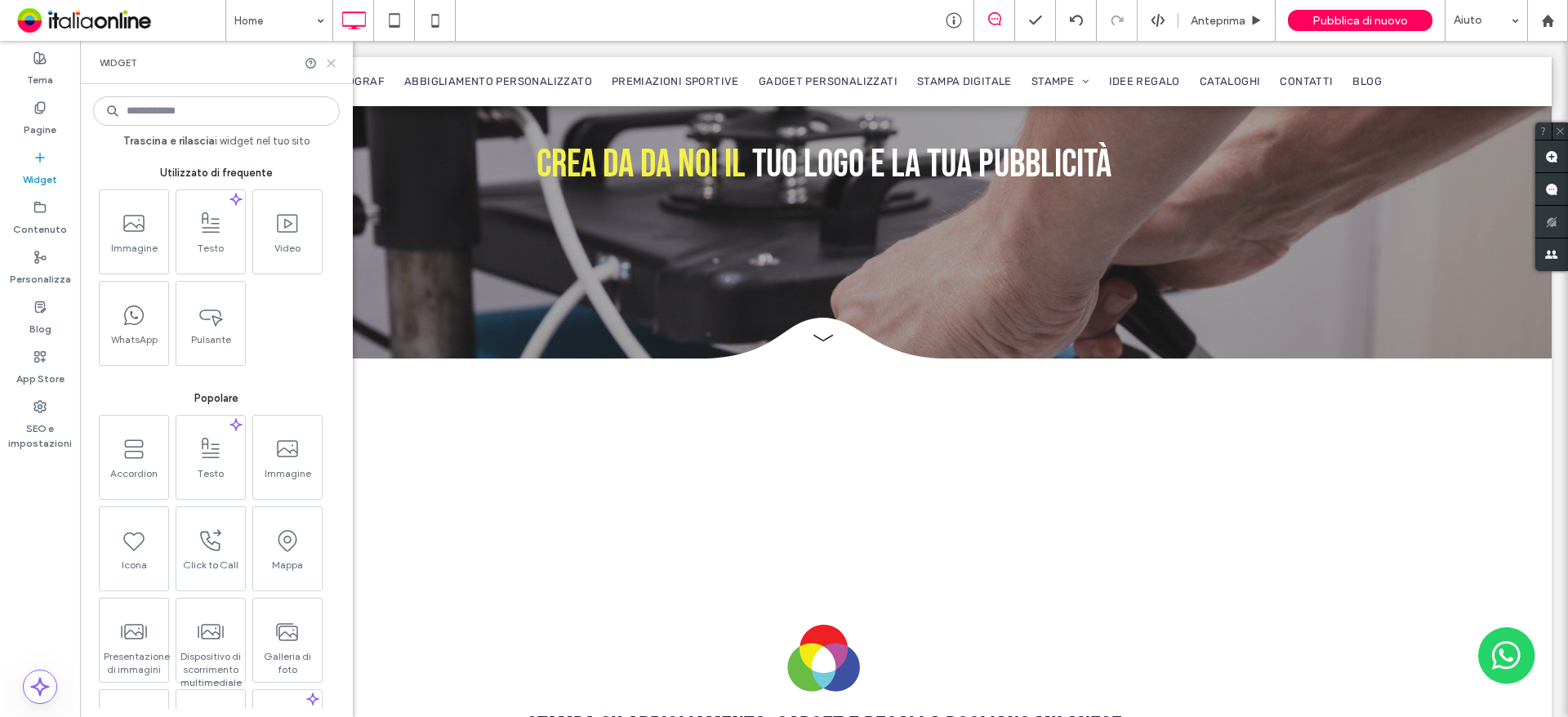
click at [326, 67] on icon at bounding box center [331, 63] width 12 height 12
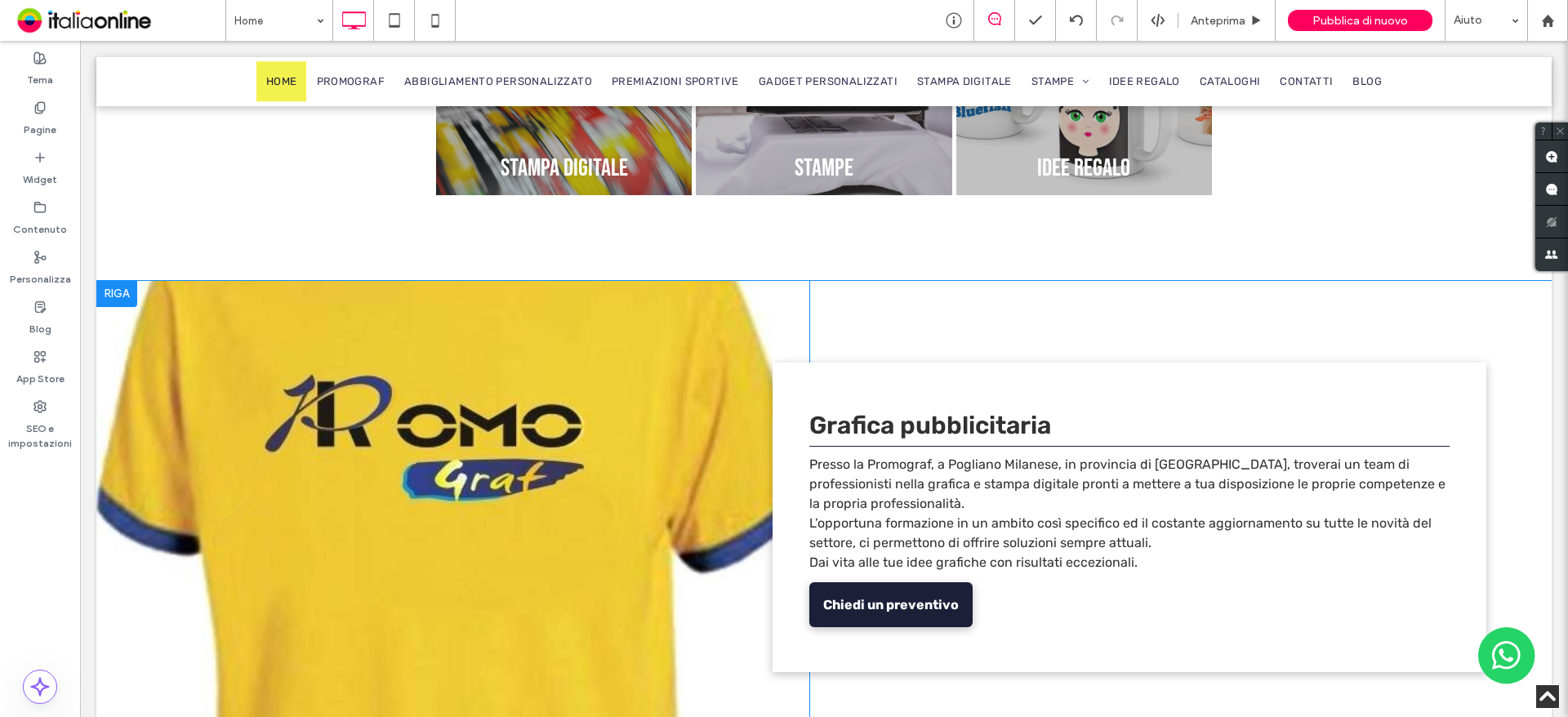
scroll to position [2450, 0]
click at [115, 281] on div at bounding box center [117, 295] width 41 height 26
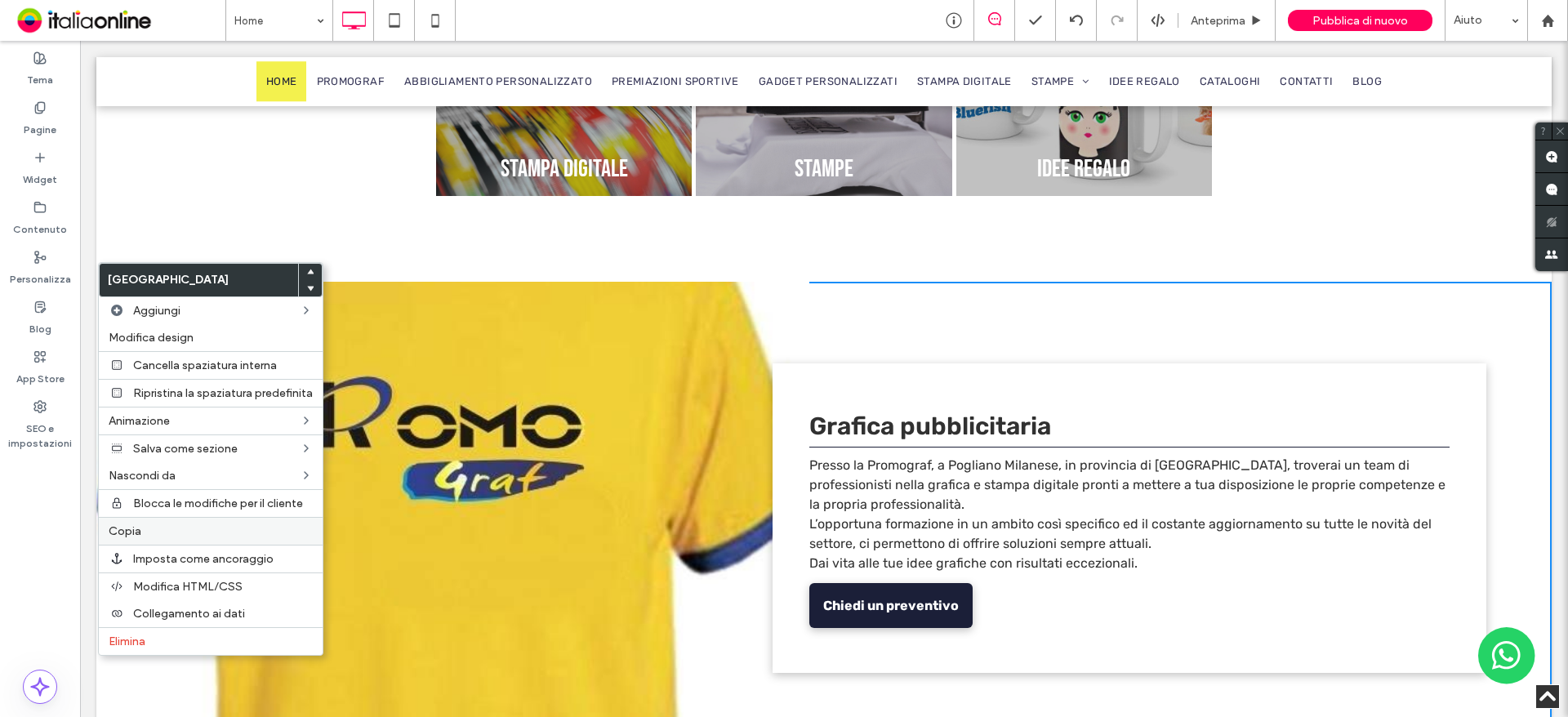
click at [154, 531] on label "Copia" at bounding box center [210, 531] width 204 height 14
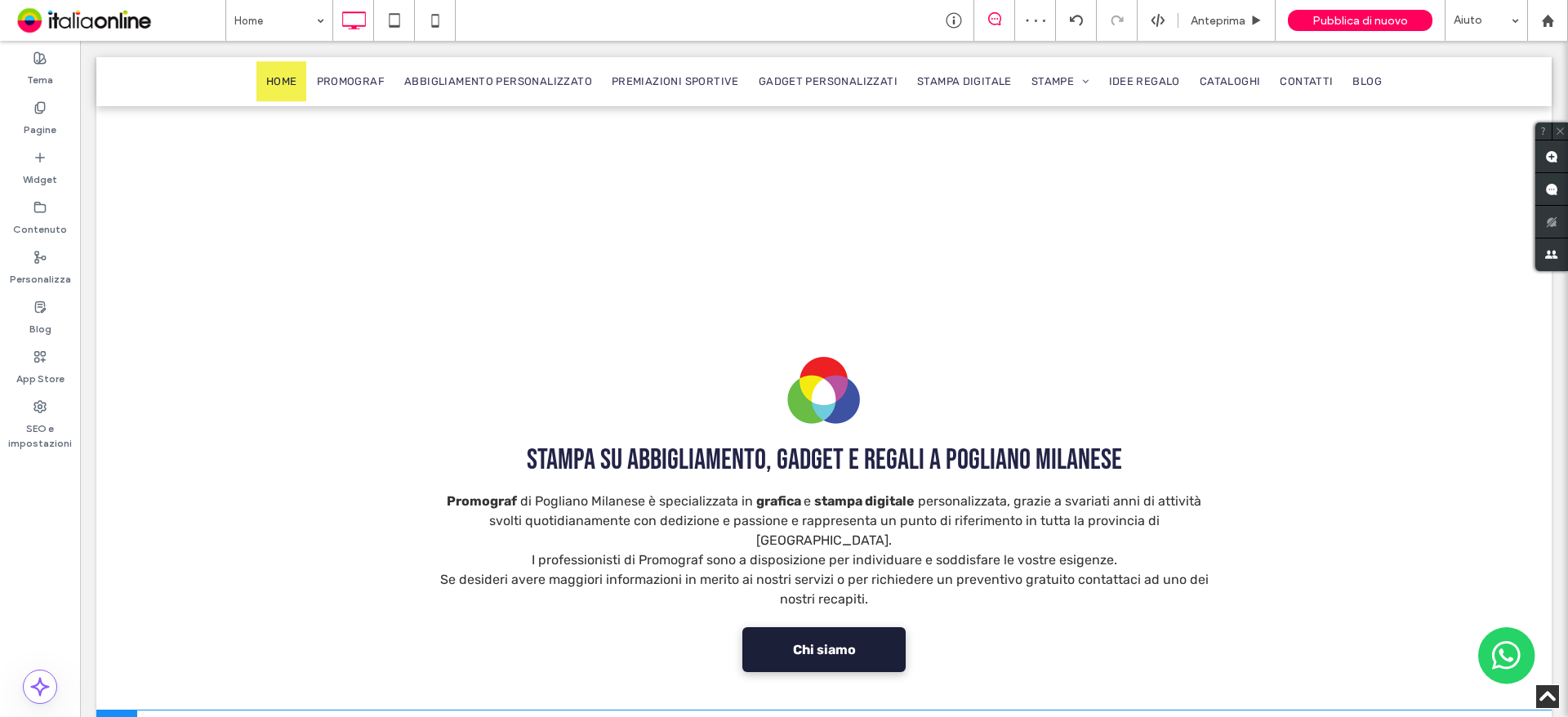
scroll to position [245, 0]
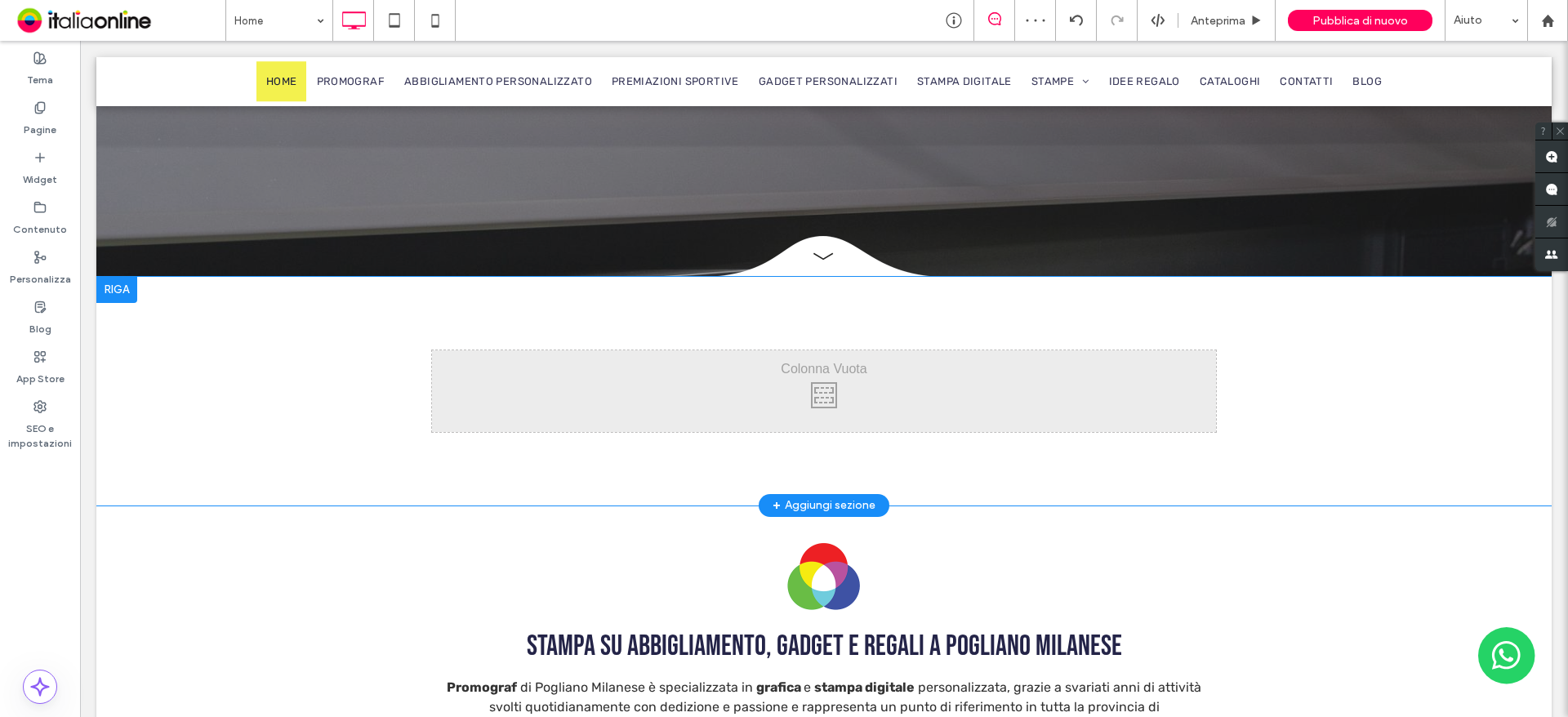
click at [120, 295] on div at bounding box center [117, 290] width 41 height 26
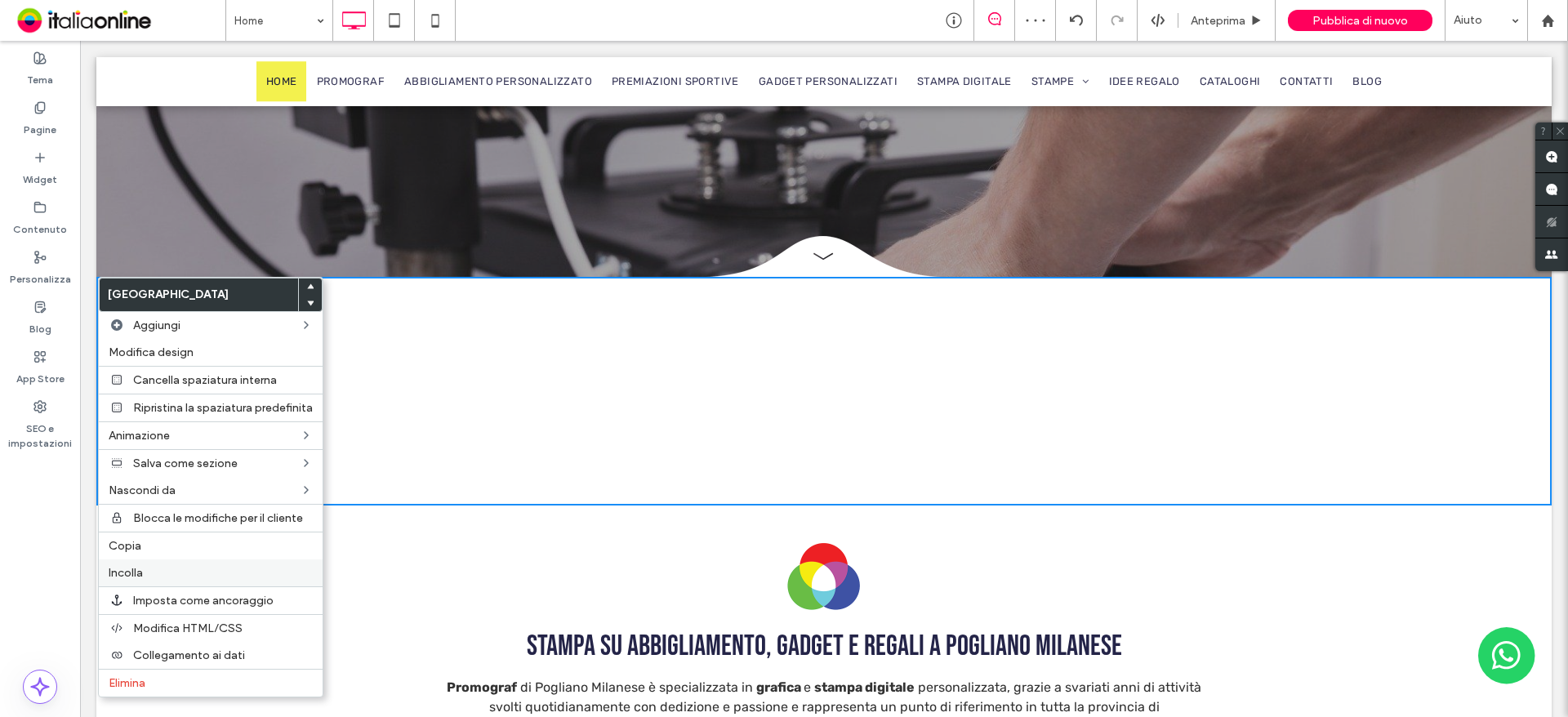
click at [181, 568] on label "Incolla" at bounding box center [210, 573] width 204 height 14
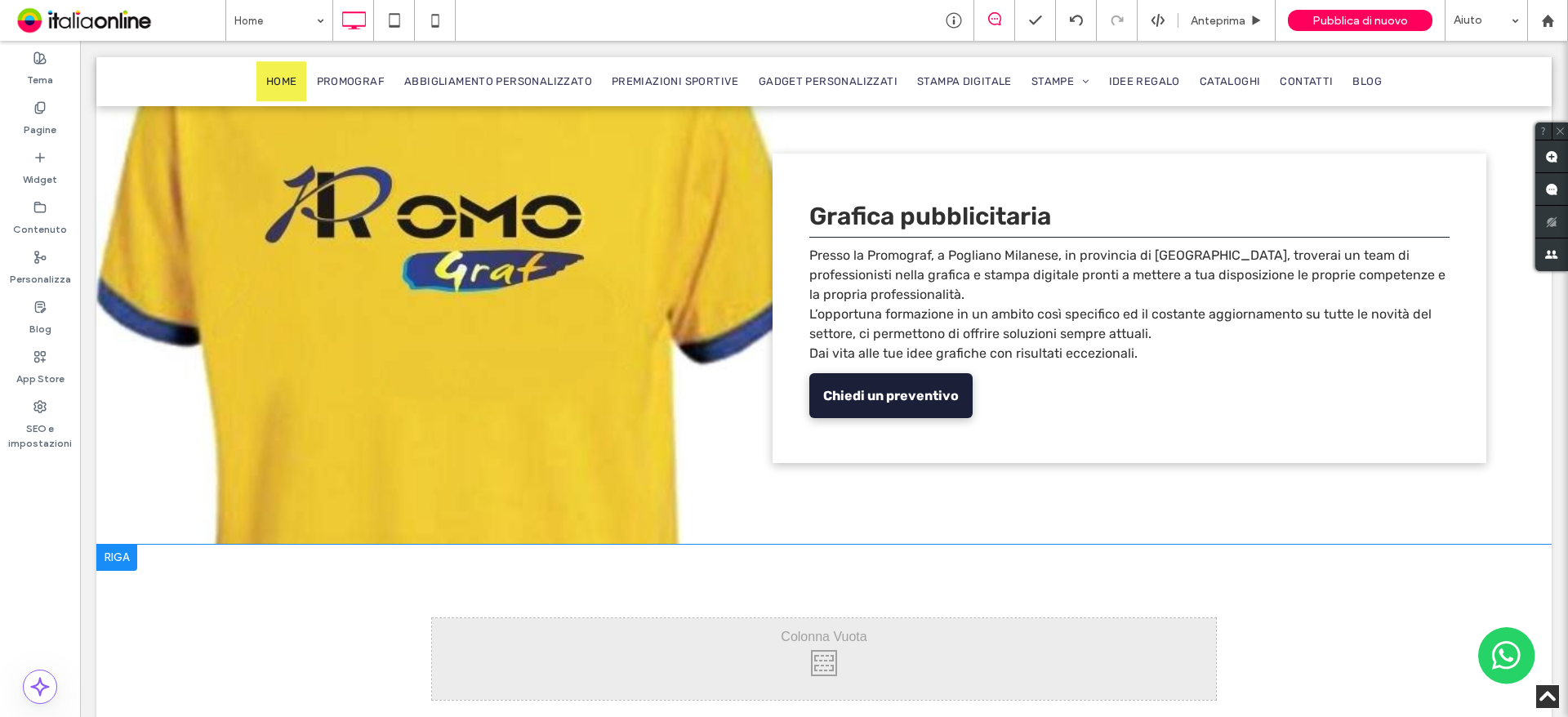
scroll to position [571, 0]
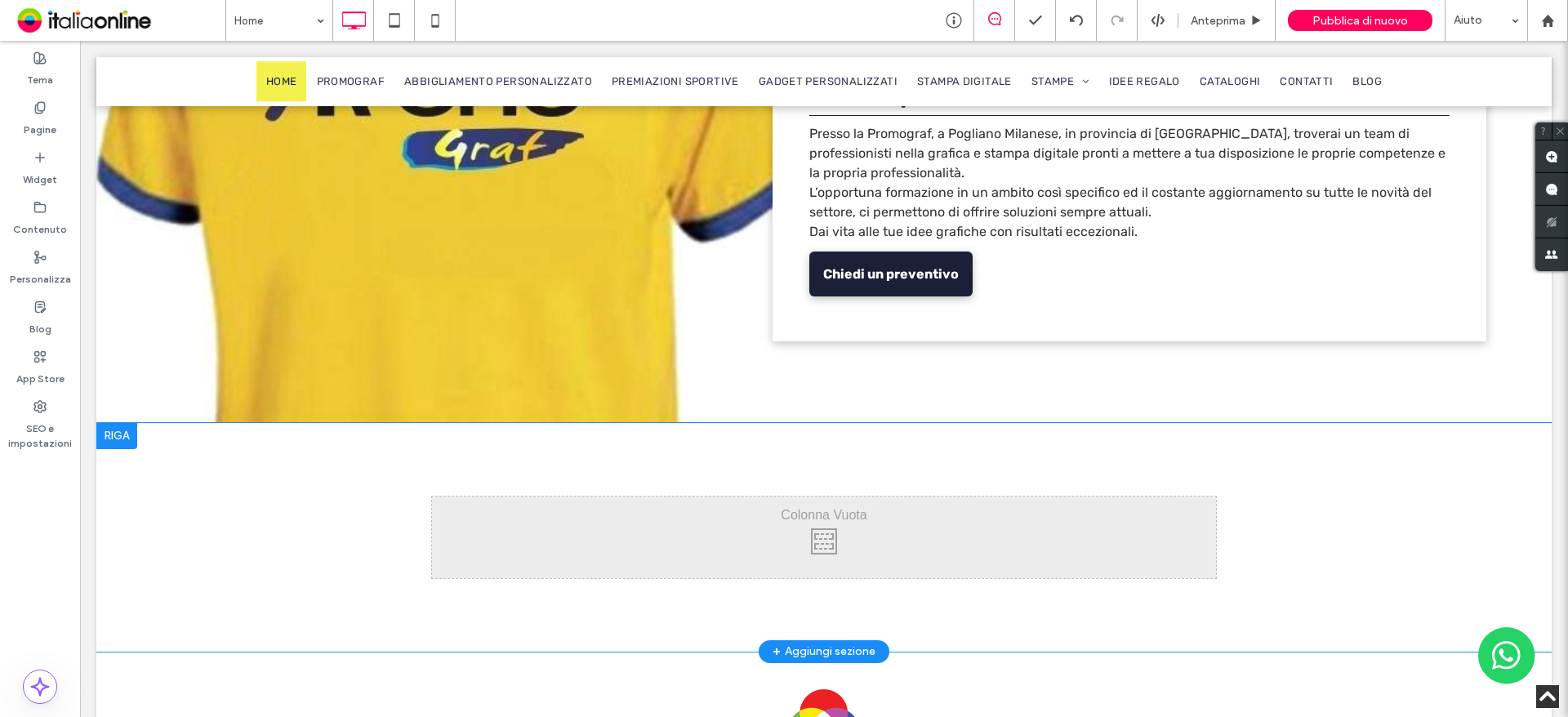
click at [106, 443] on div at bounding box center [117, 437] width 41 height 26
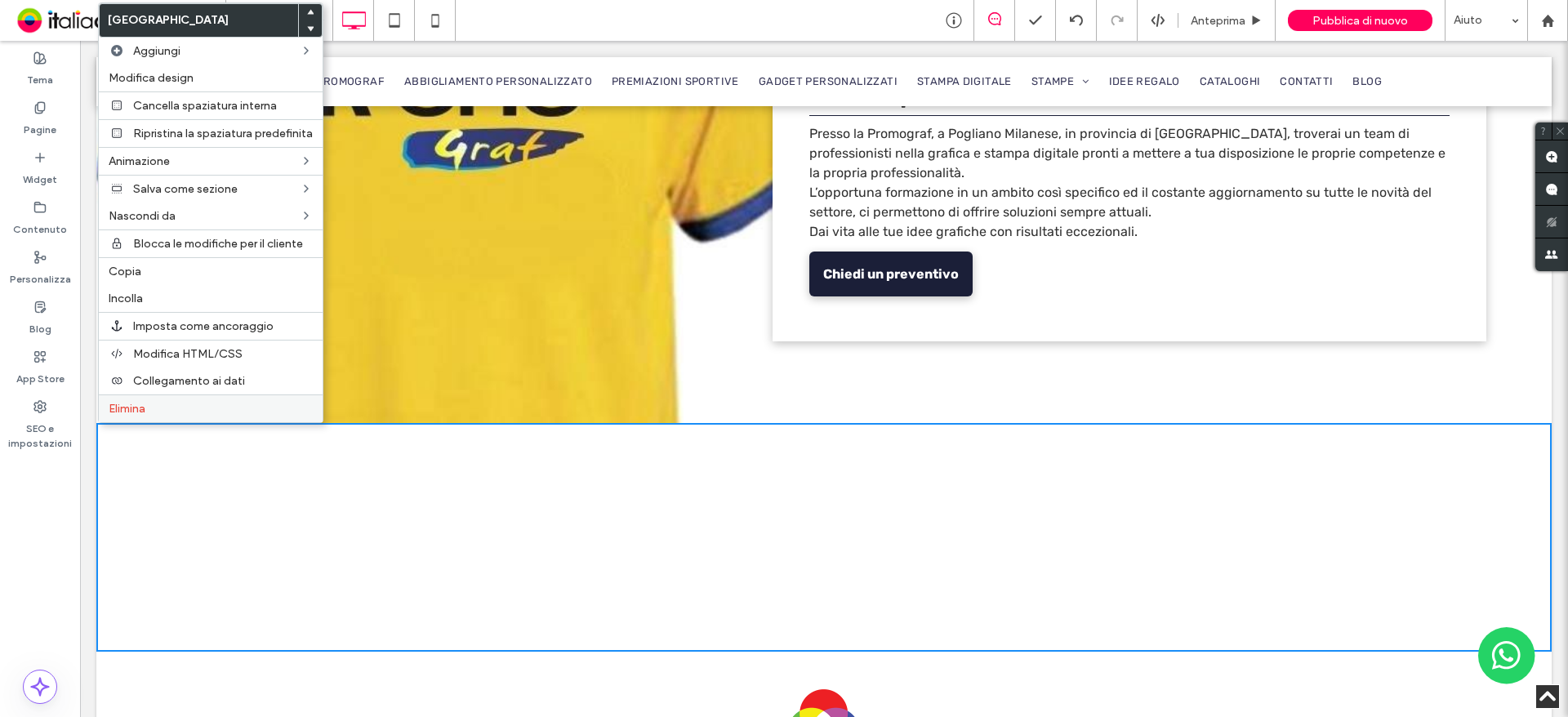
click at [176, 412] on label "Elimina" at bounding box center [210, 408] width 204 height 14
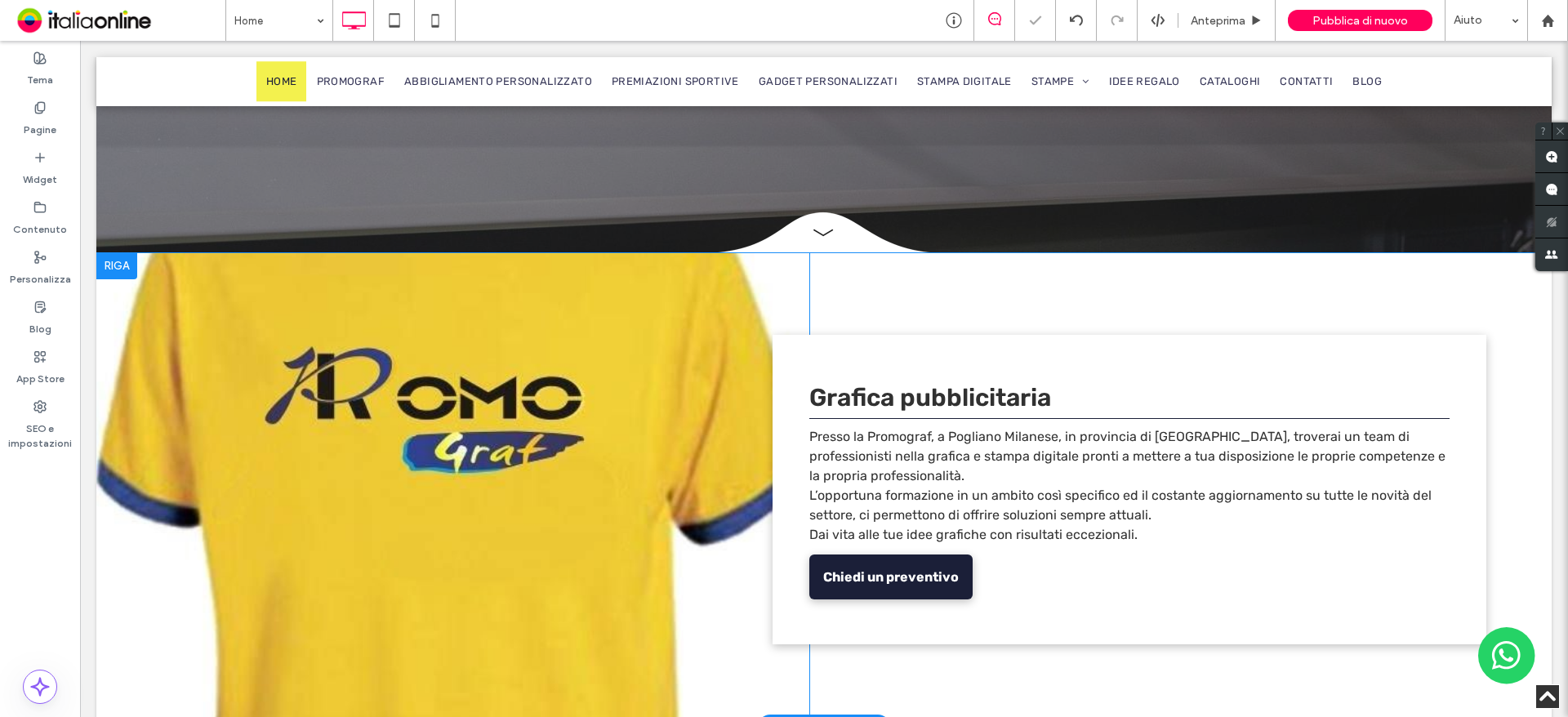
scroll to position [245, 0]
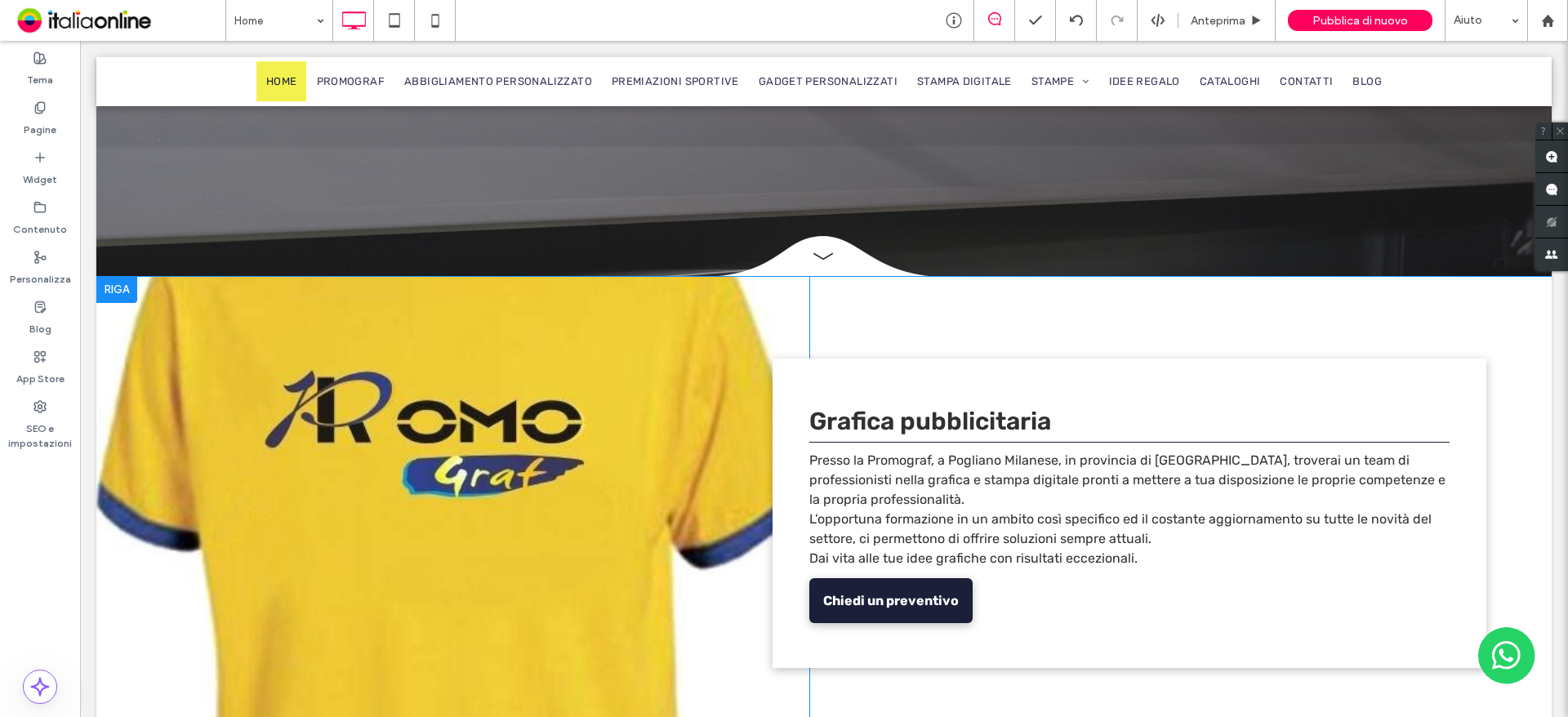
drag, startPoint x: 527, startPoint y: 496, endPoint x: 569, endPoint y: 463, distance: 53.4
click at [527, 496] on div "Click To Paste Click To Paste" at bounding box center [452, 513] width 713 height 472
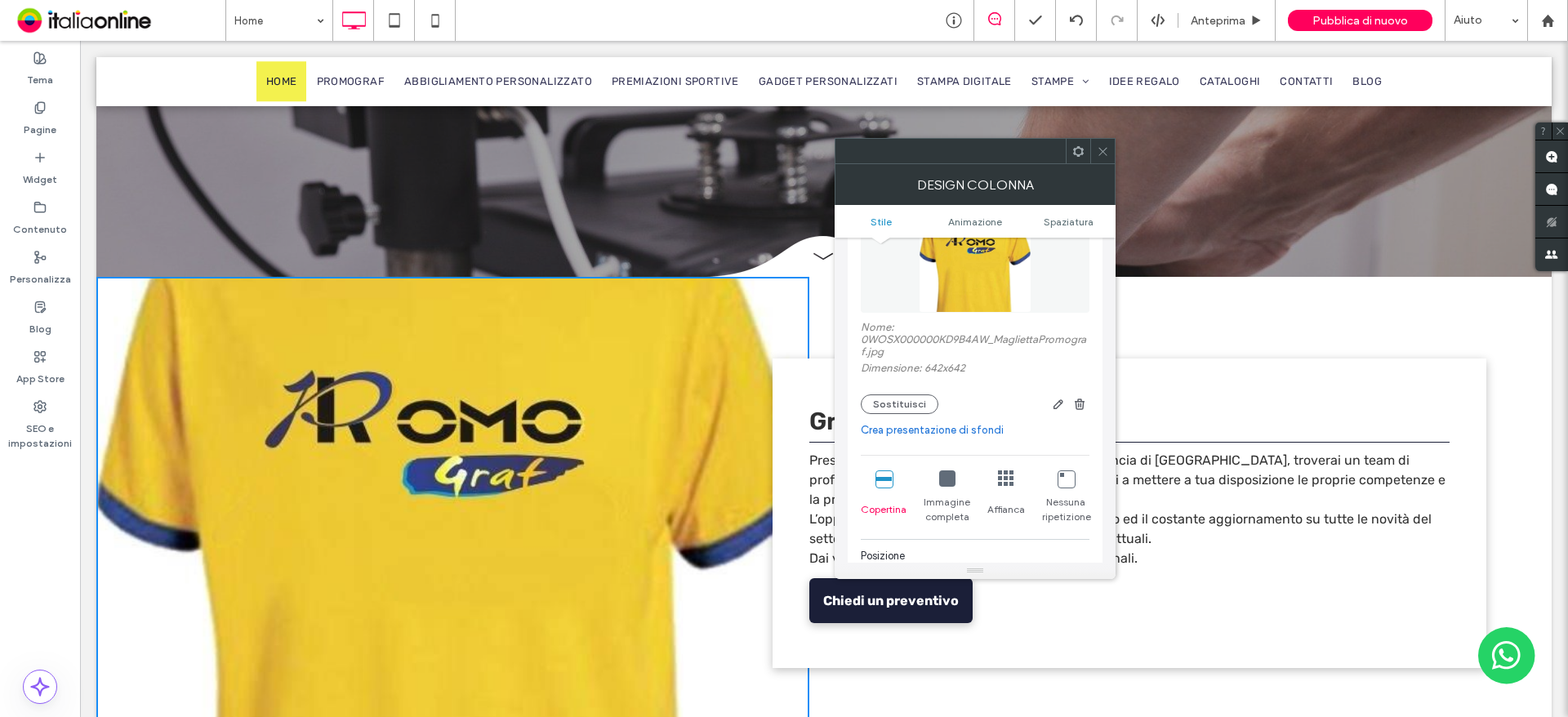
scroll to position [163, 0]
click at [913, 407] on button "Sostituisci" at bounding box center [899, 403] width 78 height 19
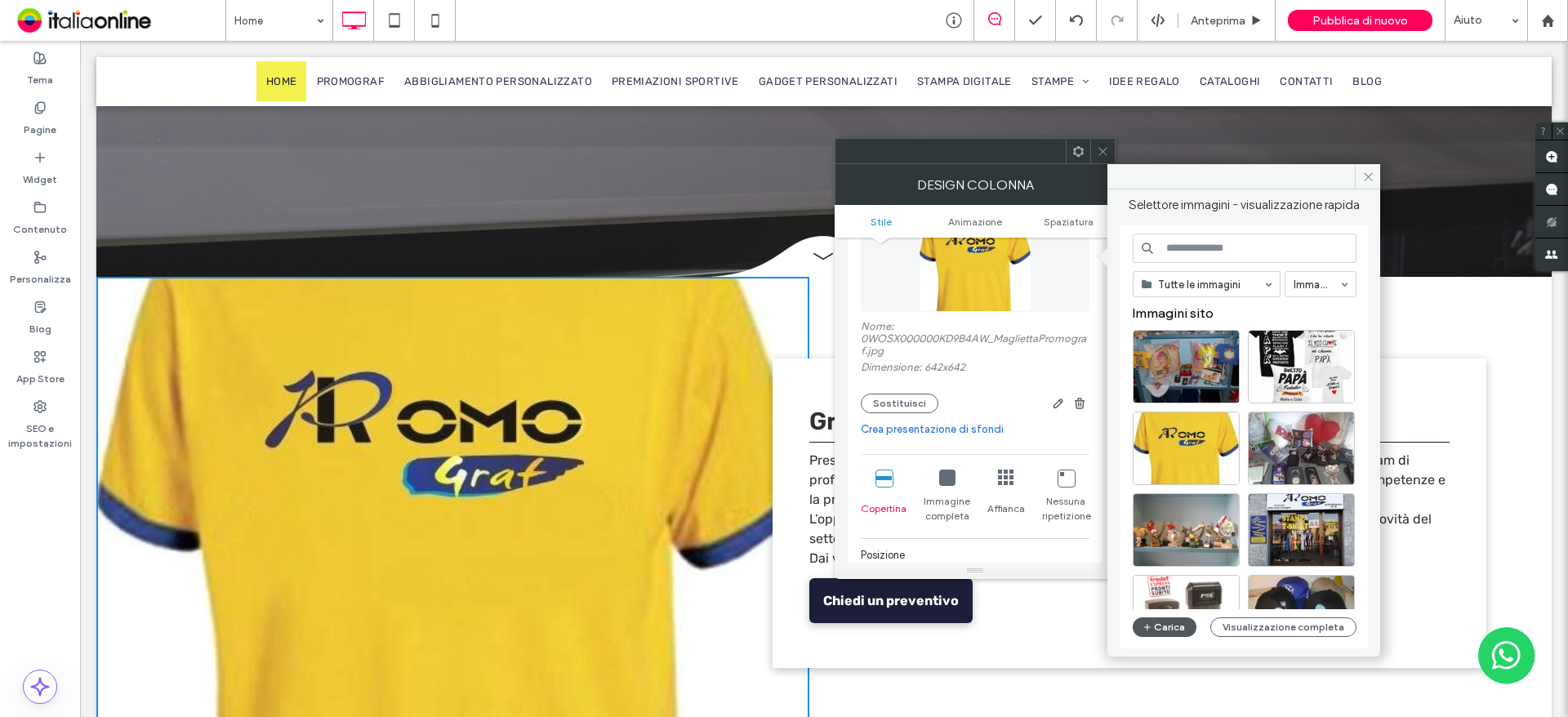
click at [1166, 627] on button "Carica" at bounding box center [1164, 627] width 64 height 19
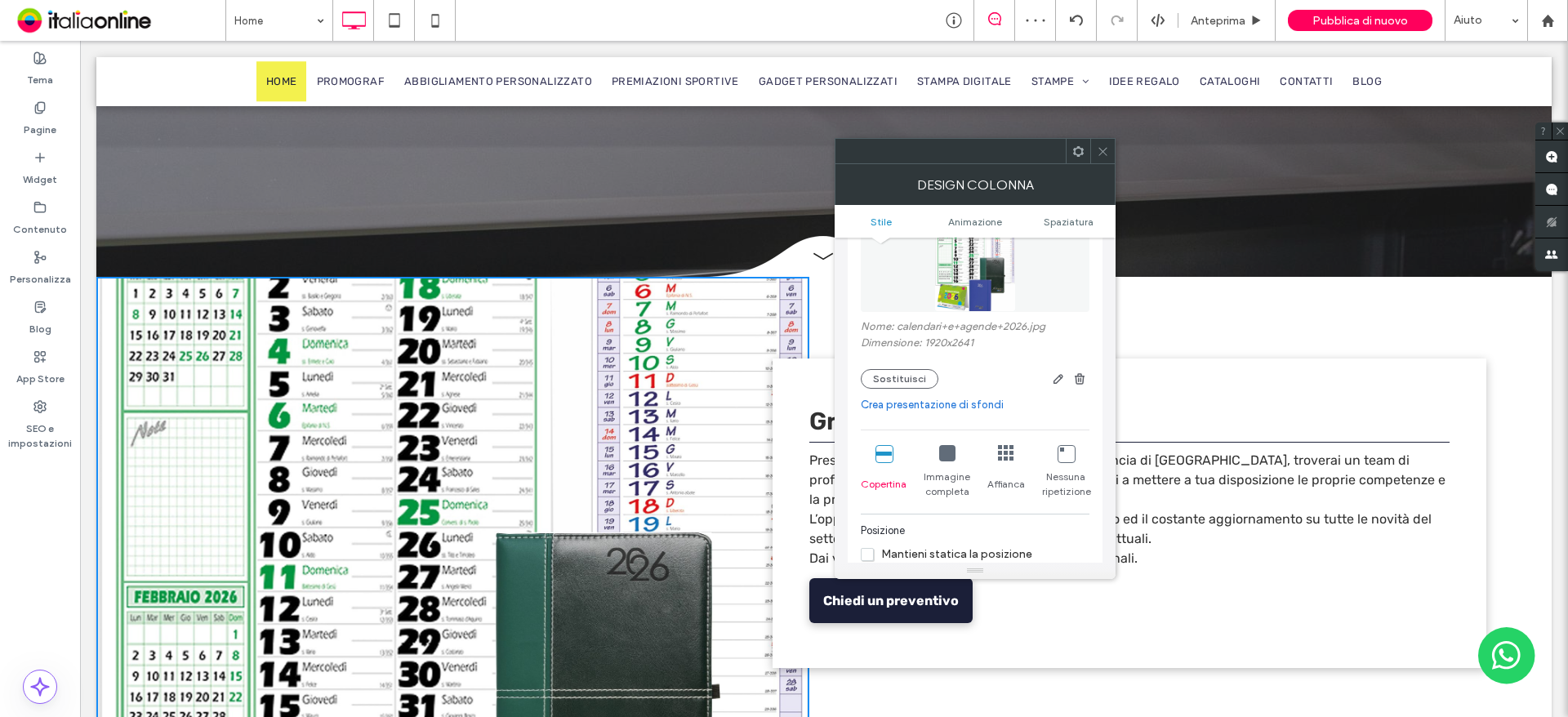
drag, startPoint x: 1115, startPoint y: 153, endPoint x: 1105, endPoint y: 153, distance: 10.0
click at [1115, 153] on div at bounding box center [1103, 151] width 25 height 25
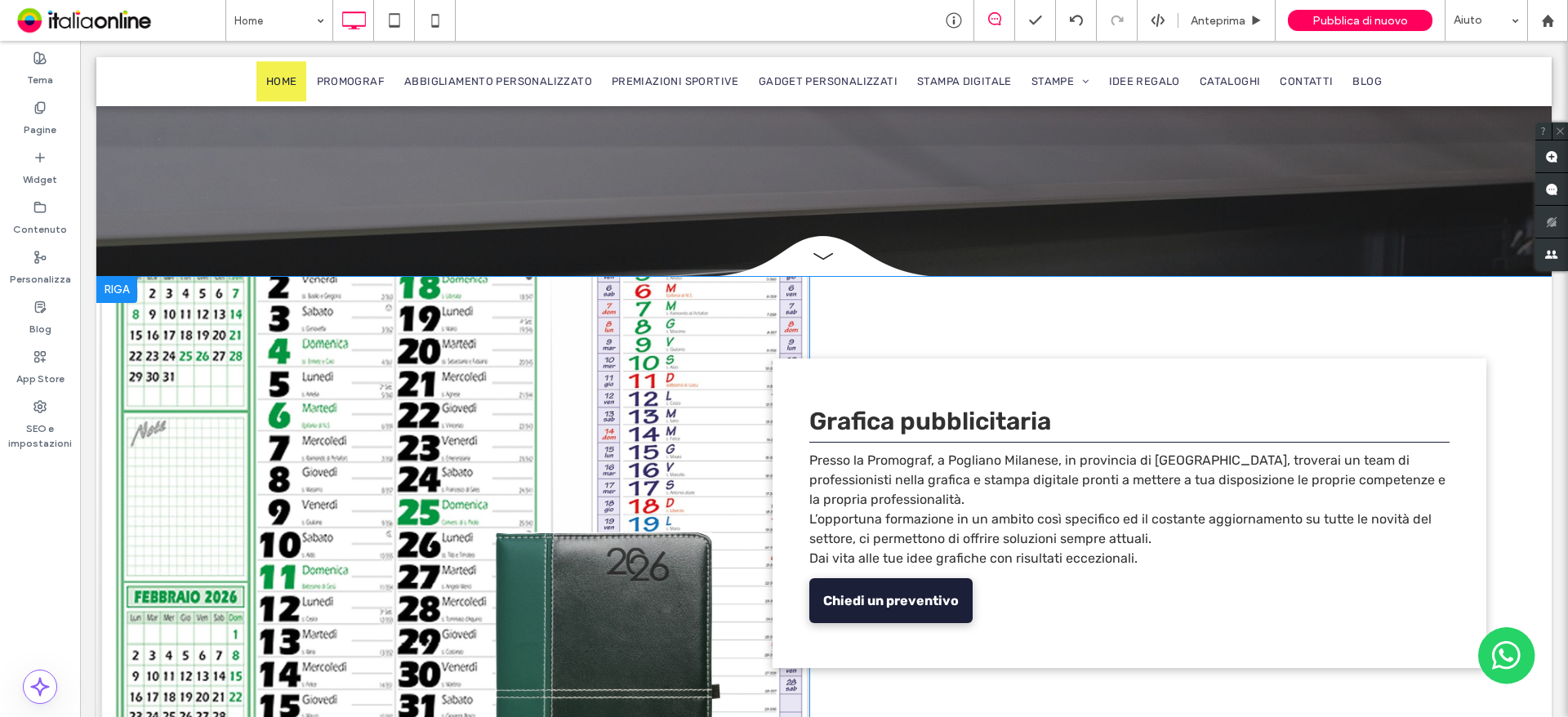
drag, startPoint x: 452, startPoint y: 465, endPoint x: 503, endPoint y: 459, distance: 51.4
click at [452, 465] on div "Click To Paste Click To Paste" at bounding box center [452, 513] width 713 height 472
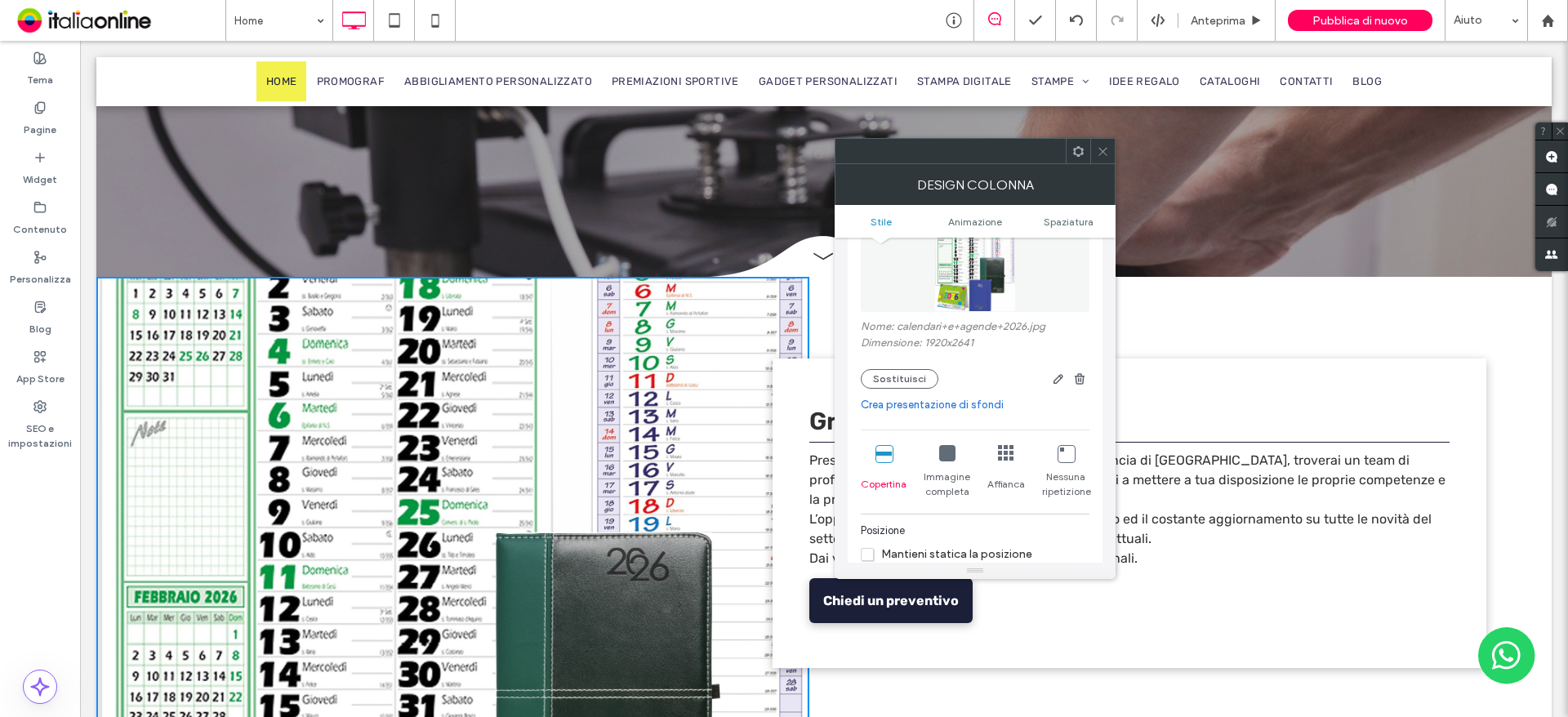
click at [948, 458] on icon at bounding box center [947, 453] width 17 height 17
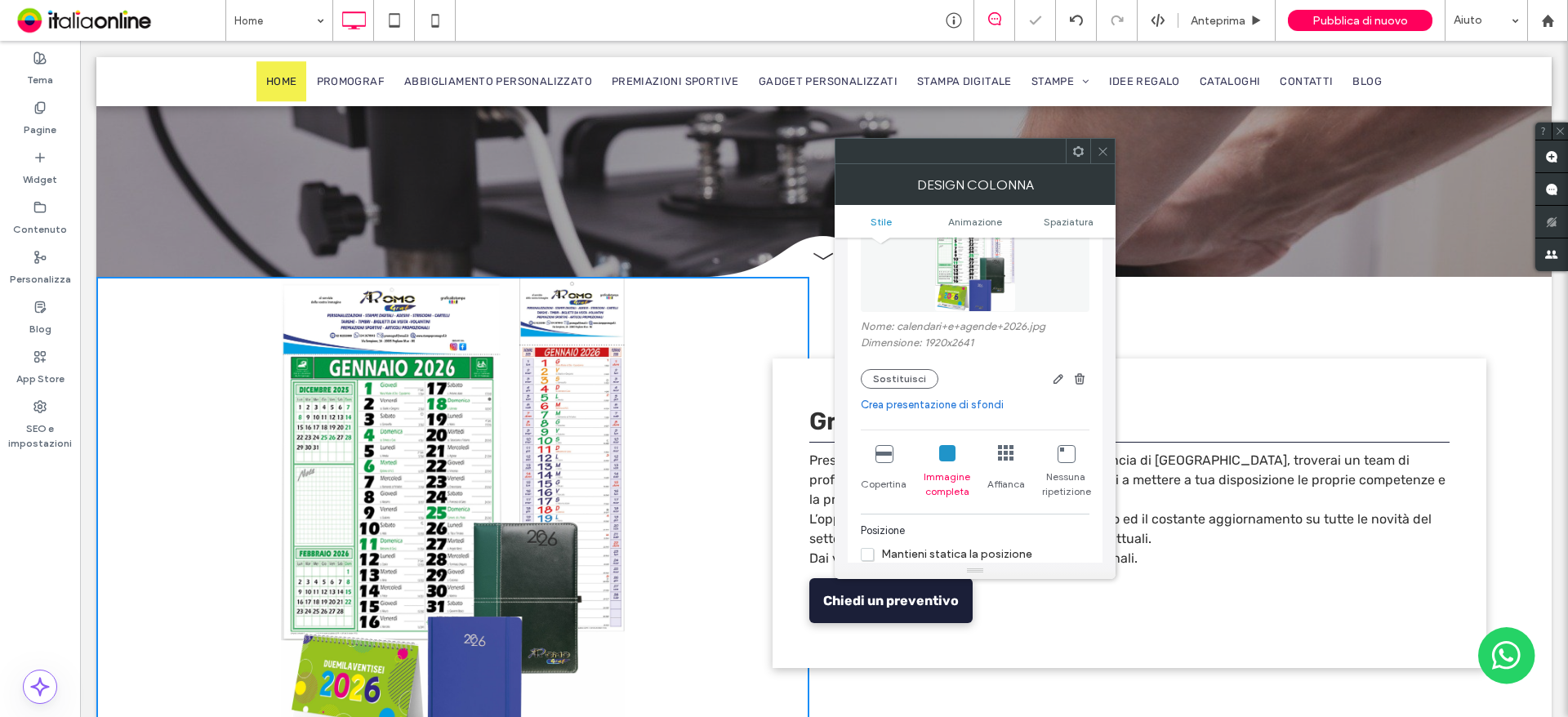
click at [1100, 153] on icon at bounding box center [1103, 152] width 12 height 12
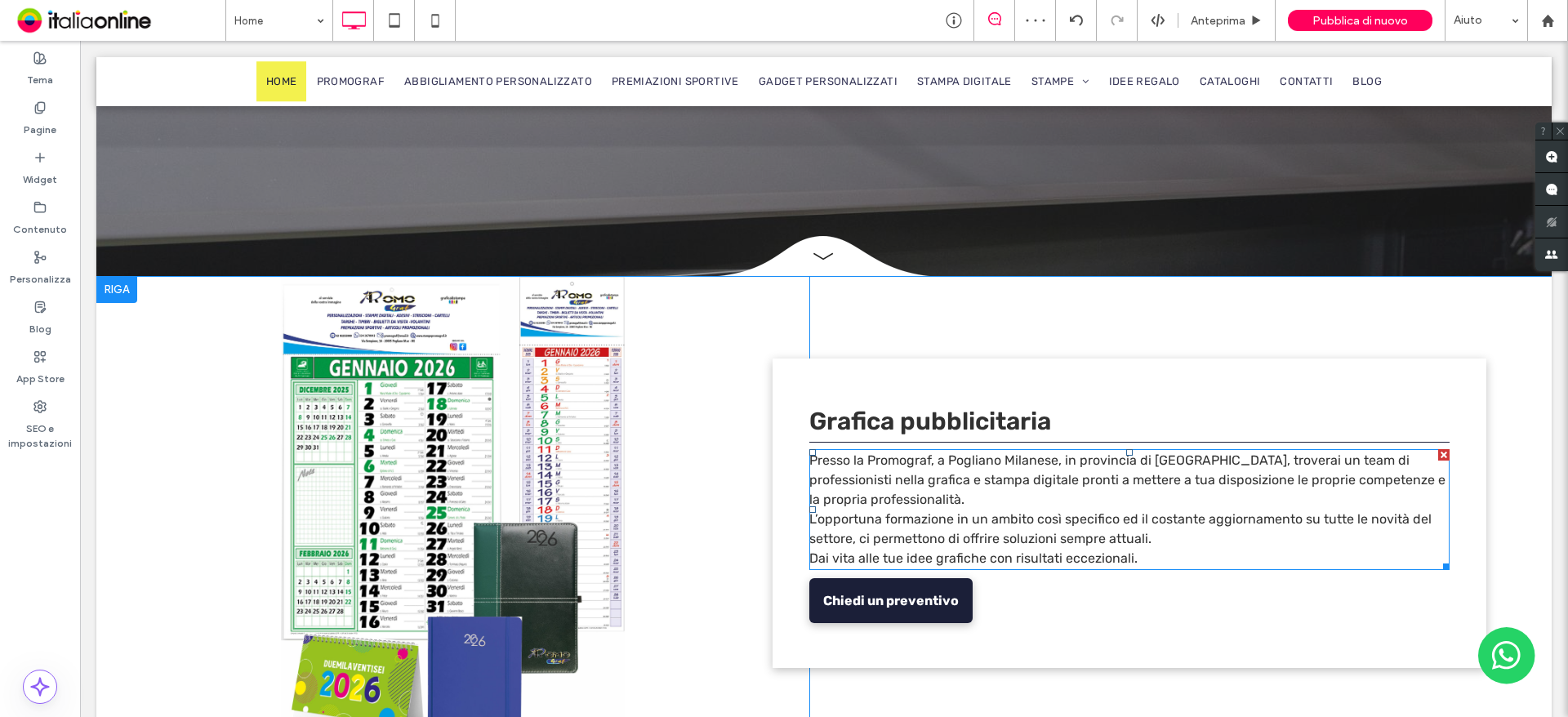
click at [1438, 451] on div at bounding box center [1444, 454] width 11 height 11
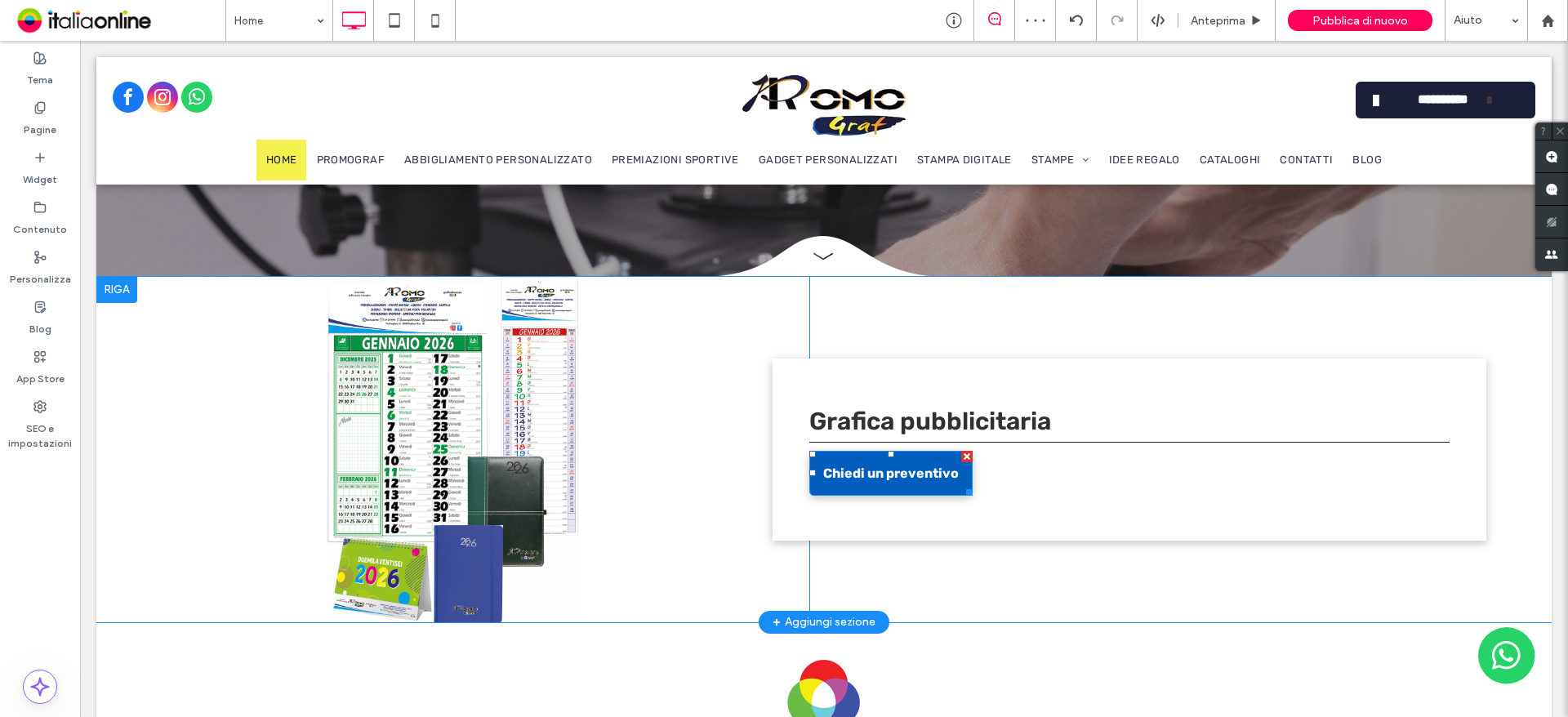
click at [961, 459] on div at bounding box center [967, 456] width 11 height 11
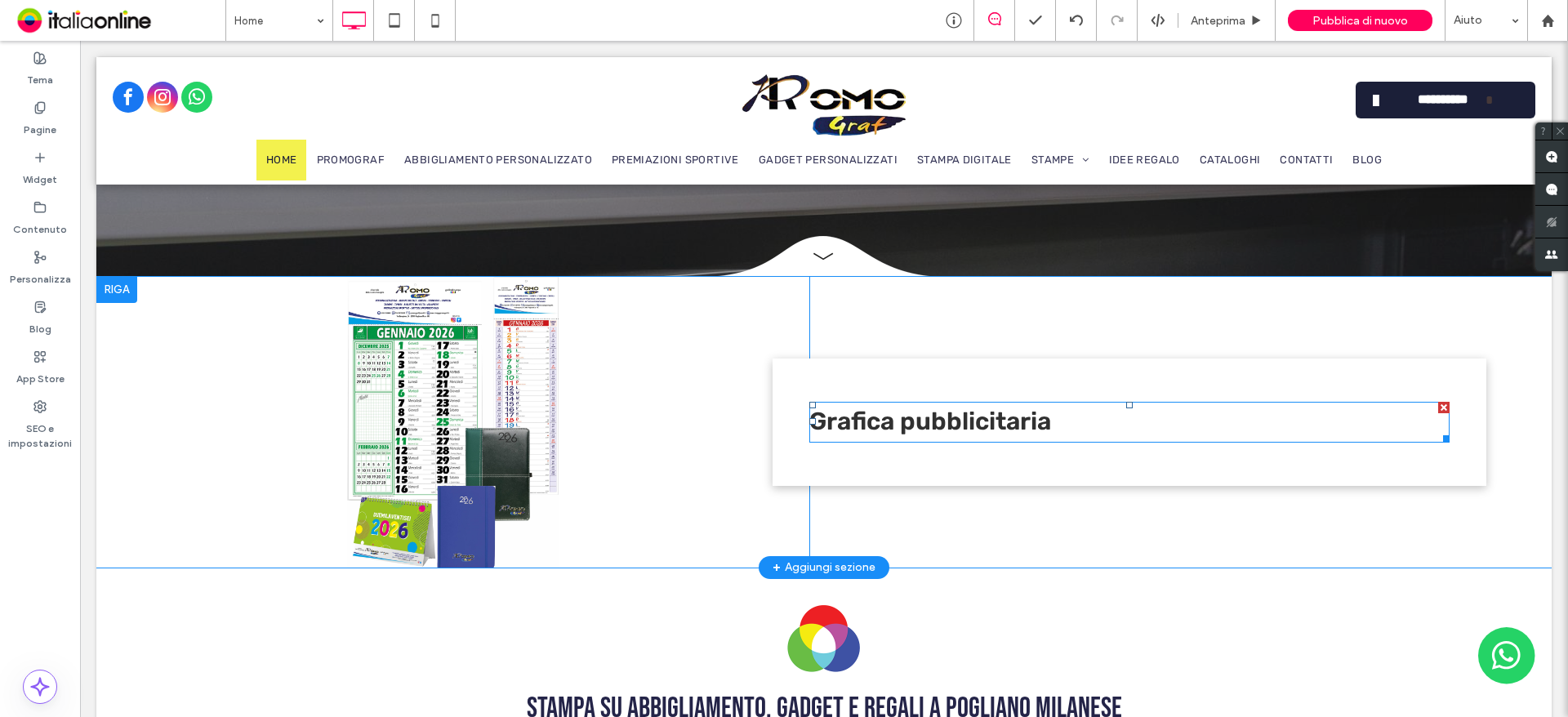
click at [1203, 428] on p "Grafica pubblicitaria" at bounding box center [1129, 422] width 640 height 37
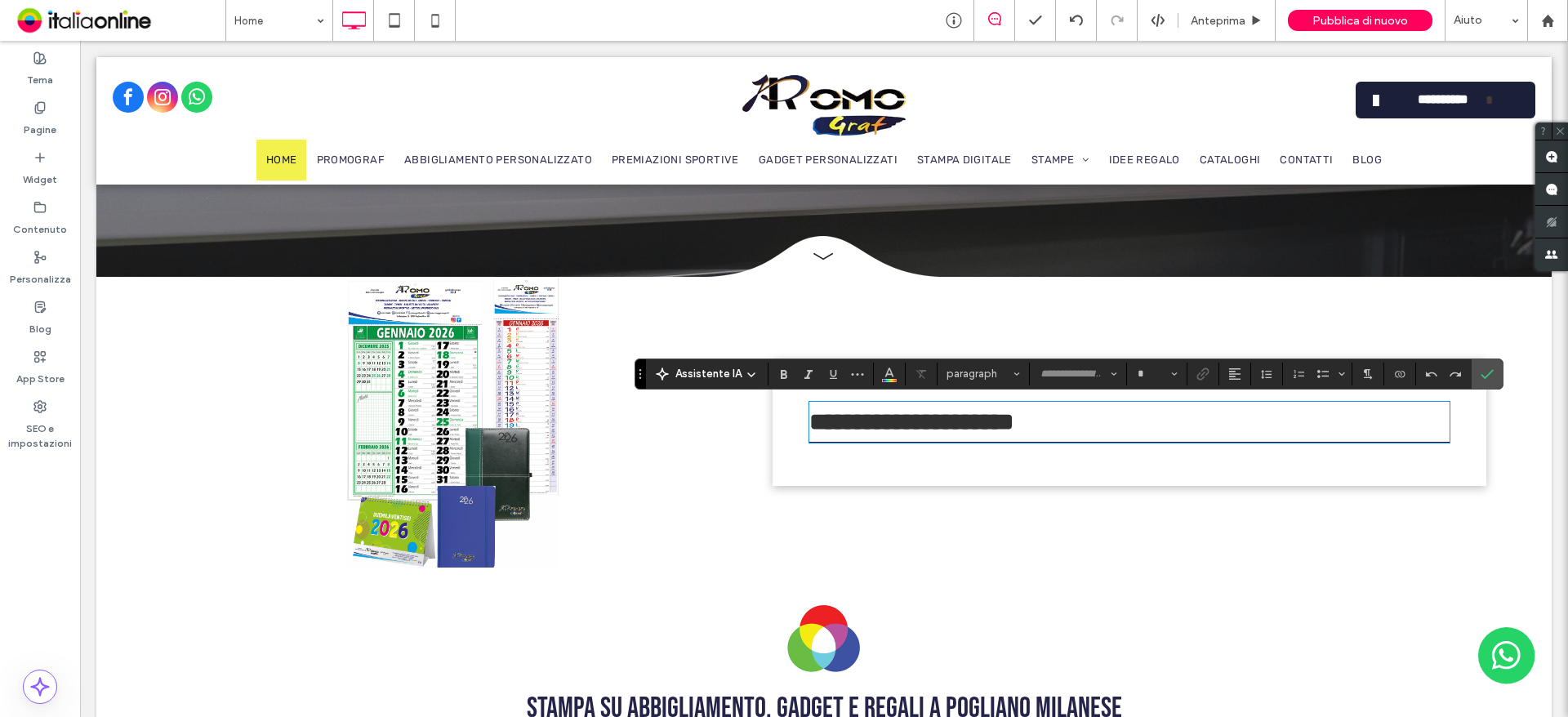
type input "*****"
type input "**"
click at [1166, 421] on p "**********" at bounding box center [1129, 422] width 640 height 37
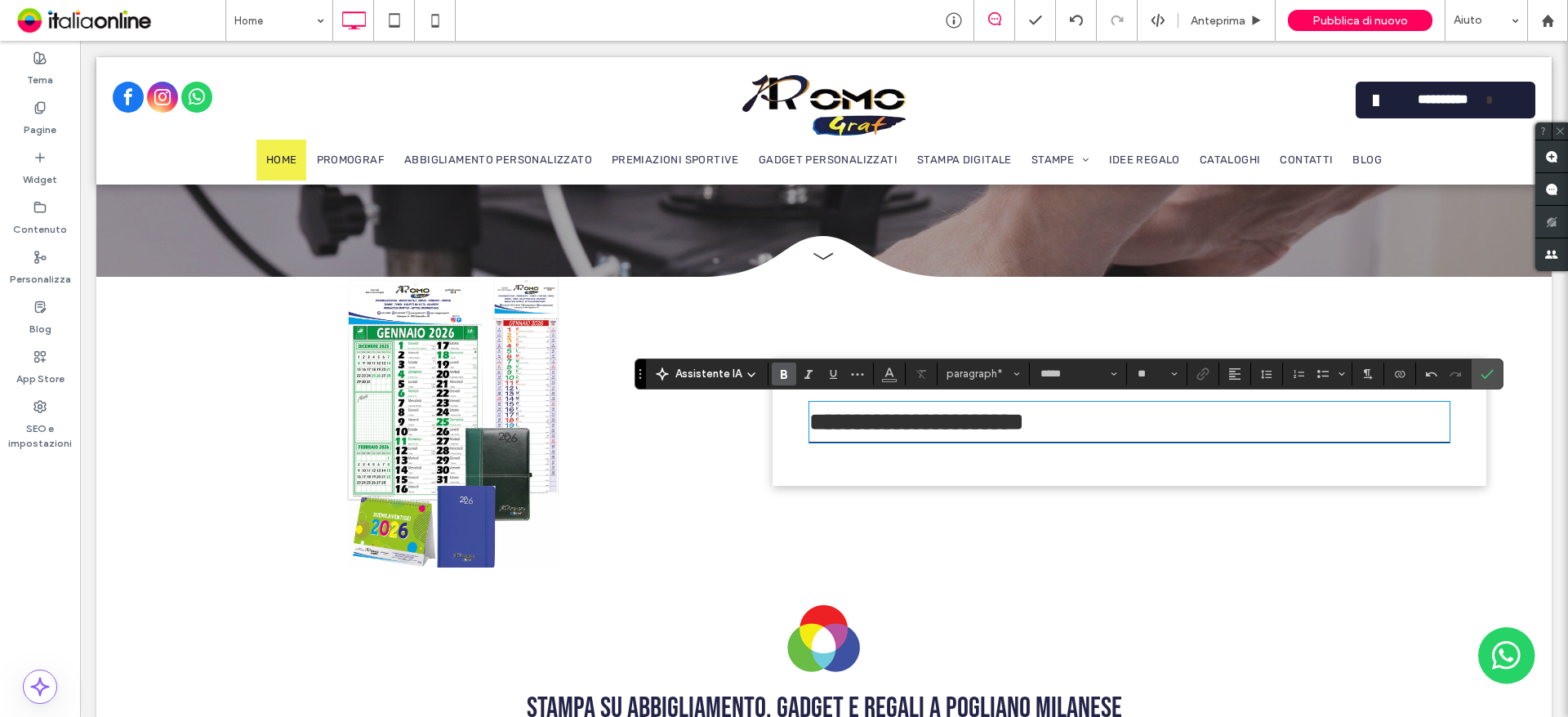
scroll to position [0, 0]
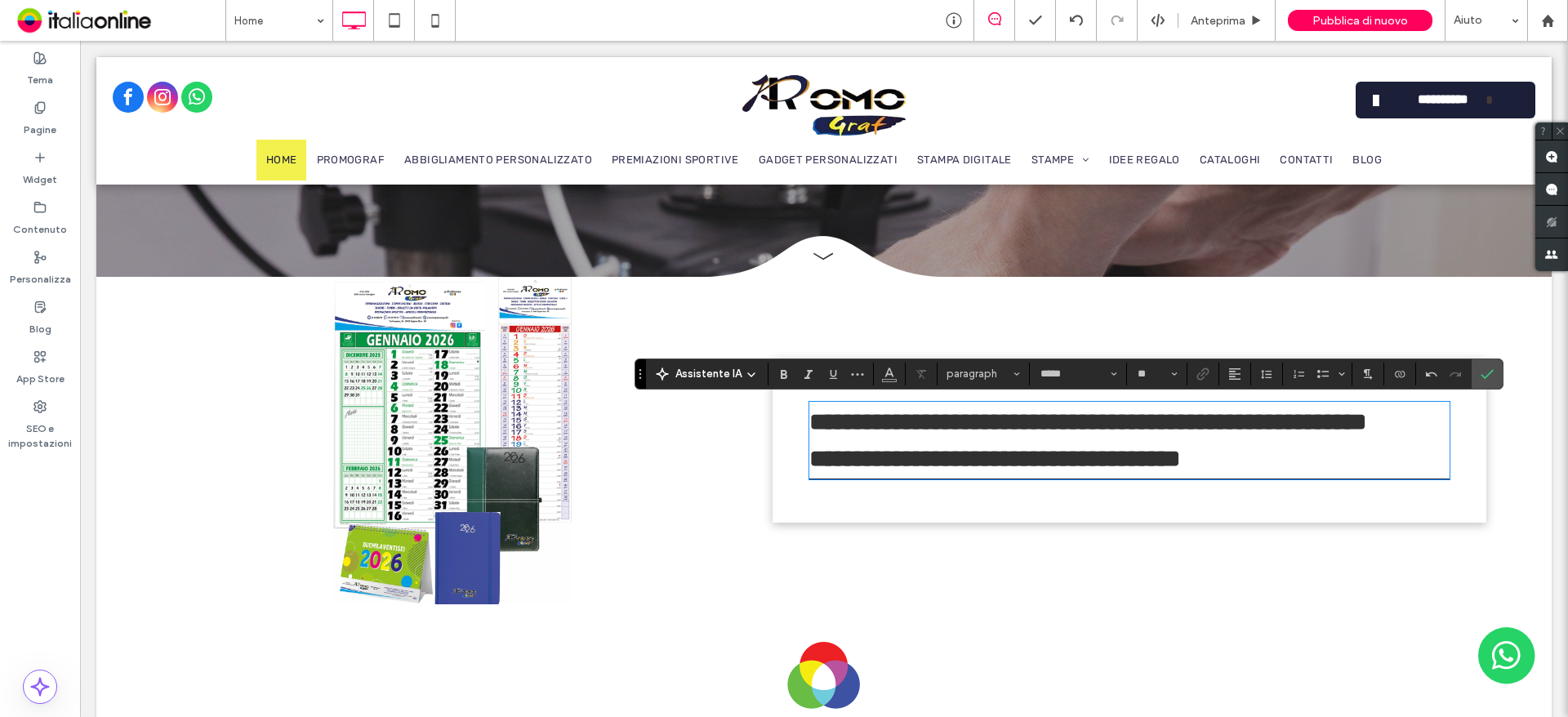
type input "**"
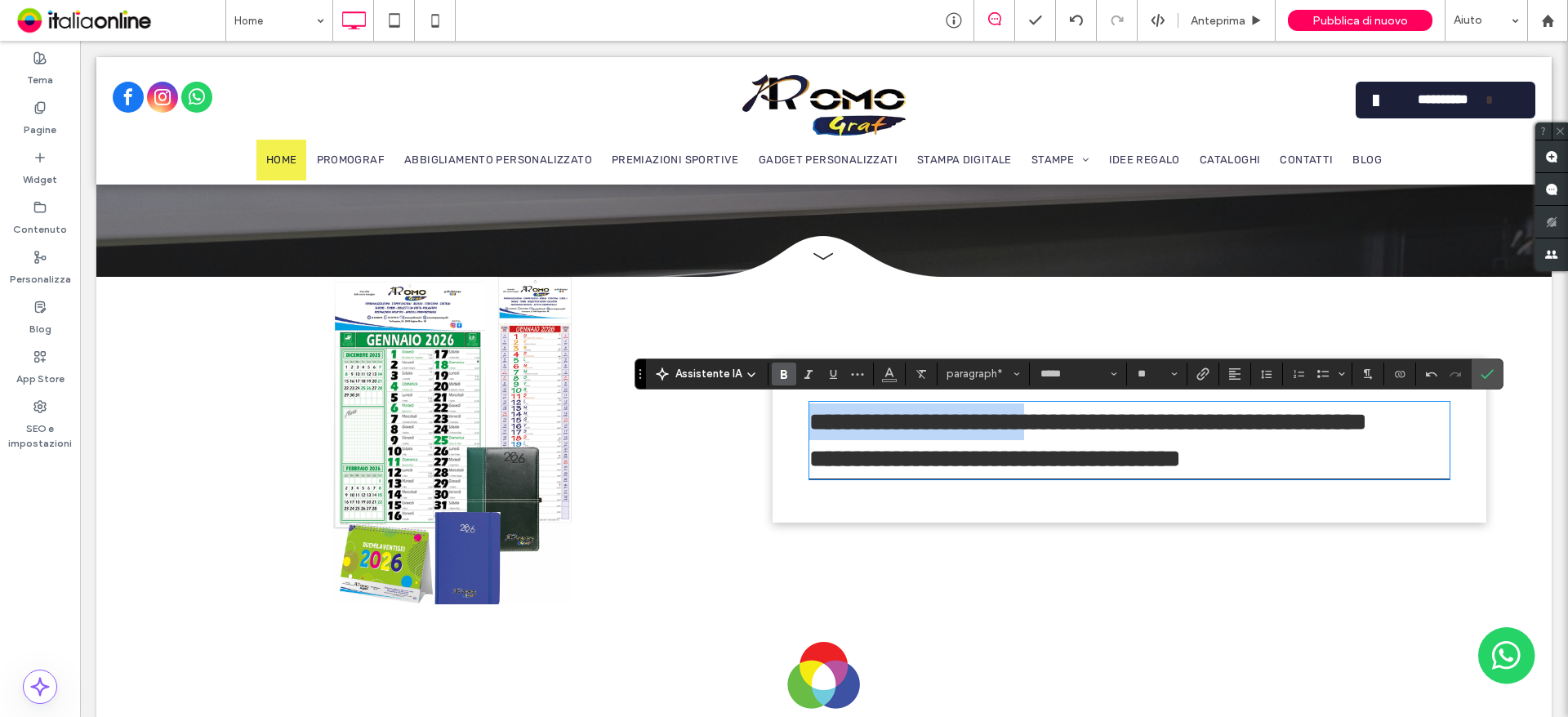
drag, startPoint x: 1053, startPoint y: 426, endPoint x: 780, endPoint y: 419, distance: 273.1
click at [779, 423] on div "**********" at bounding box center [1129, 440] width 713 height 164
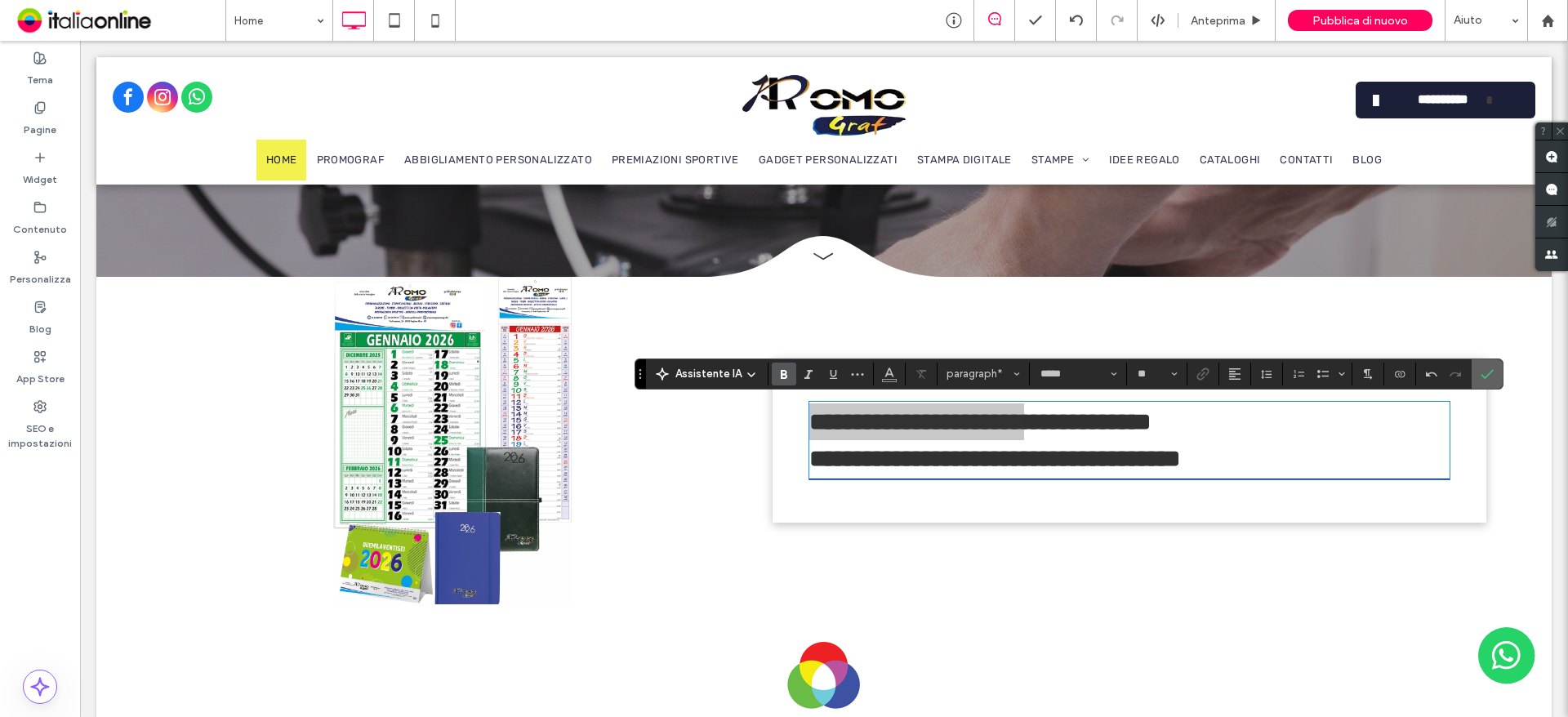
click at [1486, 371] on icon "Conferma" at bounding box center [1486, 373] width 13 height 13
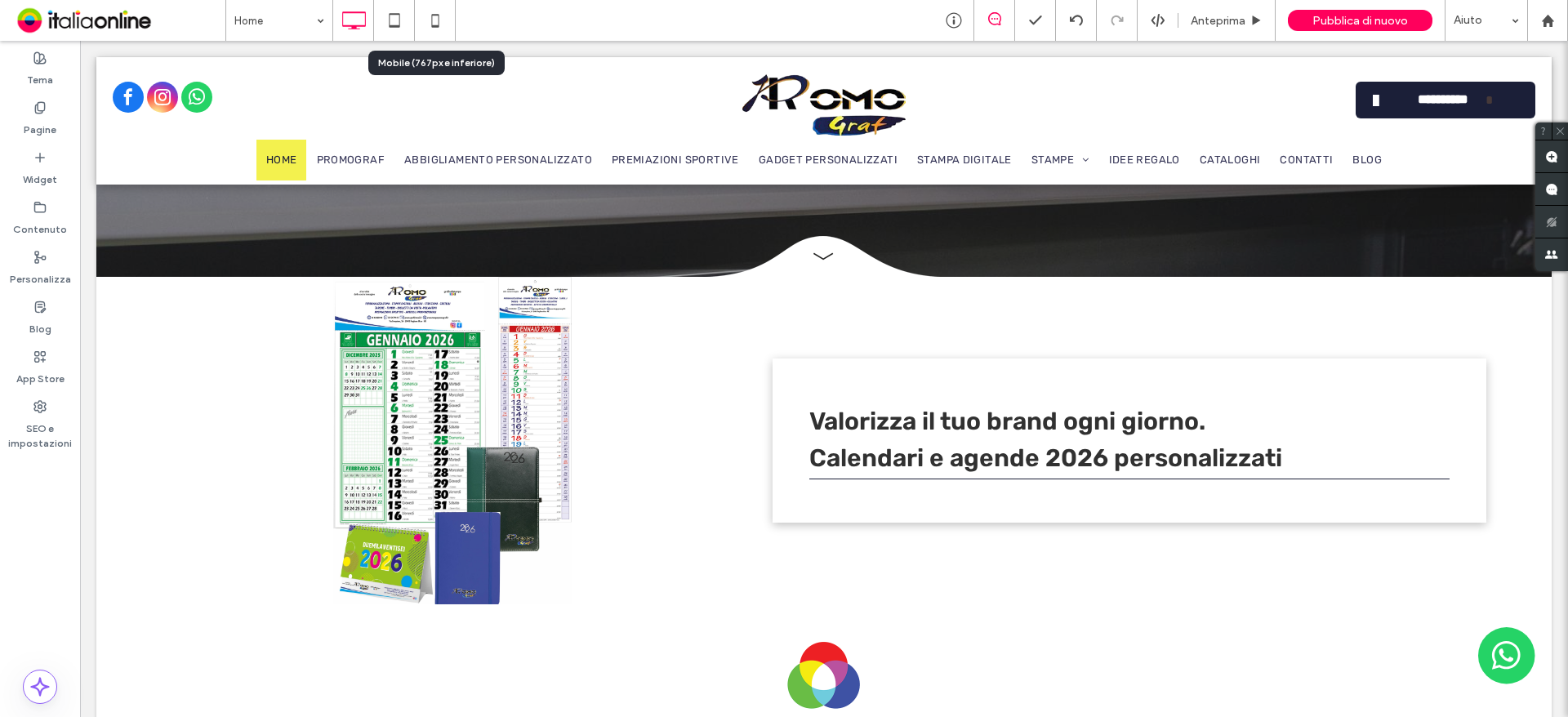
click at [465, 24] on div "Home Anteprima Pubblica di nuovo Aiuto" at bounding box center [897, 20] width 1343 height 41
click at [454, 22] on div at bounding box center [435, 20] width 40 height 32
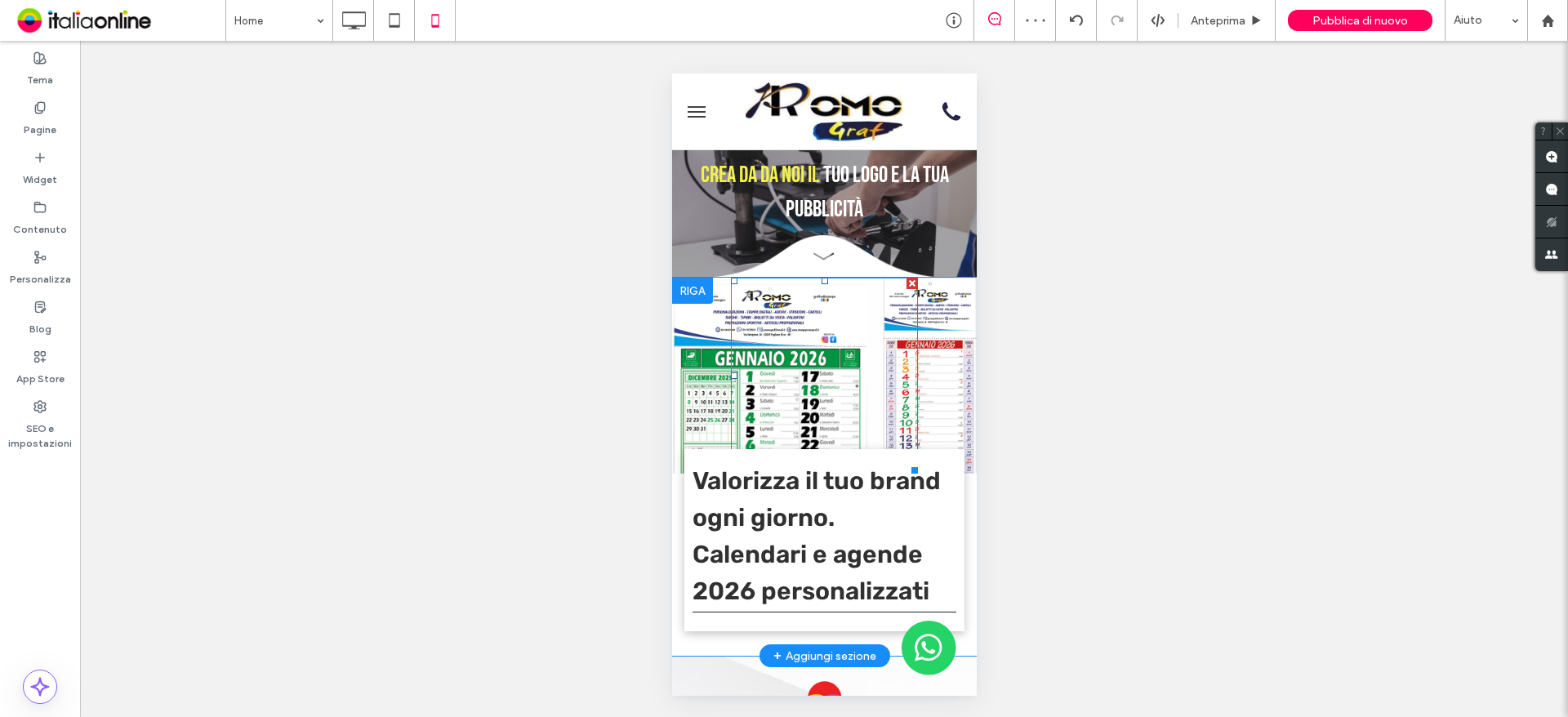
click at [909, 437] on div at bounding box center [823, 376] width 187 height 196
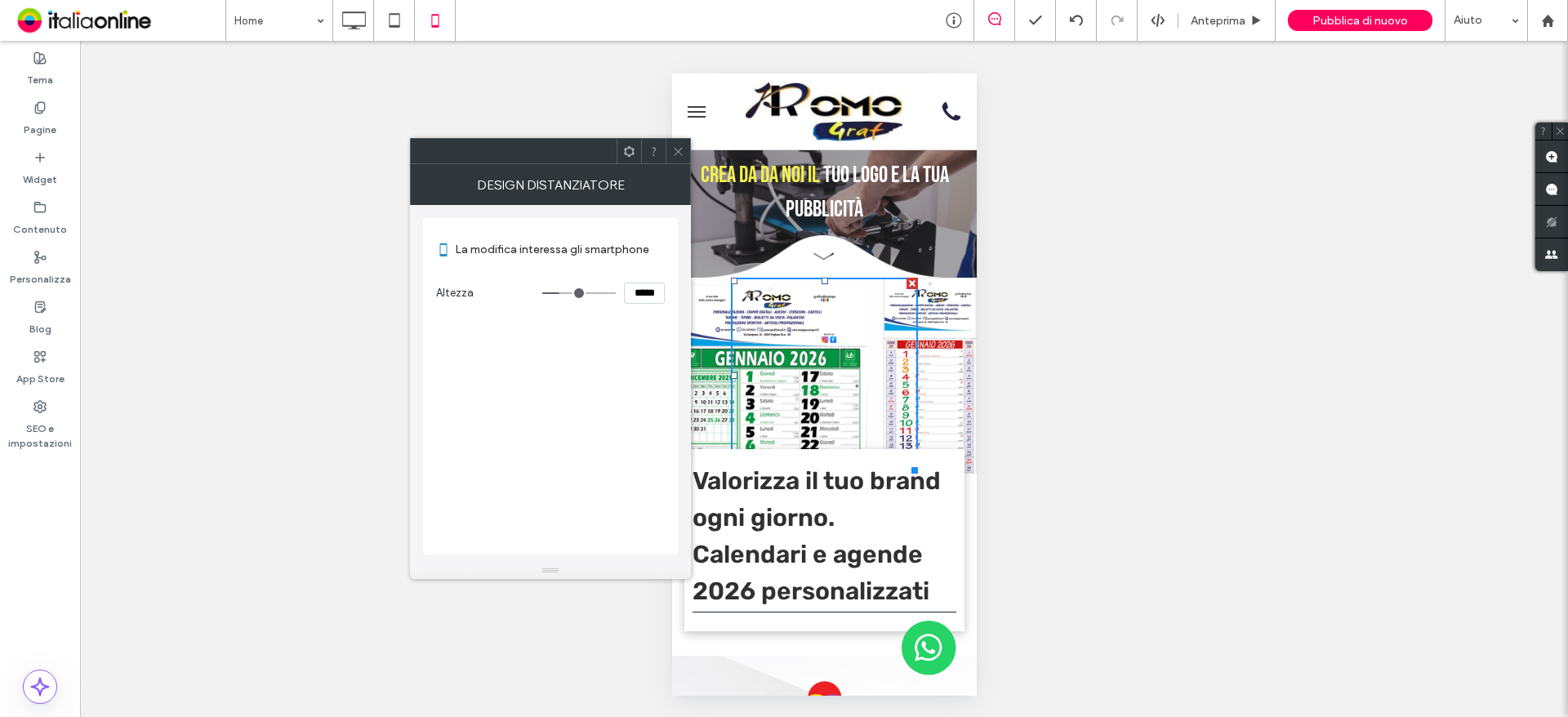
click at [686, 167] on div "Design distanziatore" at bounding box center [550, 184] width 280 height 41
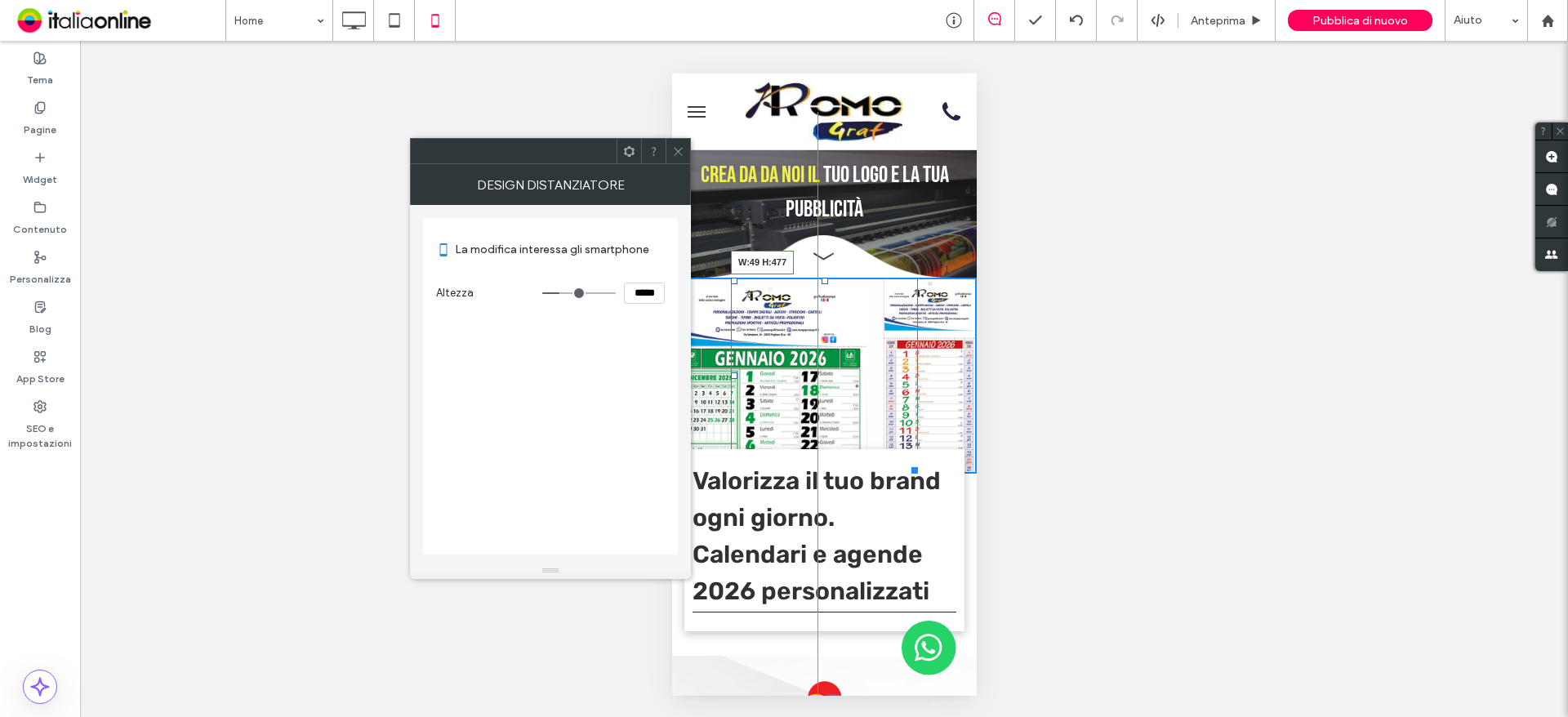
drag, startPoint x: 907, startPoint y: 469, endPoint x: 834, endPoint y: 663, distance: 207.3
click at [905, 473] on div at bounding box center [911, 467] width 12 height 12
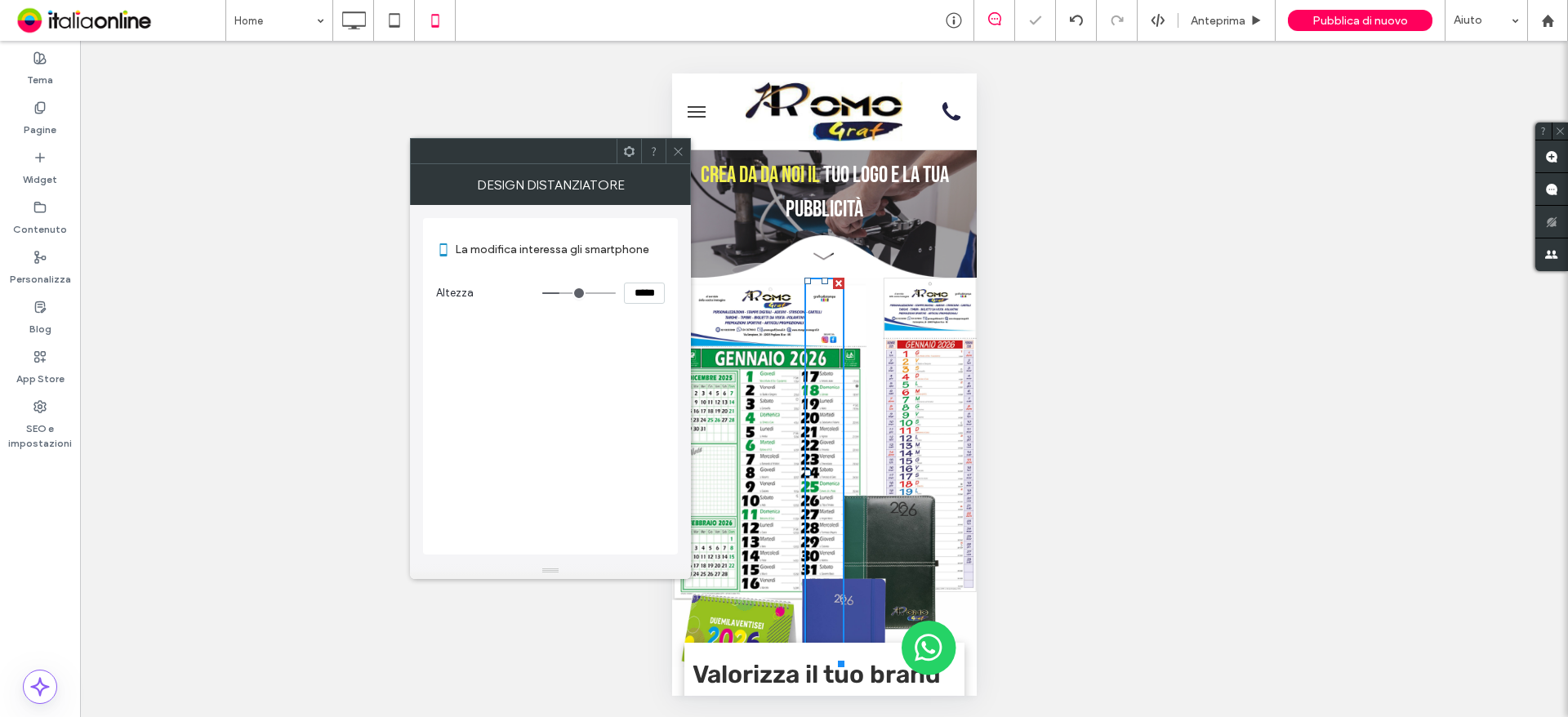
click at [678, 153] on icon at bounding box center [678, 152] width 12 height 12
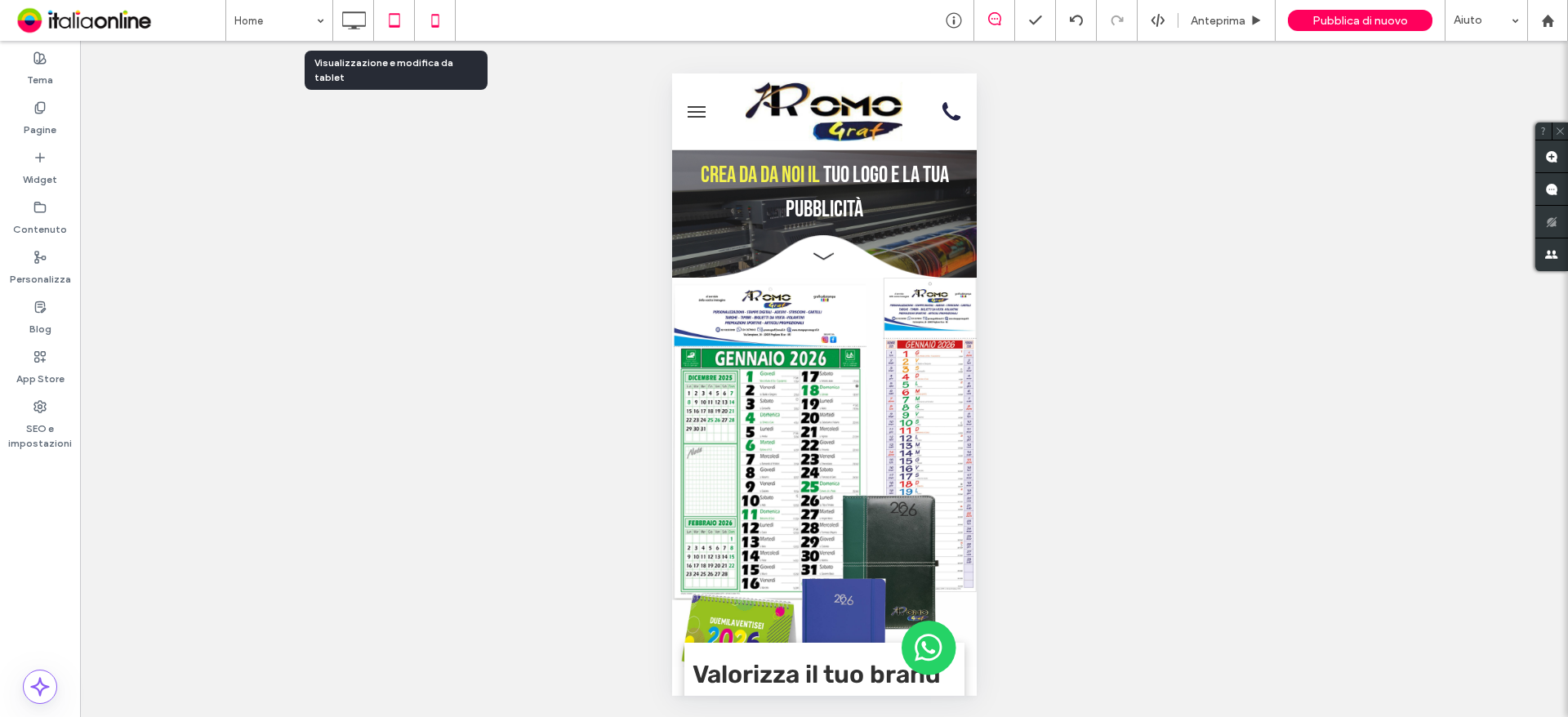
drag, startPoint x: 387, startPoint y: 25, endPoint x: 391, endPoint y: 35, distance: 10.8
click at [387, 25] on icon at bounding box center [394, 20] width 32 height 32
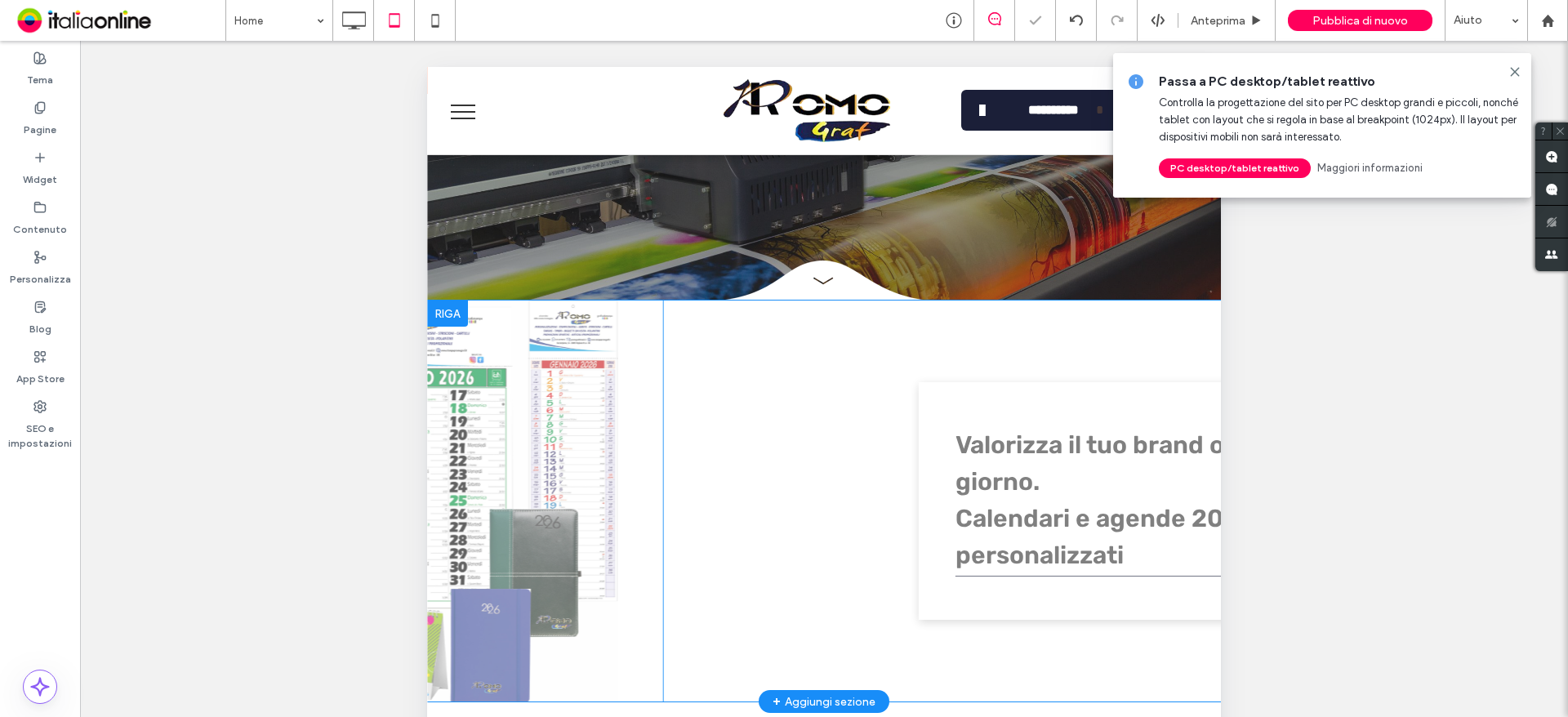
scroll to position [245, 0]
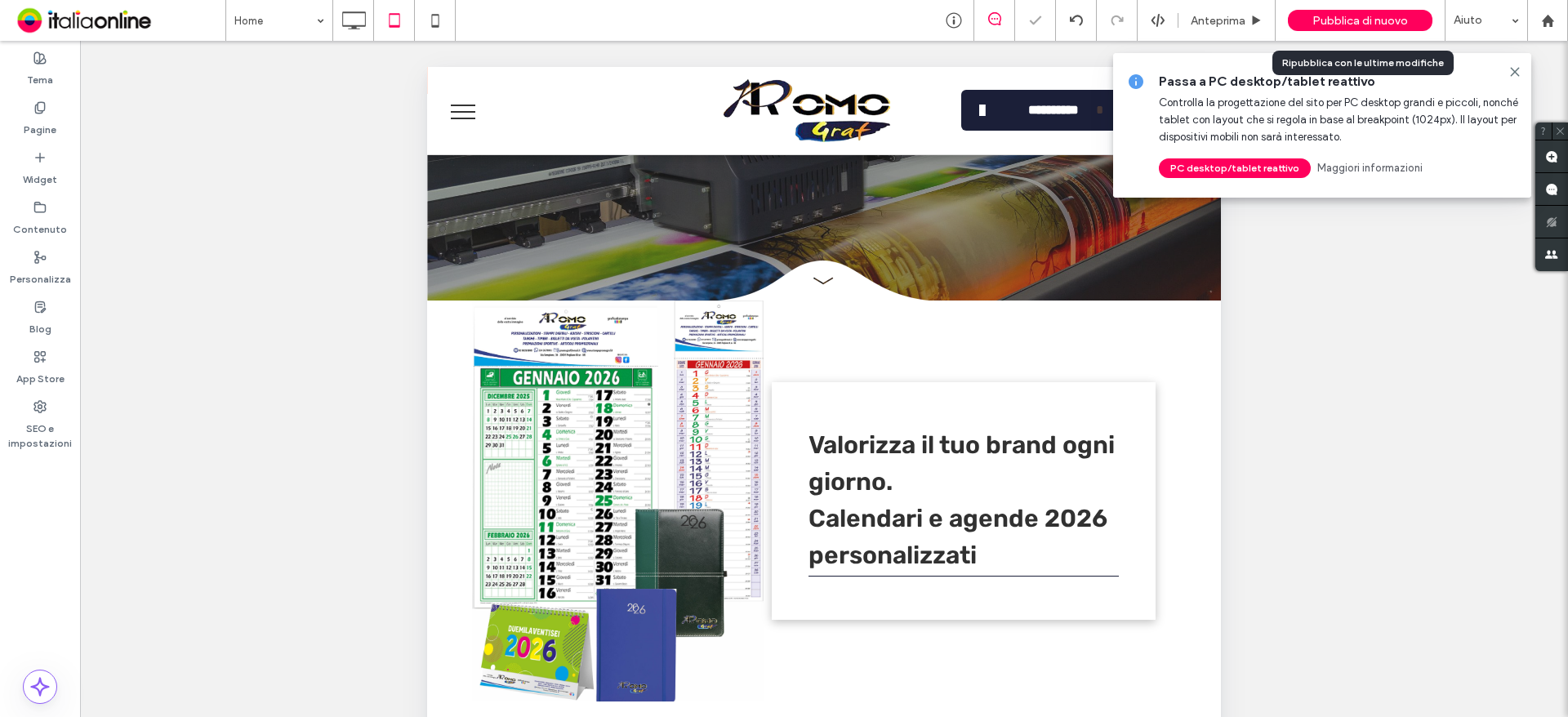
click at [1337, 14] on span "Pubblica di nuovo" at bounding box center [1359, 21] width 96 height 14
